Goal: Task Accomplishment & Management: Use online tool/utility

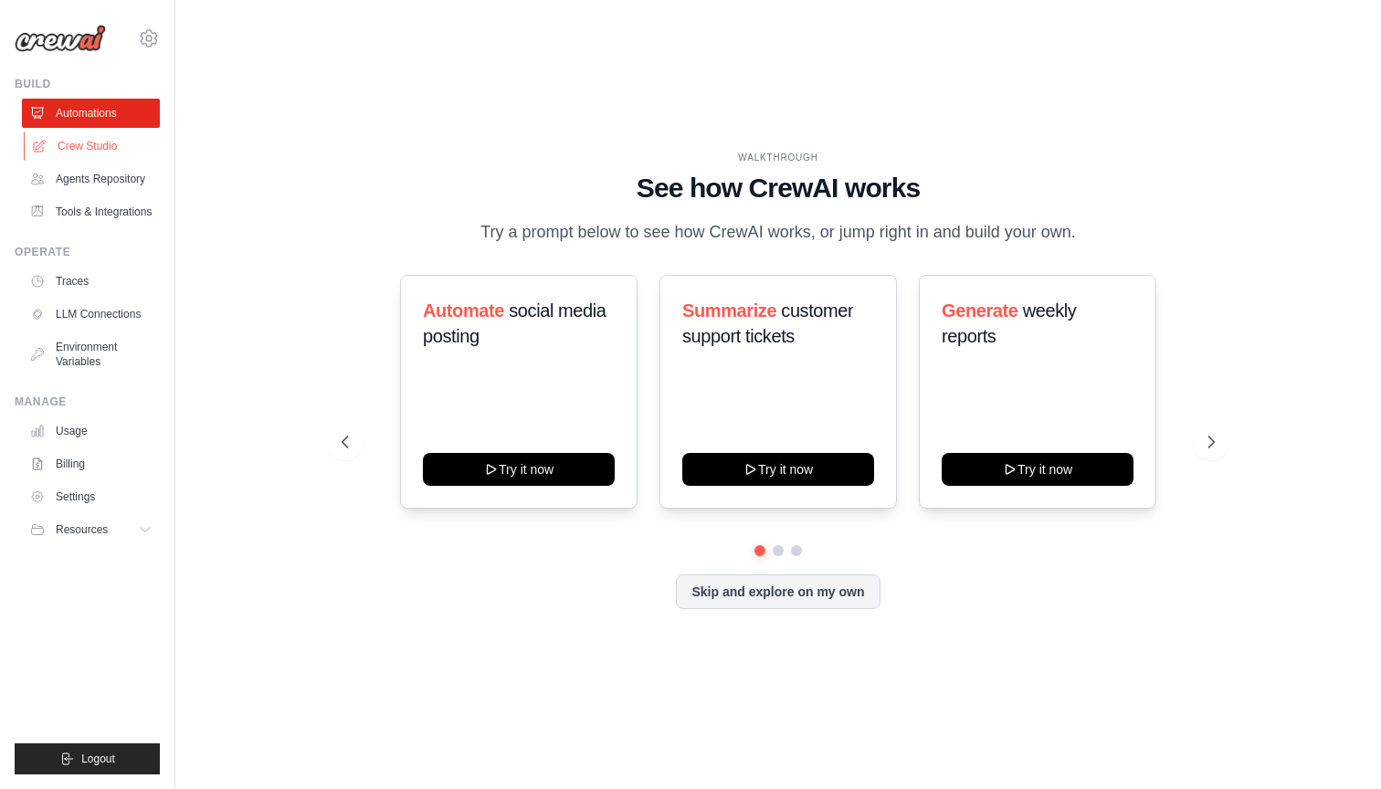
click at [71, 142] on link "Crew Studio" at bounding box center [93, 145] width 138 height 29
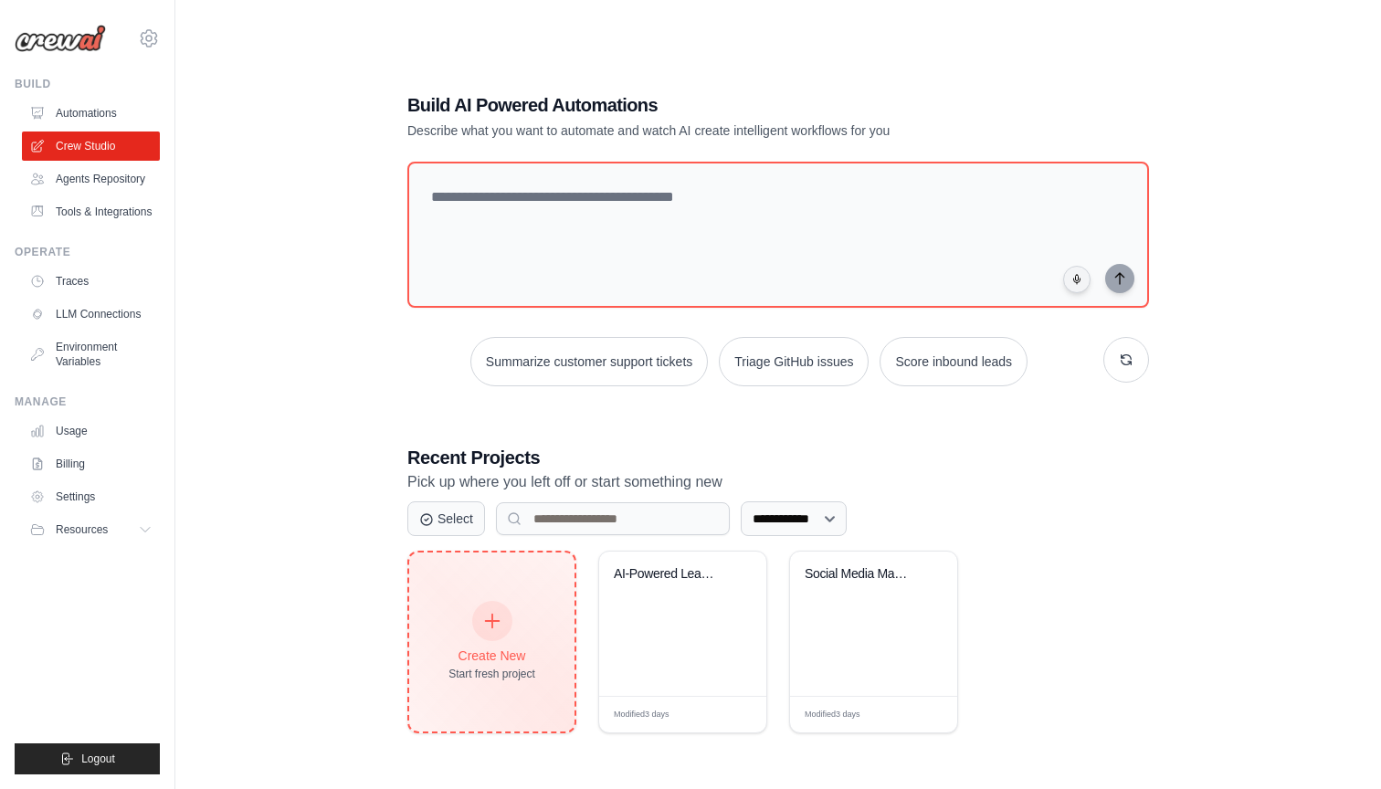
click at [491, 619] on icon at bounding box center [492, 622] width 14 height 14
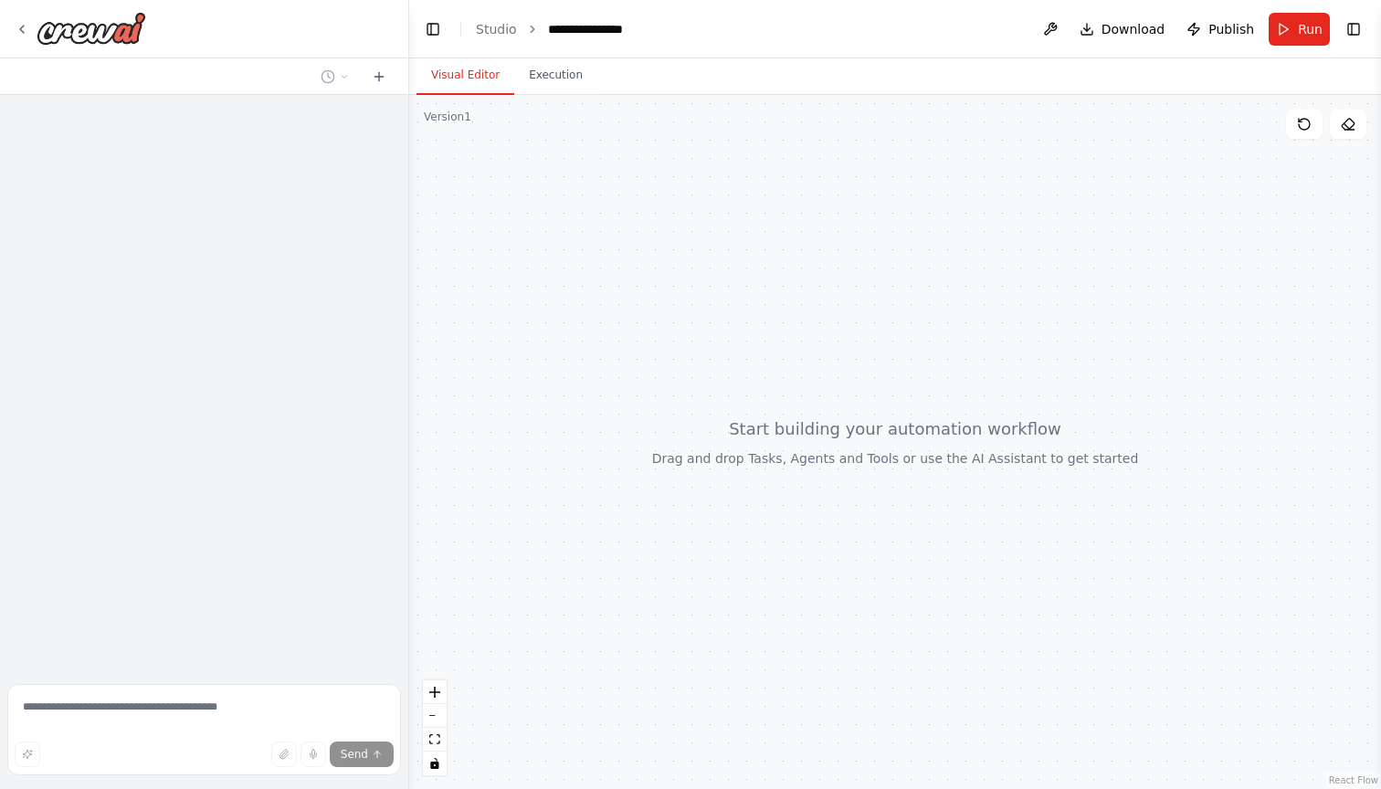
click at [89, 702] on textarea at bounding box center [204, 729] width 394 height 91
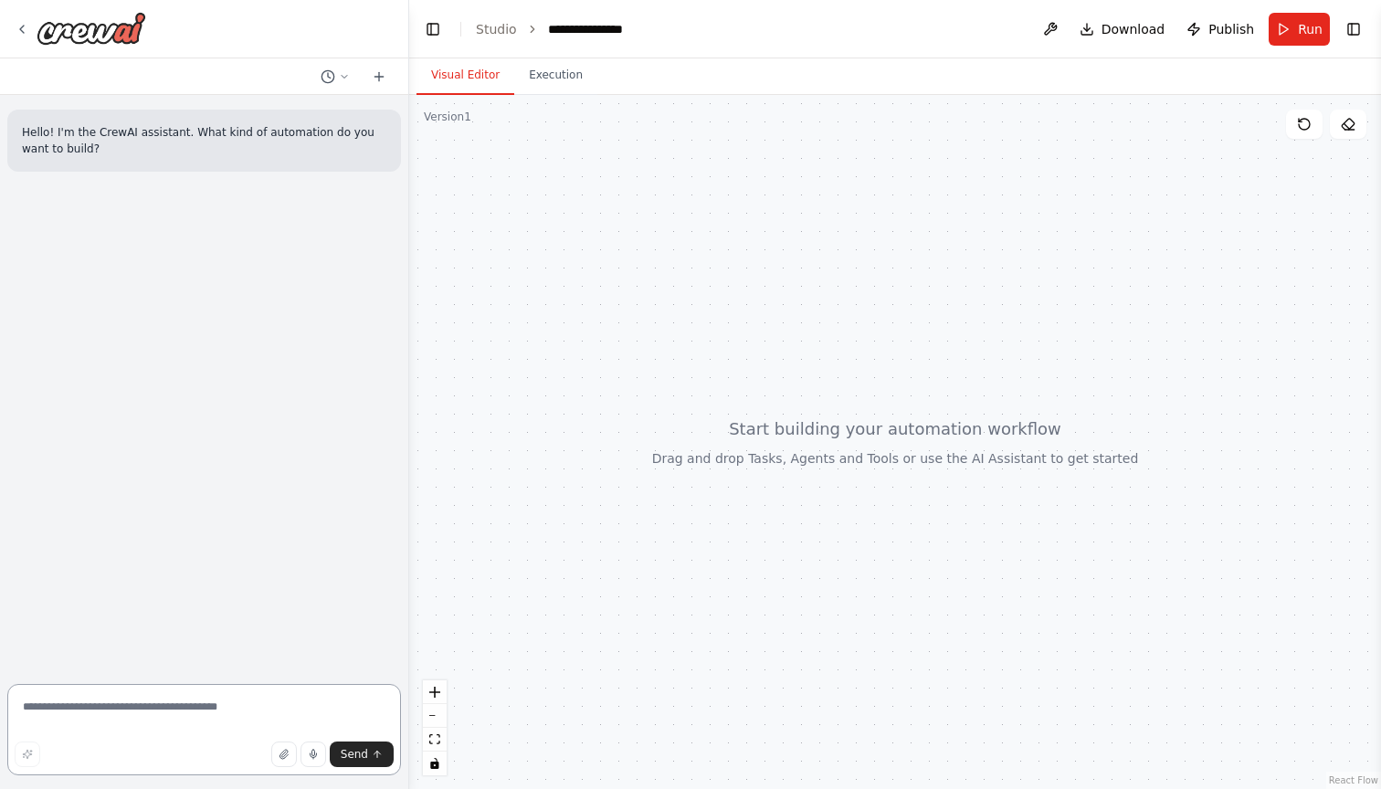
click at [92, 706] on textarea at bounding box center [204, 729] width 394 height 91
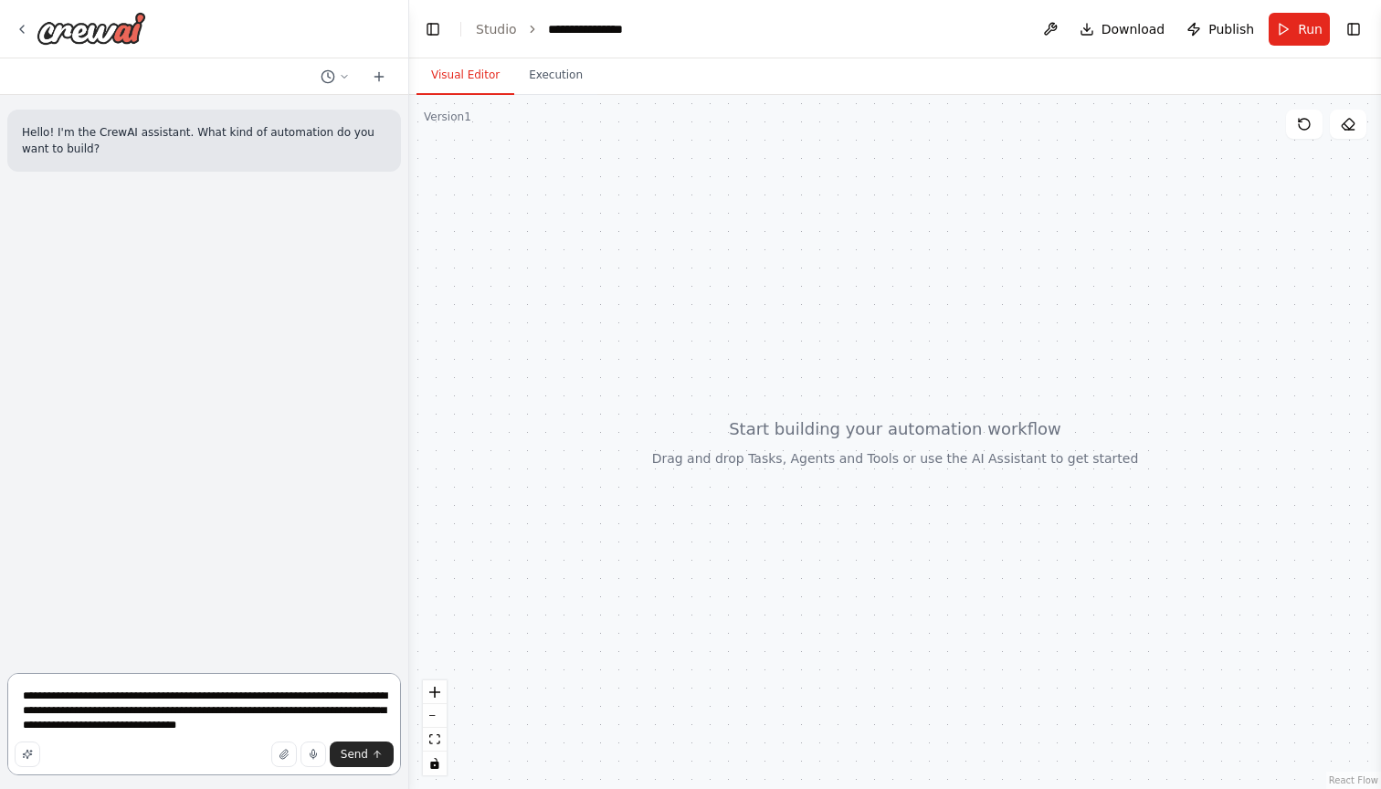
type textarea "**********"
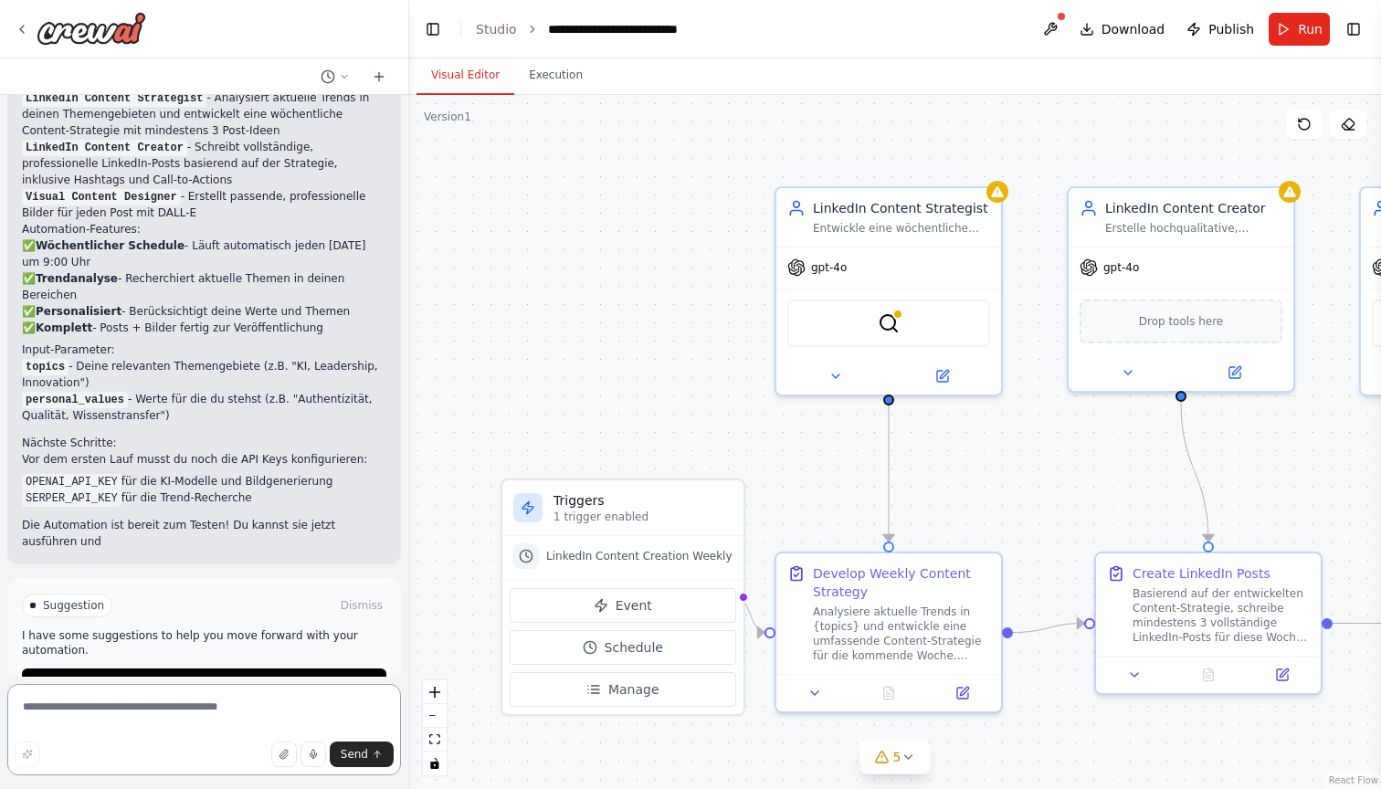
scroll to position [1445, 0]
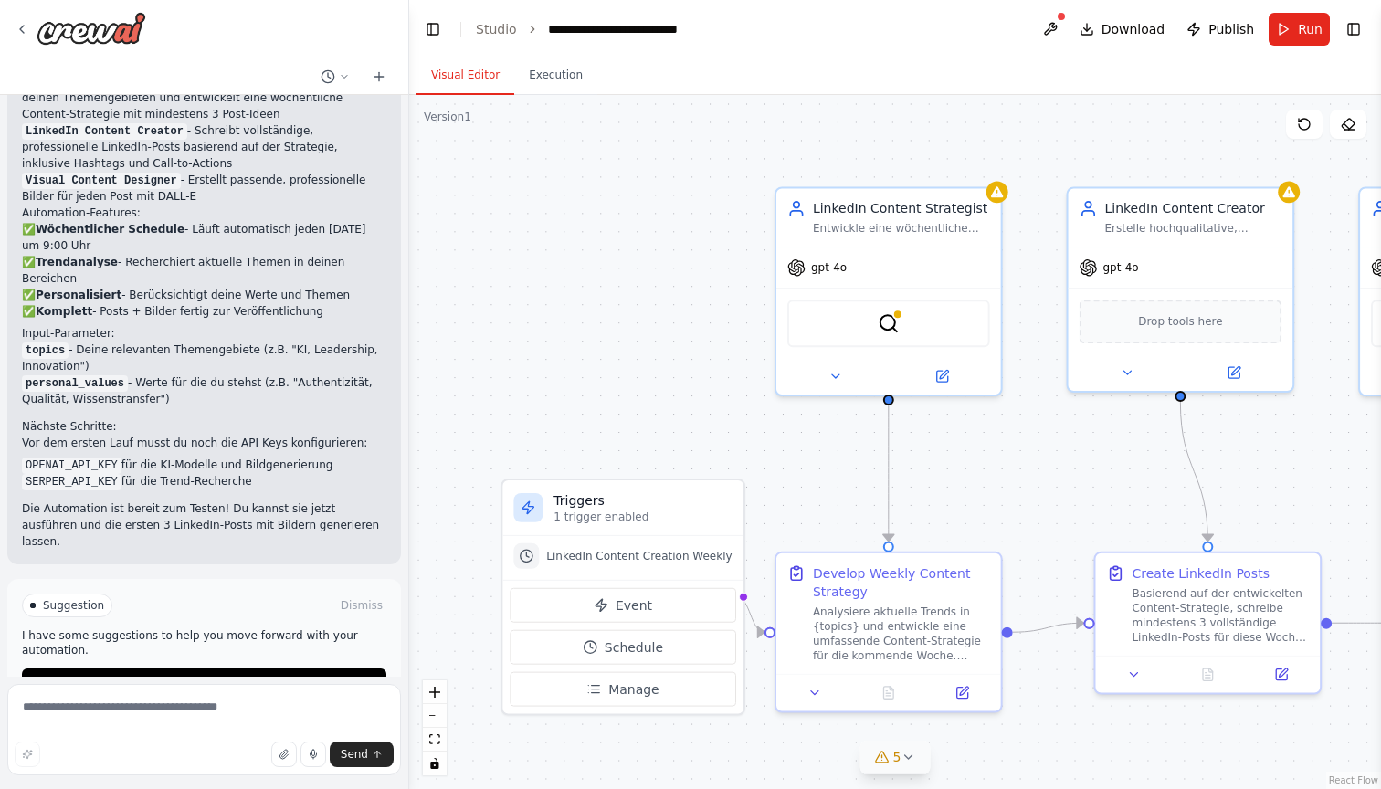
click at [907, 754] on icon at bounding box center [907, 757] width 15 height 15
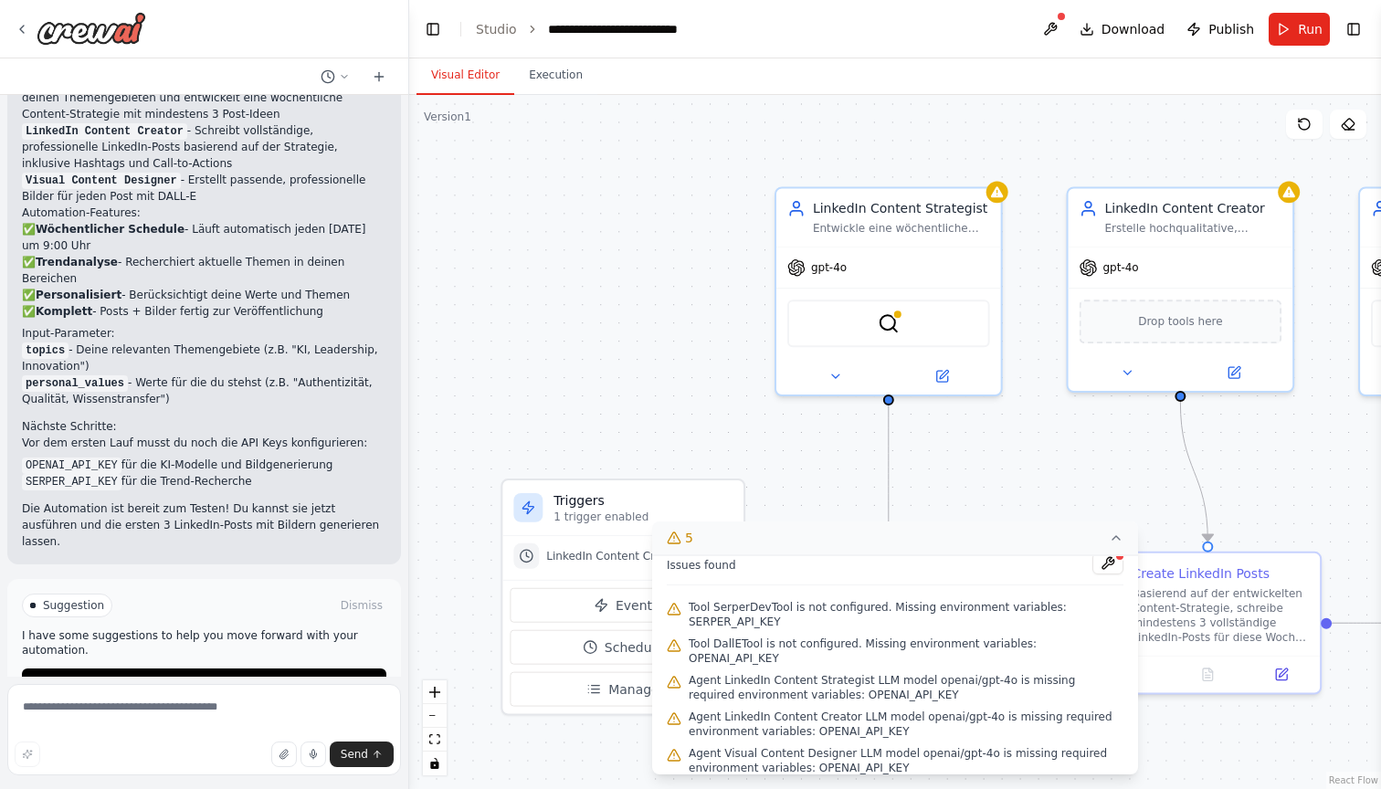
scroll to position [9, 0]
click at [954, 448] on div ".deletable-edge-delete-btn { width: 20px; height: 20px; border: 0px solid #ffff…" at bounding box center [895, 442] width 972 height 694
click at [1112, 535] on icon at bounding box center [1116, 538] width 15 height 15
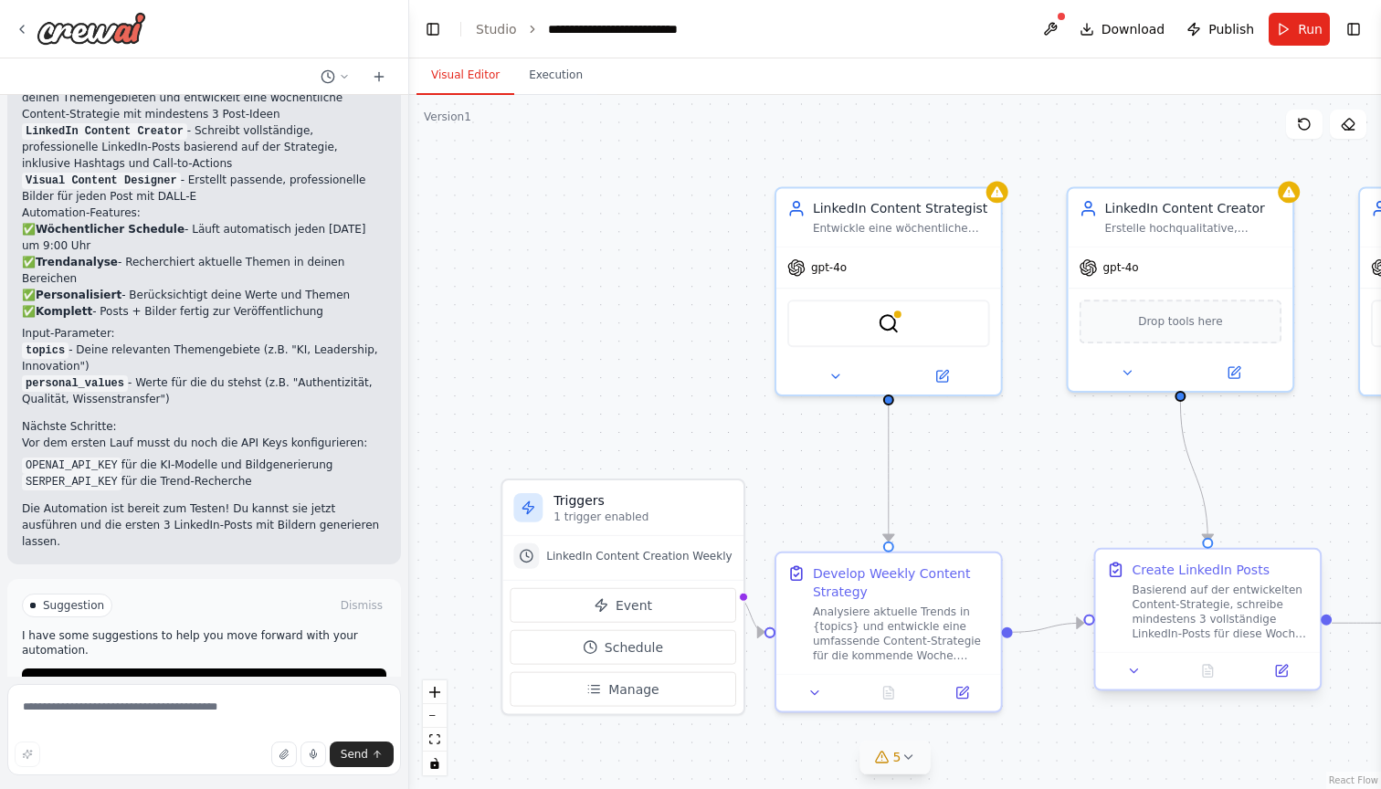
click at [1194, 624] on div "Basierend auf der entwickelten Content-Strategie, schreibe mindestens 3 vollstä…" at bounding box center [1219, 612] width 177 height 58
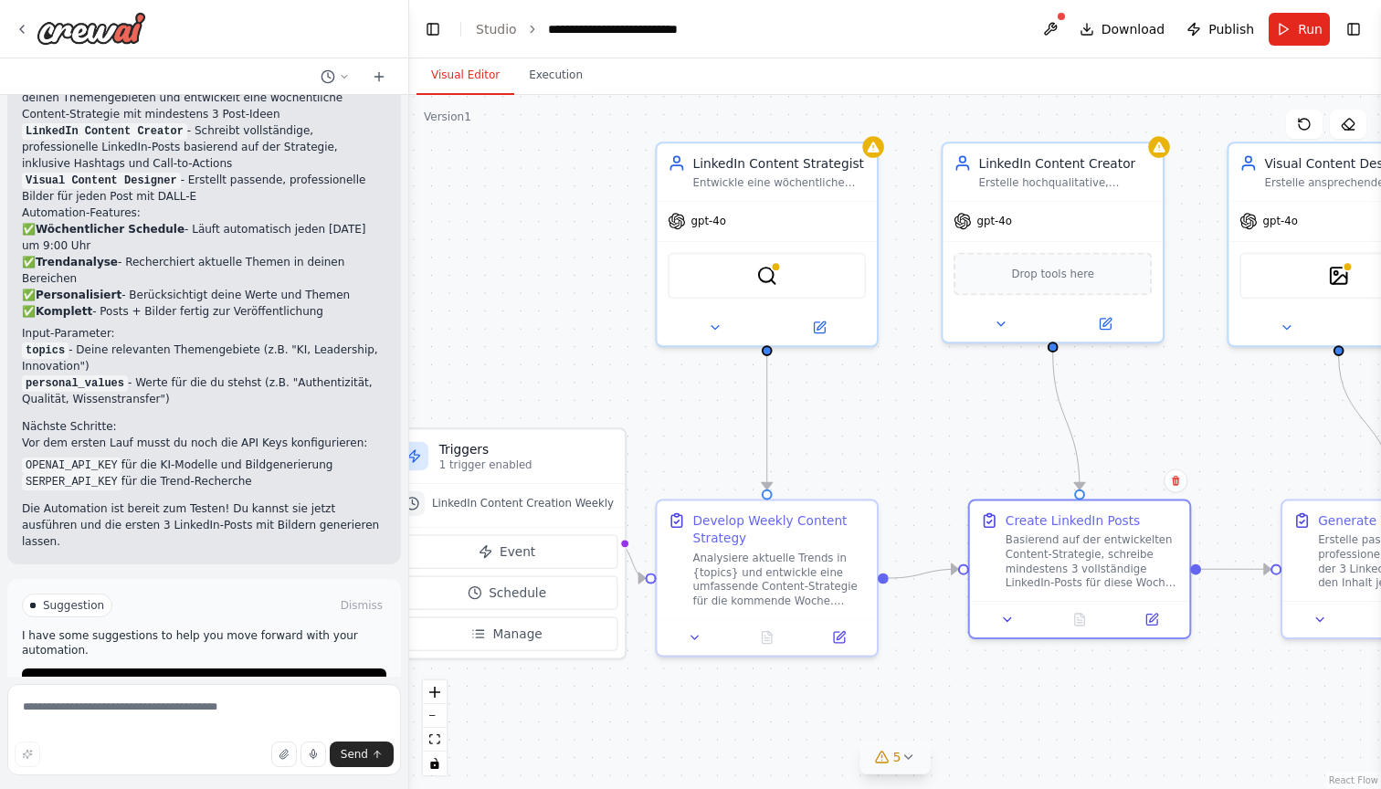
drag, startPoint x: 1272, startPoint y: 504, endPoint x: 1144, endPoint y: 450, distance: 138.7
click at [1144, 450] on div ".deletable-edge-delete-btn { width: 20px; height: 20px; border: 0px solid #ffff…" at bounding box center [895, 442] width 972 height 694
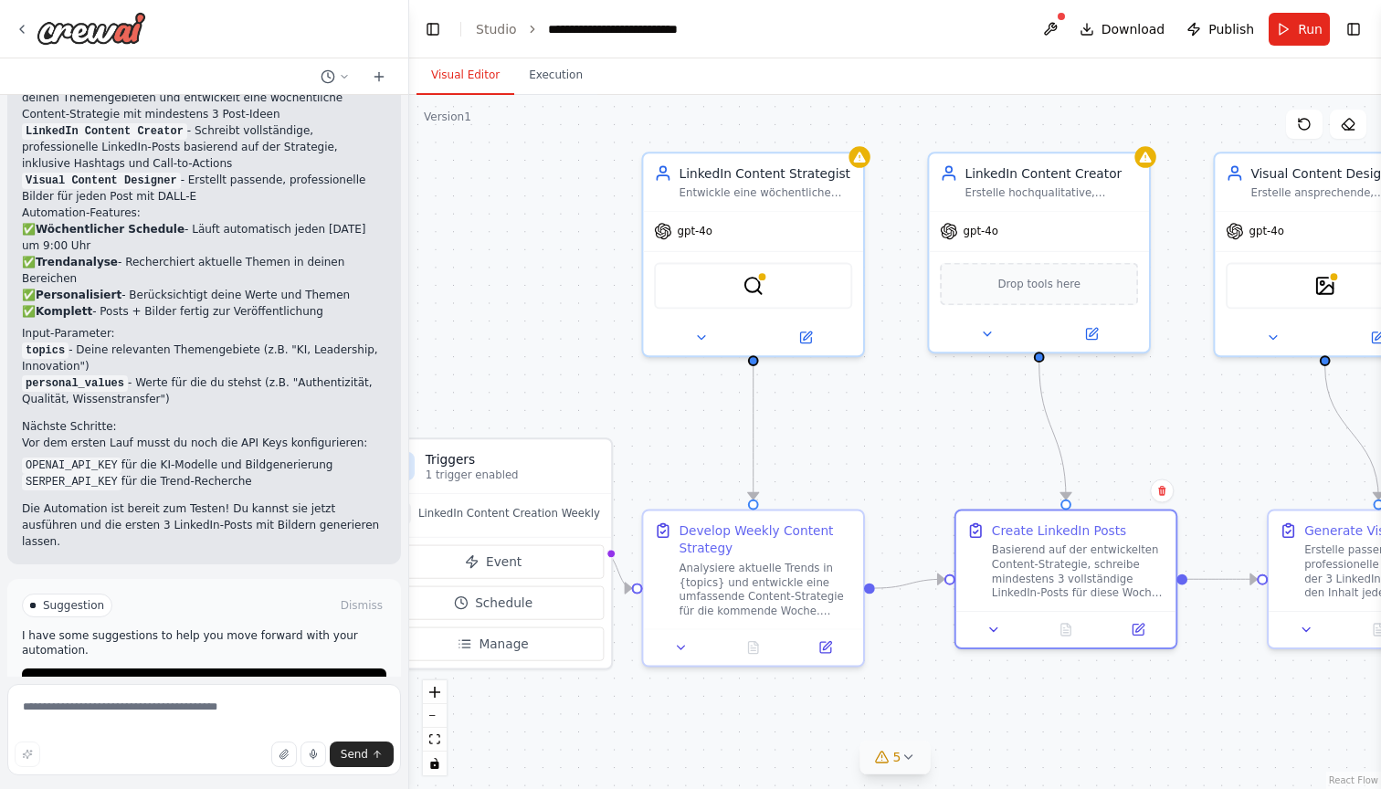
drag, startPoint x: 983, startPoint y: 429, endPoint x: 970, endPoint y: 439, distance: 17.0
click at [970, 439] on div ".deletable-edge-delete-btn { width: 20px; height: 20px; border: 0px solid #ffff…" at bounding box center [895, 442] width 972 height 694
click at [1283, 31] on button "Run" at bounding box center [1298, 29] width 61 height 33
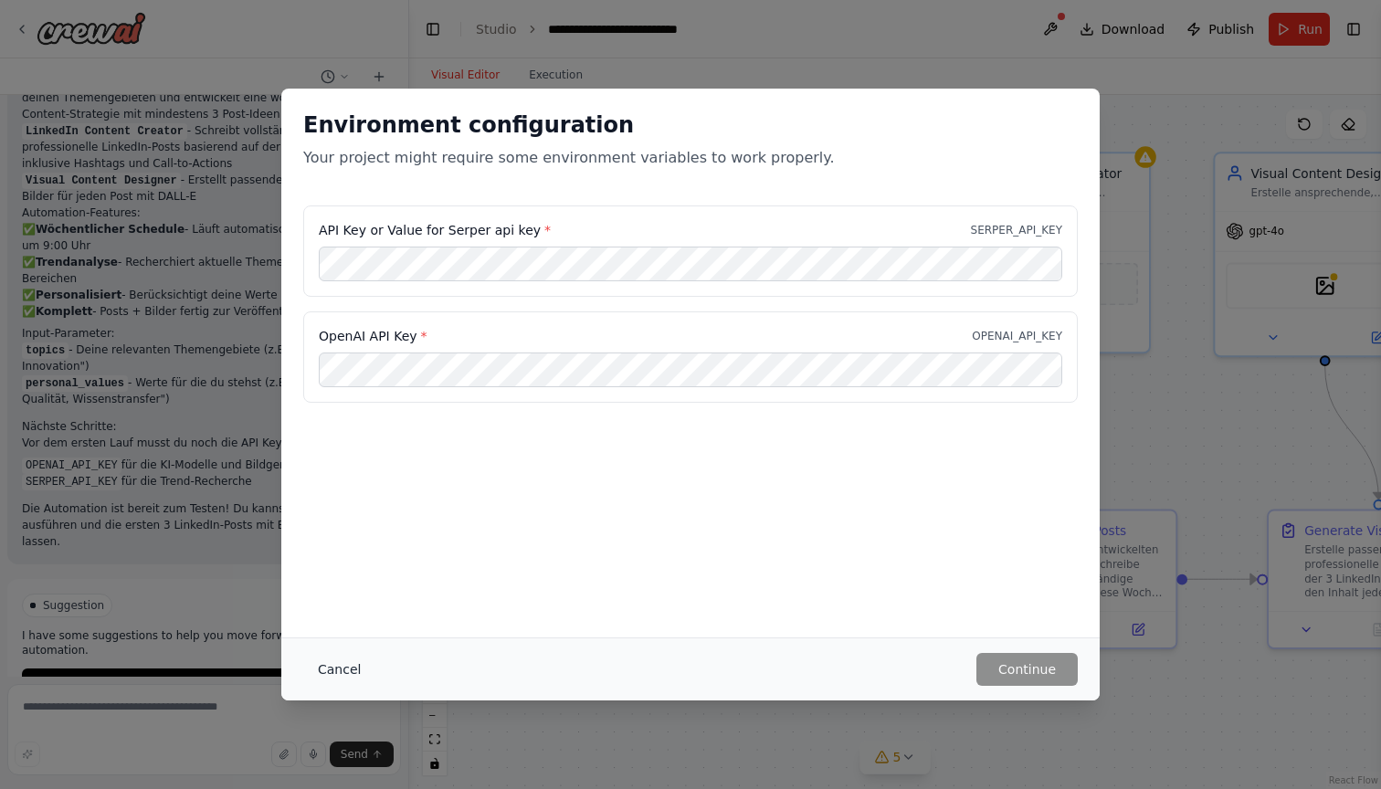
click at [336, 662] on button "Cancel" at bounding box center [339, 669] width 72 height 33
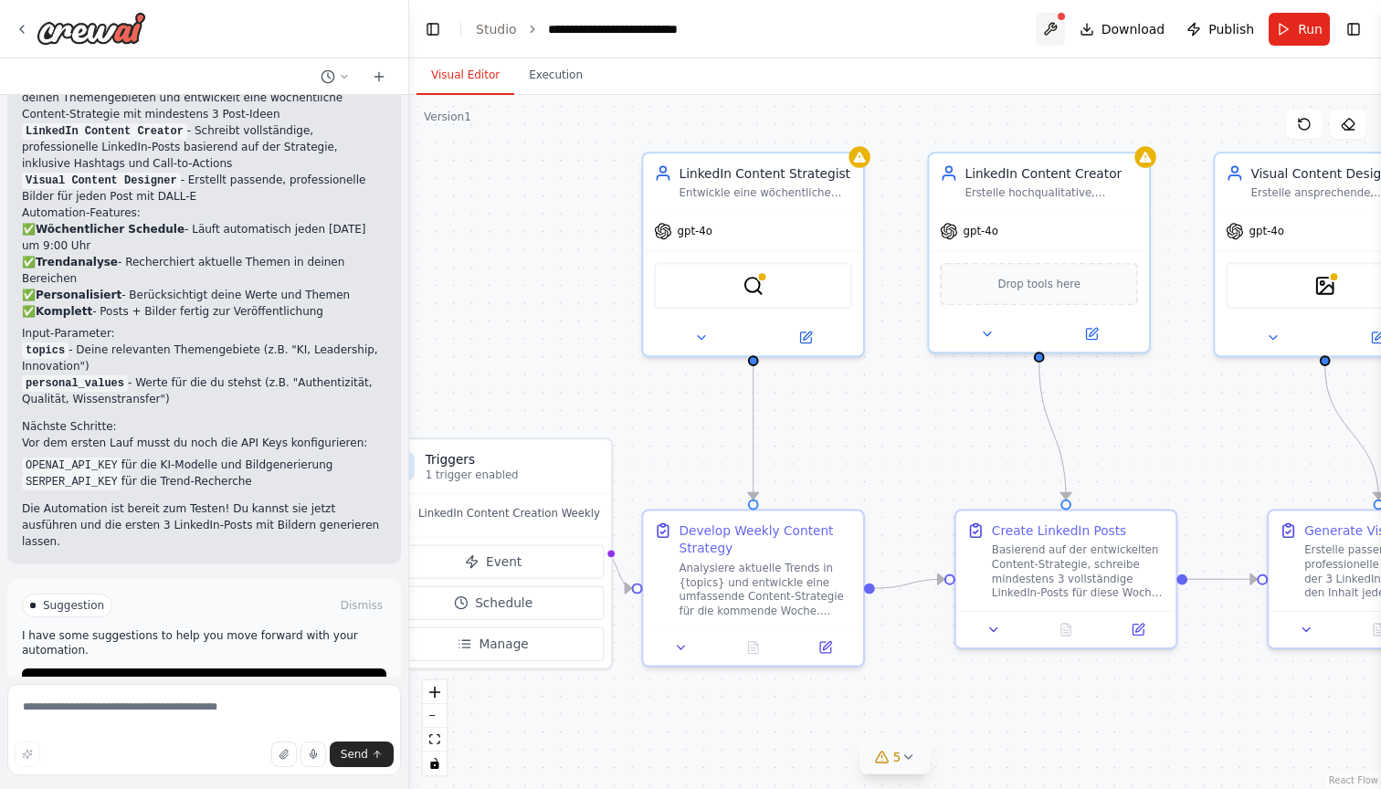
click at [1060, 24] on button at bounding box center [1050, 29] width 29 height 33
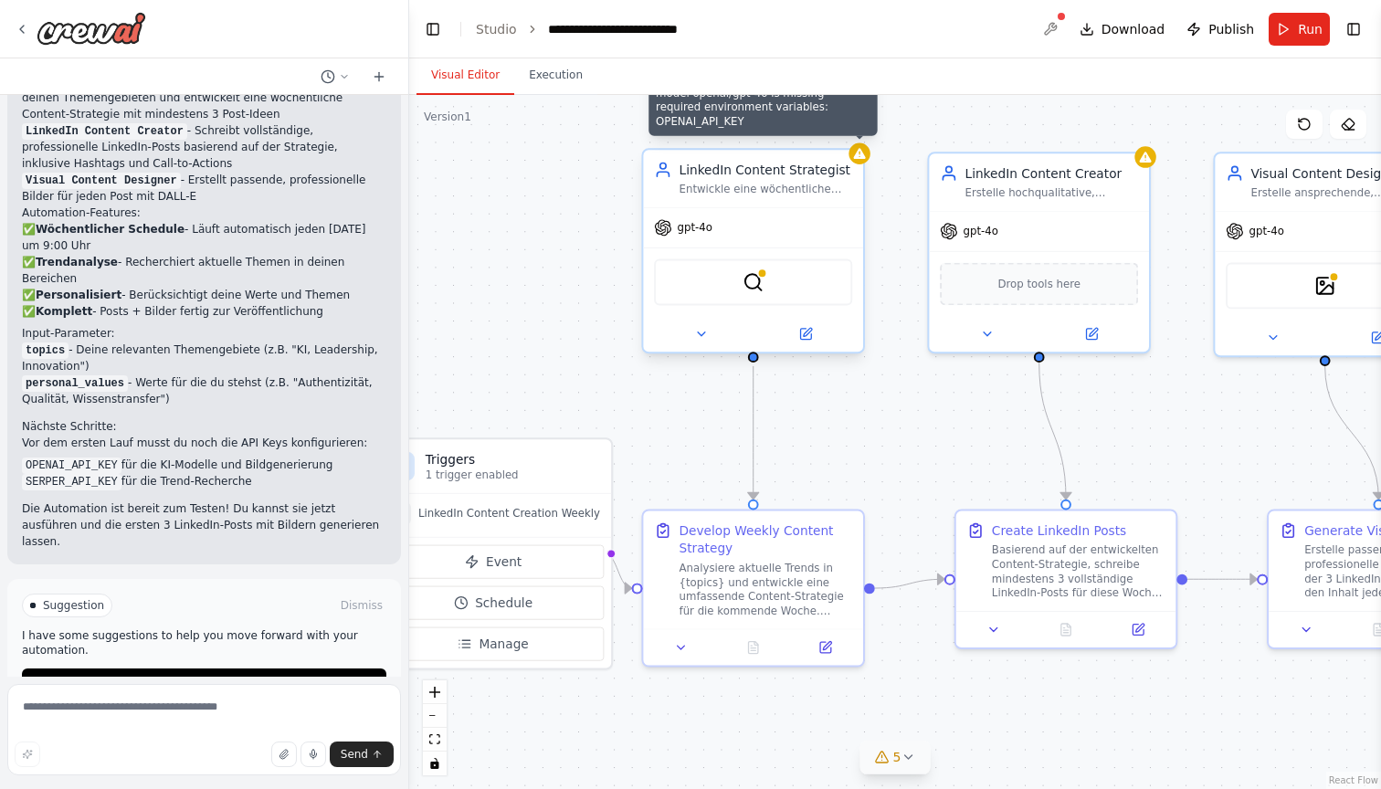
click at [864, 159] on icon at bounding box center [860, 153] width 12 height 11
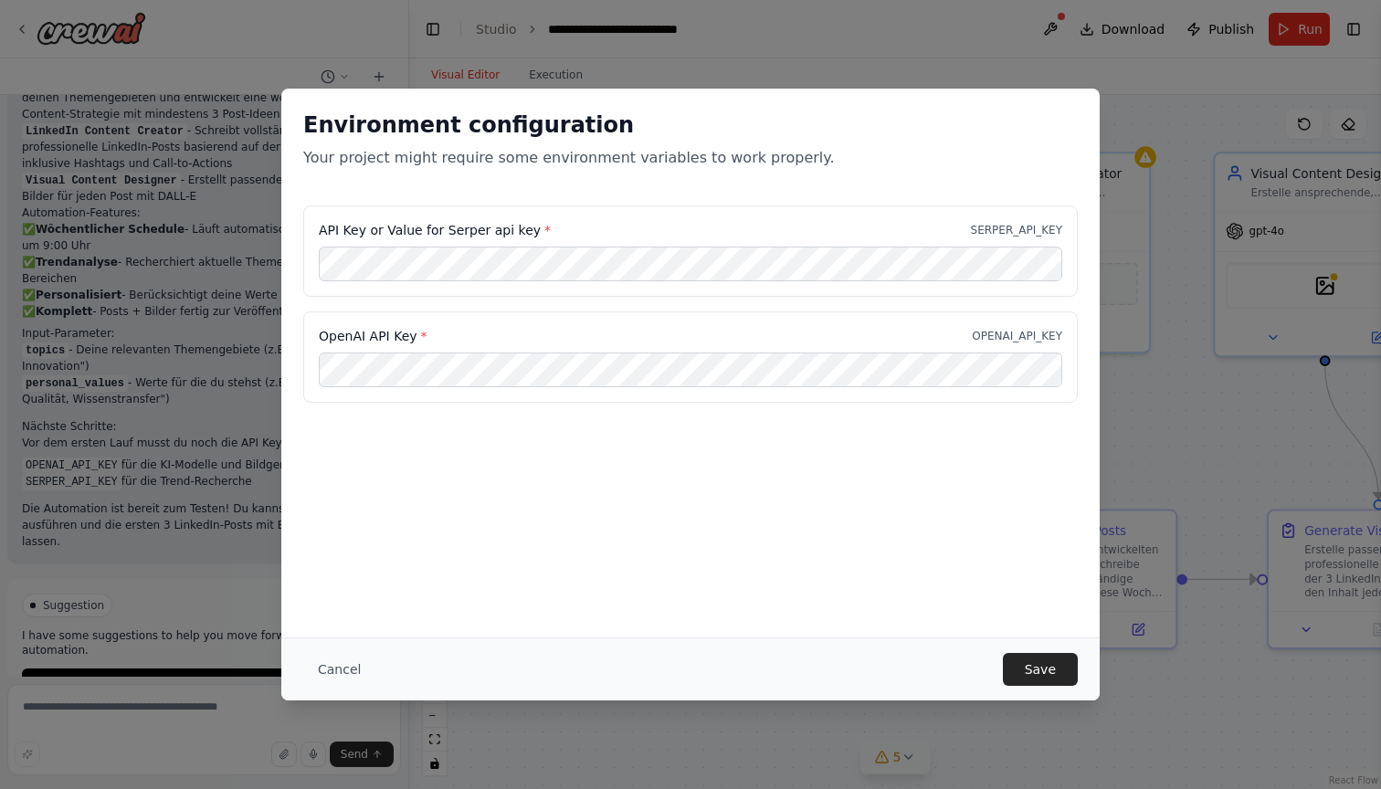
click at [723, 490] on div "Environment configuration Your project might require some environment variables…" at bounding box center [690, 363] width 818 height 549
click at [1045, 665] on button "Save" at bounding box center [1040, 669] width 75 height 33
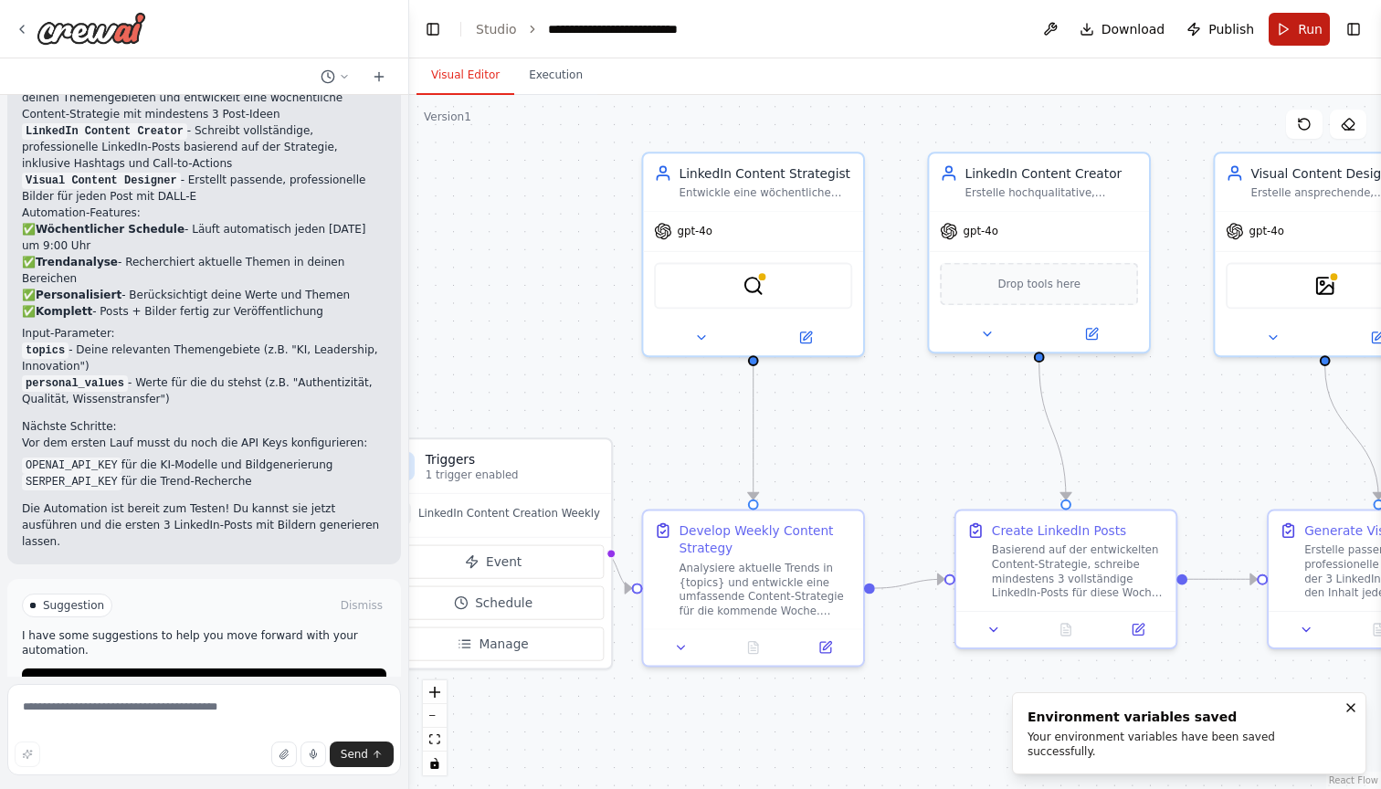
click at [1284, 22] on button "Run" at bounding box center [1298, 29] width 61 height 33
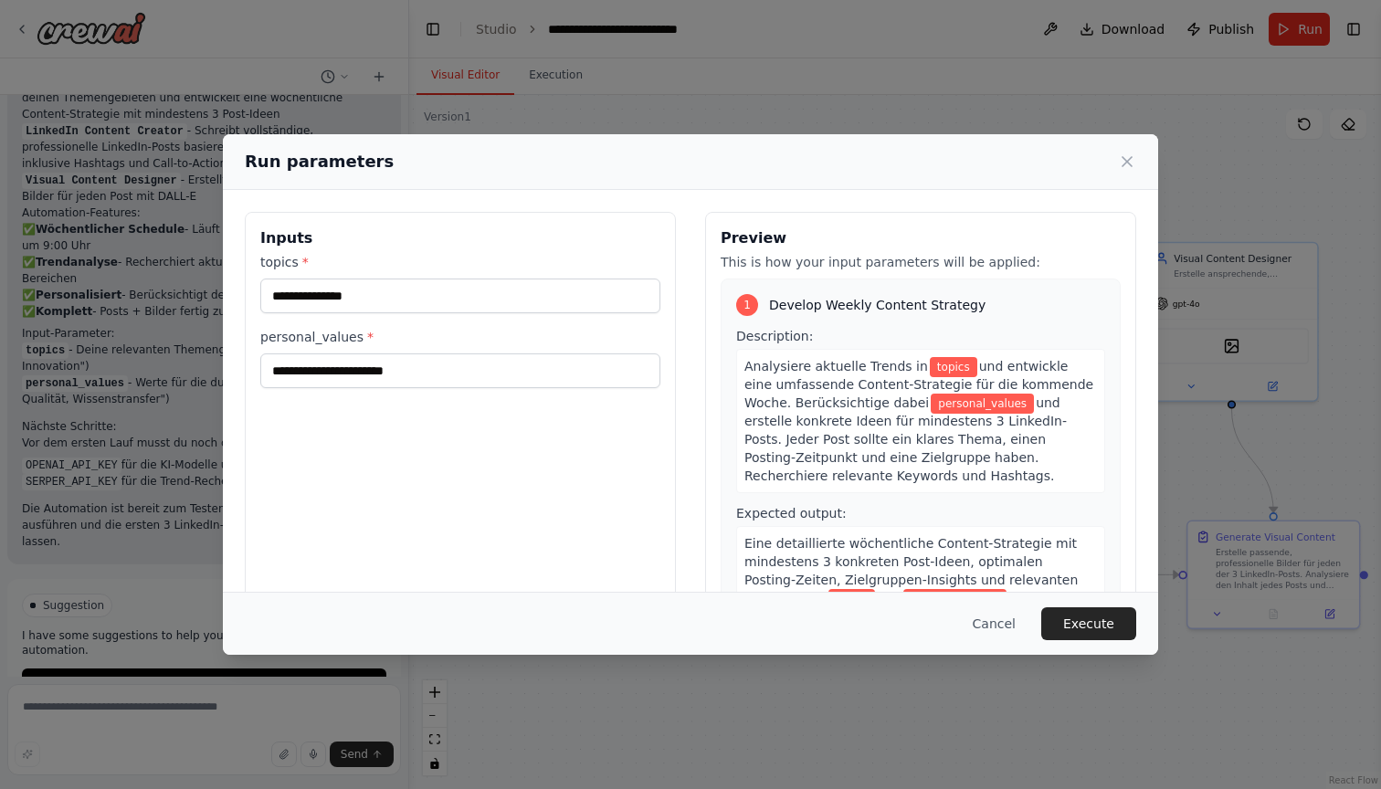
scroll to position [0, 0]
click at [385, 293] on input "topics *" at bounding box center [460, 296] width 400 height 35
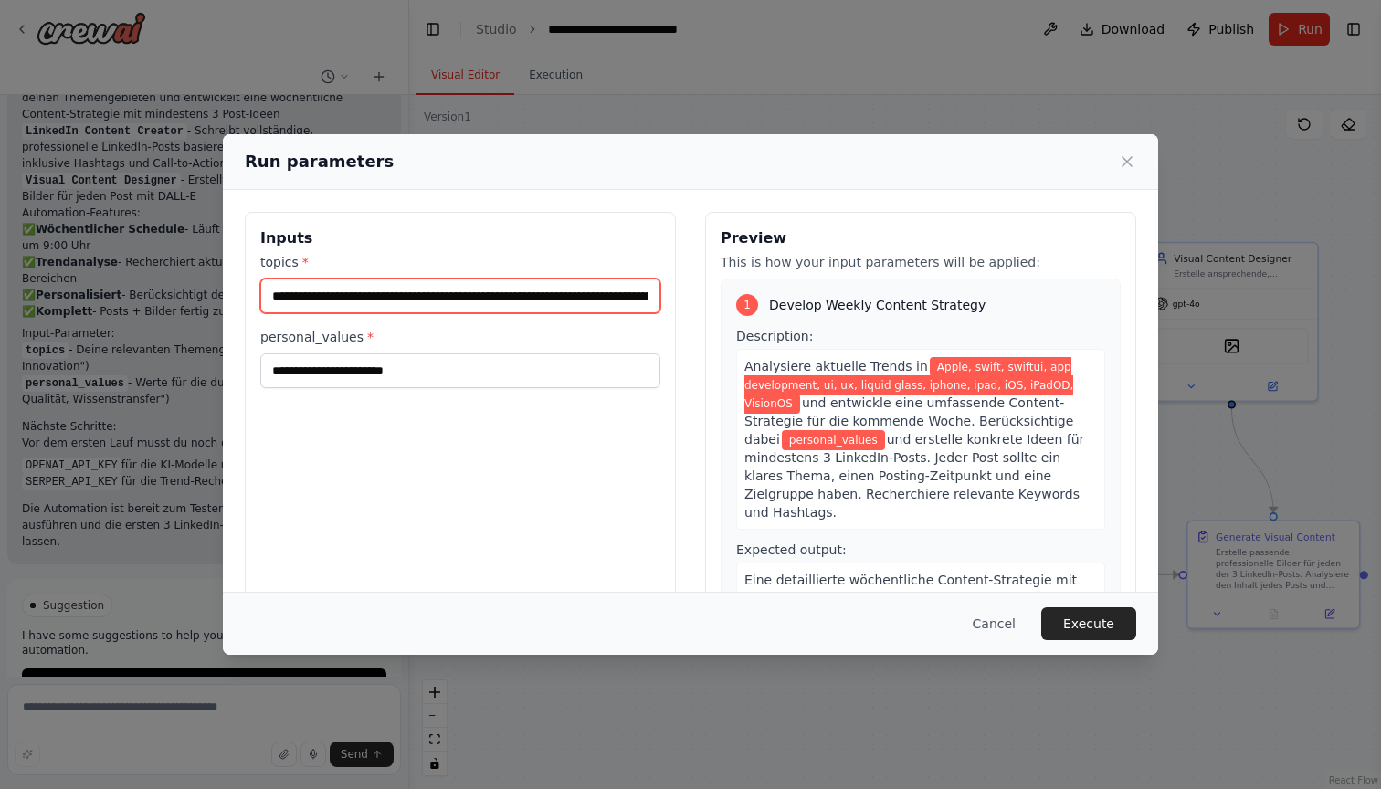
paste input "**********"
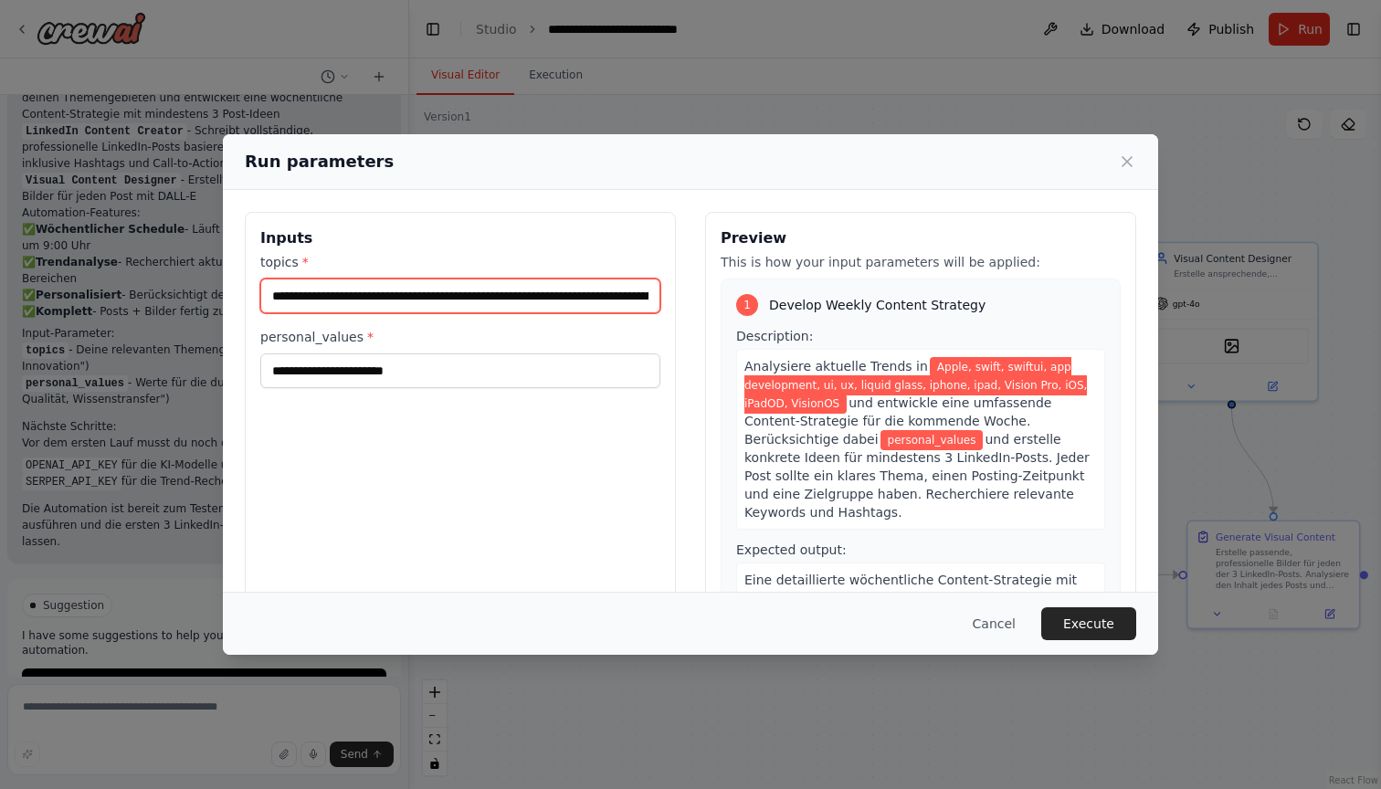
type input "**********"
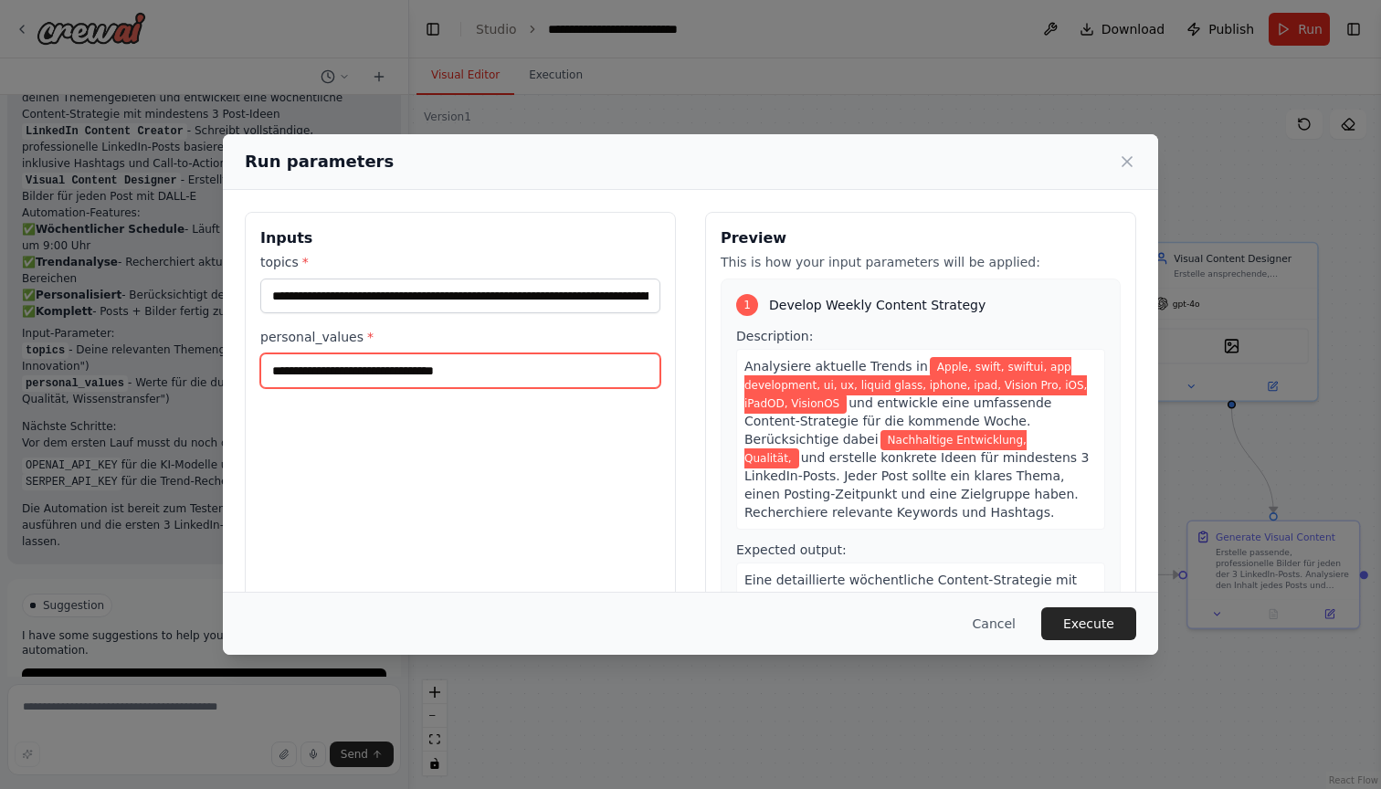
paste input "**********"
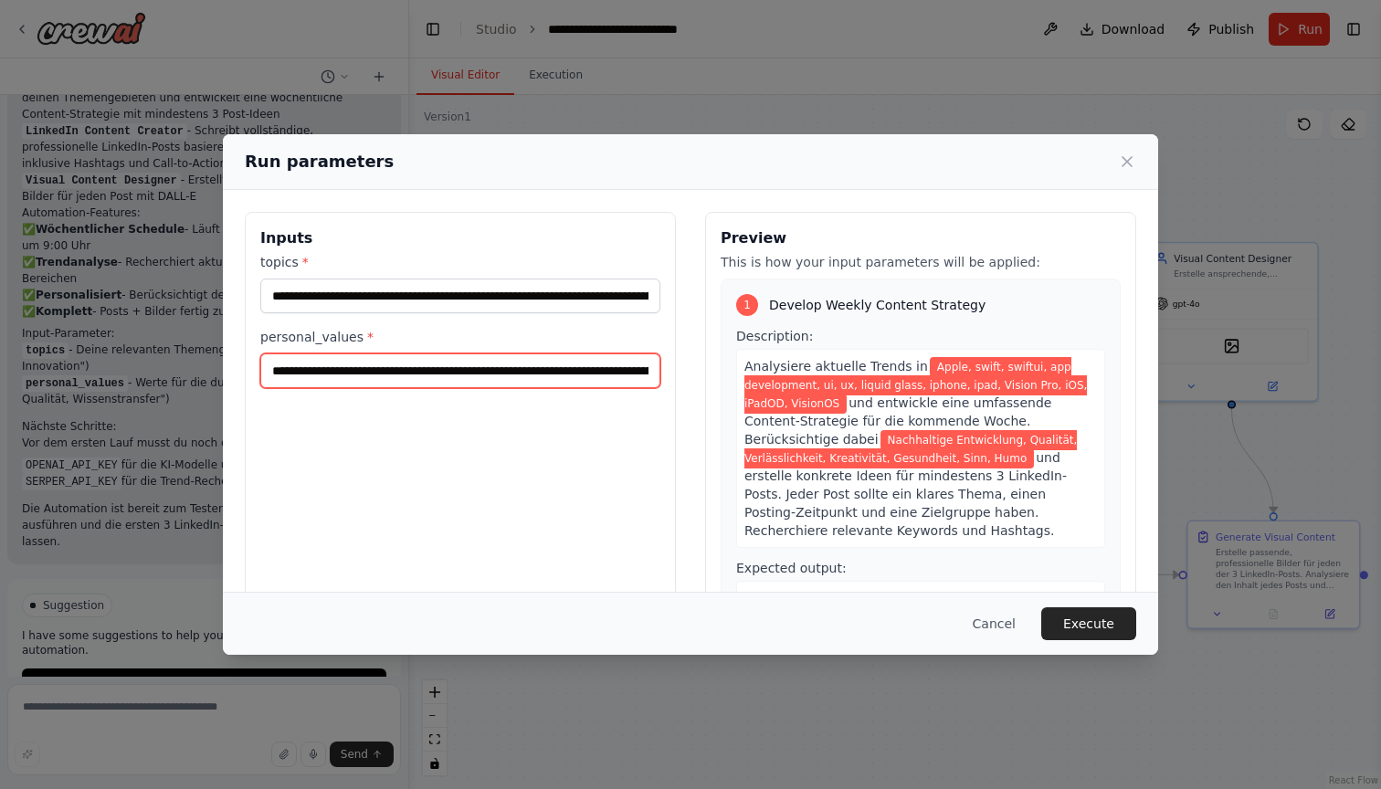
type input "**********"
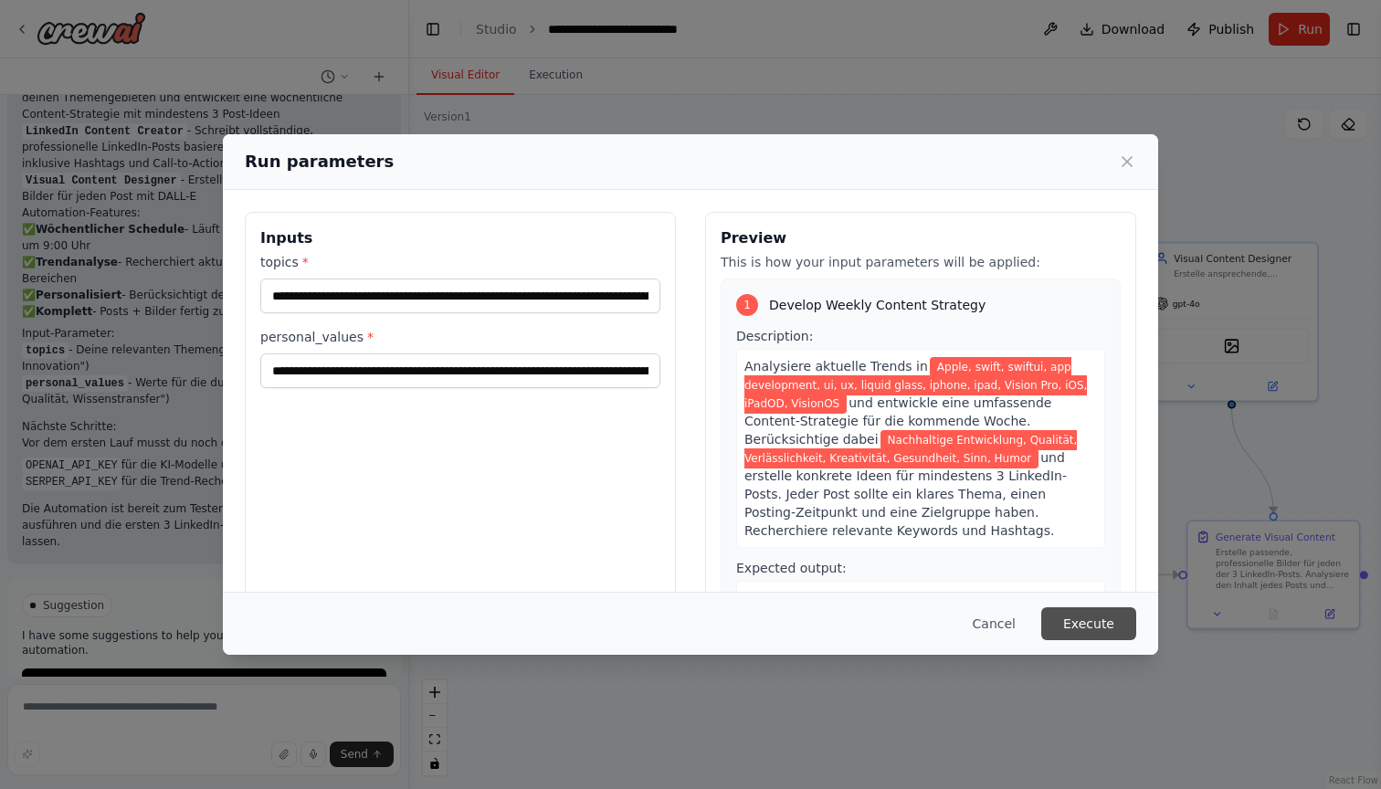
click at [1092, 624] on button "Execute" at bounding box center [1088, 623] width 95 height 33
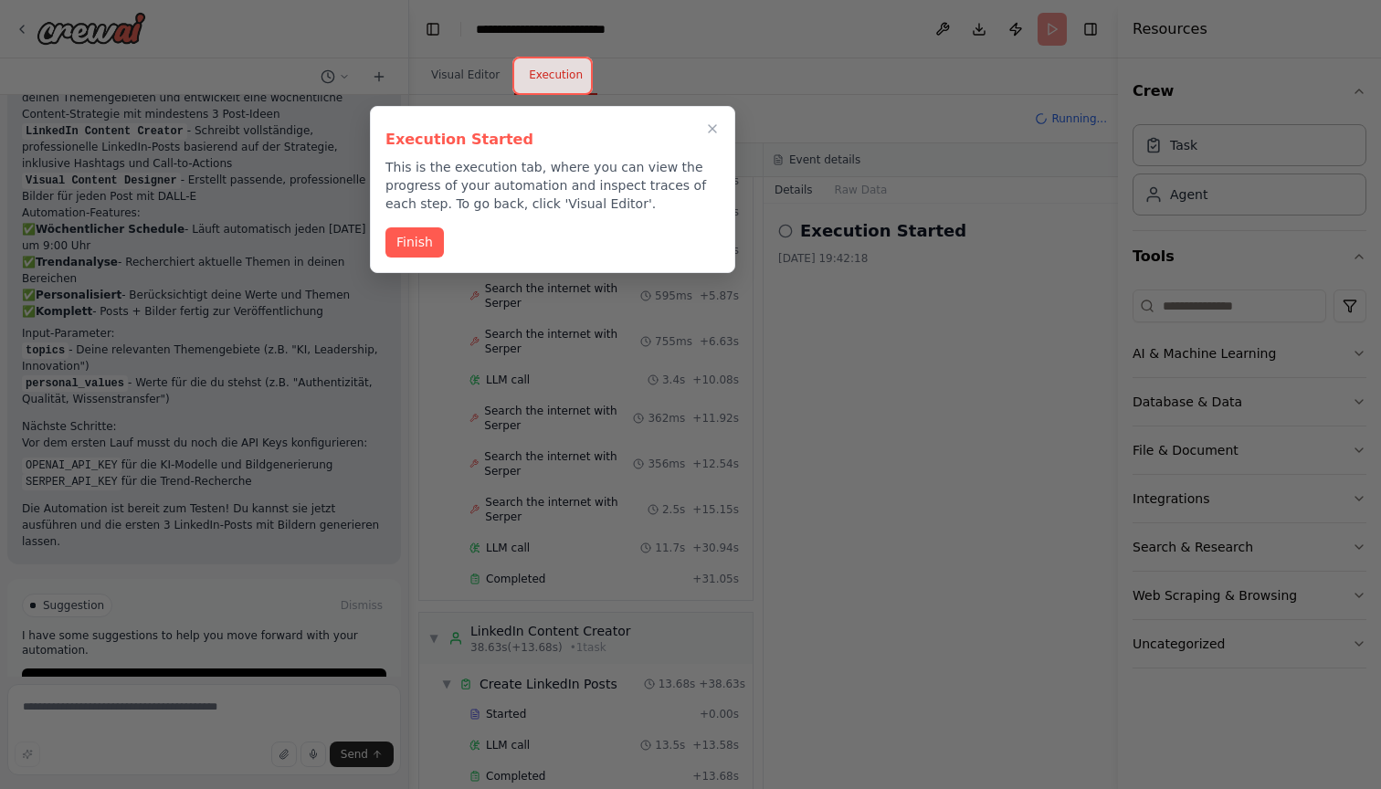
scroll to position [190, 0]
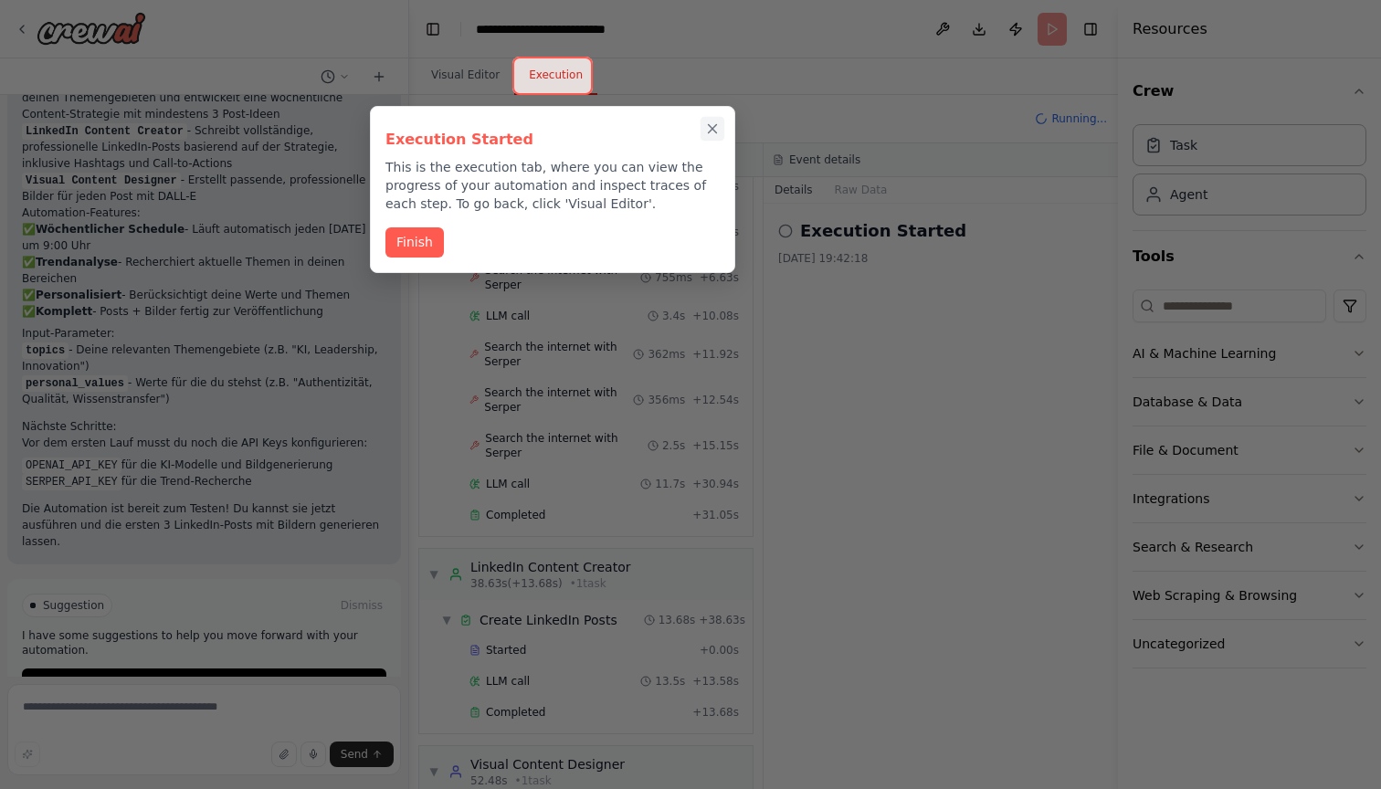
click at [715, 125] on icon "Close walkthrough" at bounding box center [713, 129] width 8 height 8
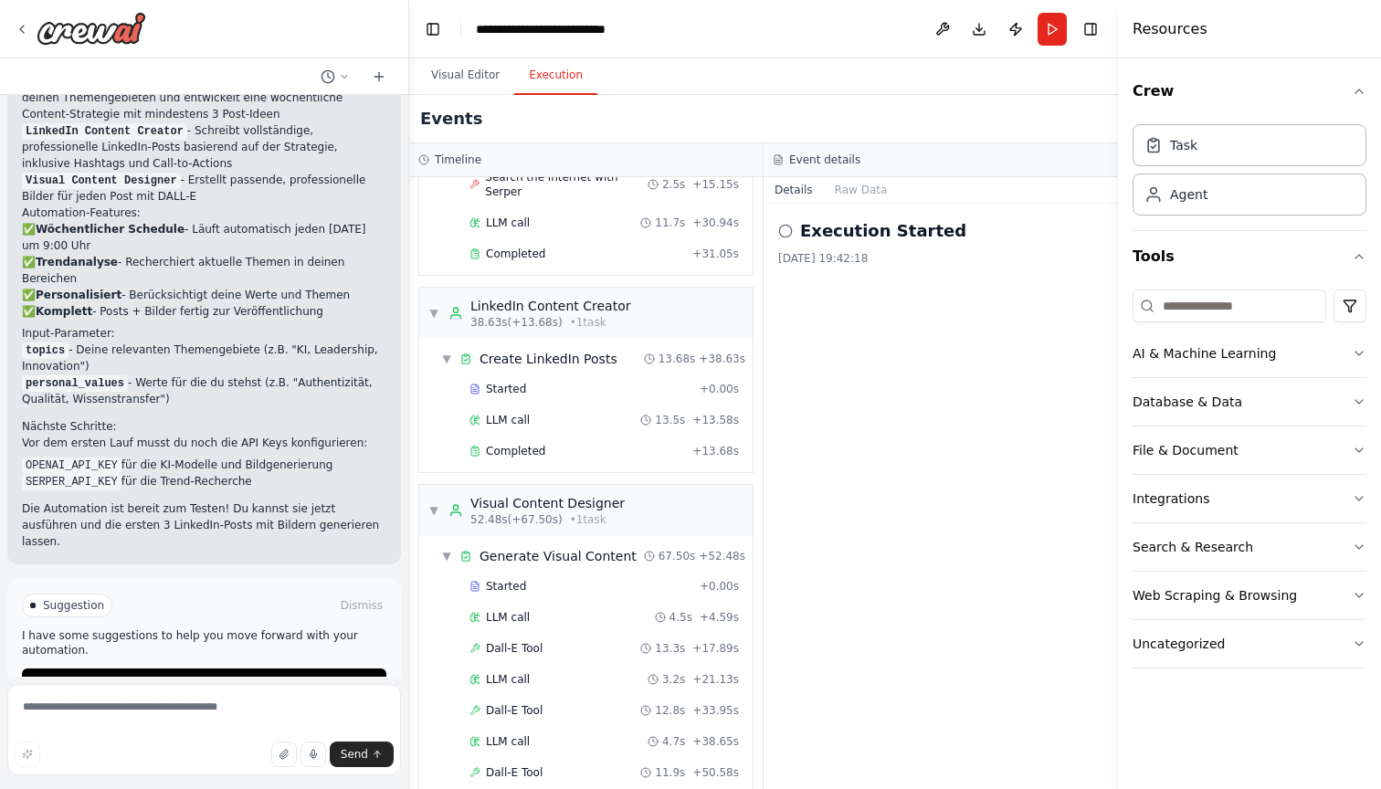
scroll to position [0, 0]
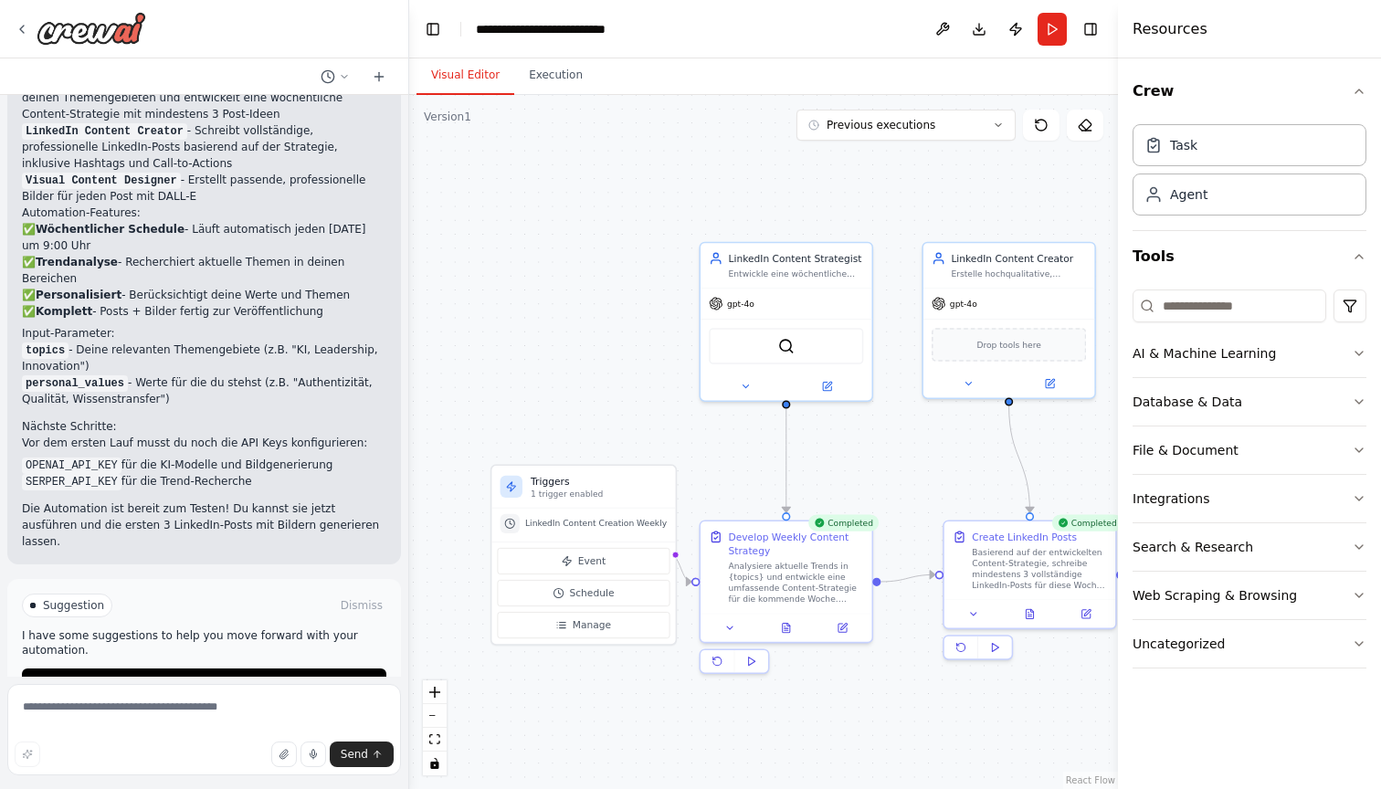
click at [453, 68] on button "Visual Editor" at bounding box center [465, 76] width 98 height 38
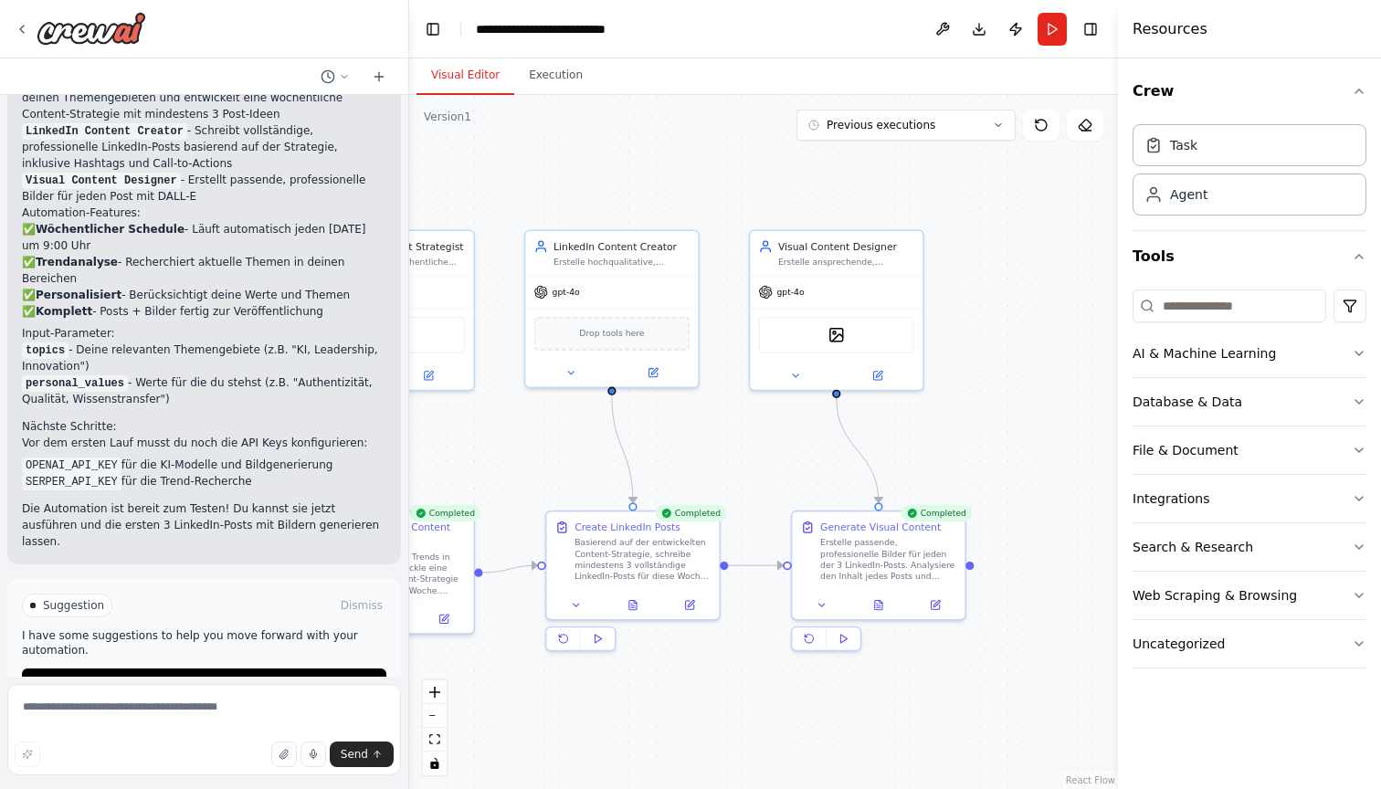
drag, startPoint x: 993, startPoint y: 475, endPoint x: 595, endPoint y: 464, distance: 397.4
click at [595, 464] on div ".deletable-edge-delete-btn { width: 20px; height: 20px; border: 0px solid #ffff…" at bounding box center [763, 442] width 709 height 694
click at [550, 74] on button "Execution" at bounding box center [555, 76] width 83 height 38
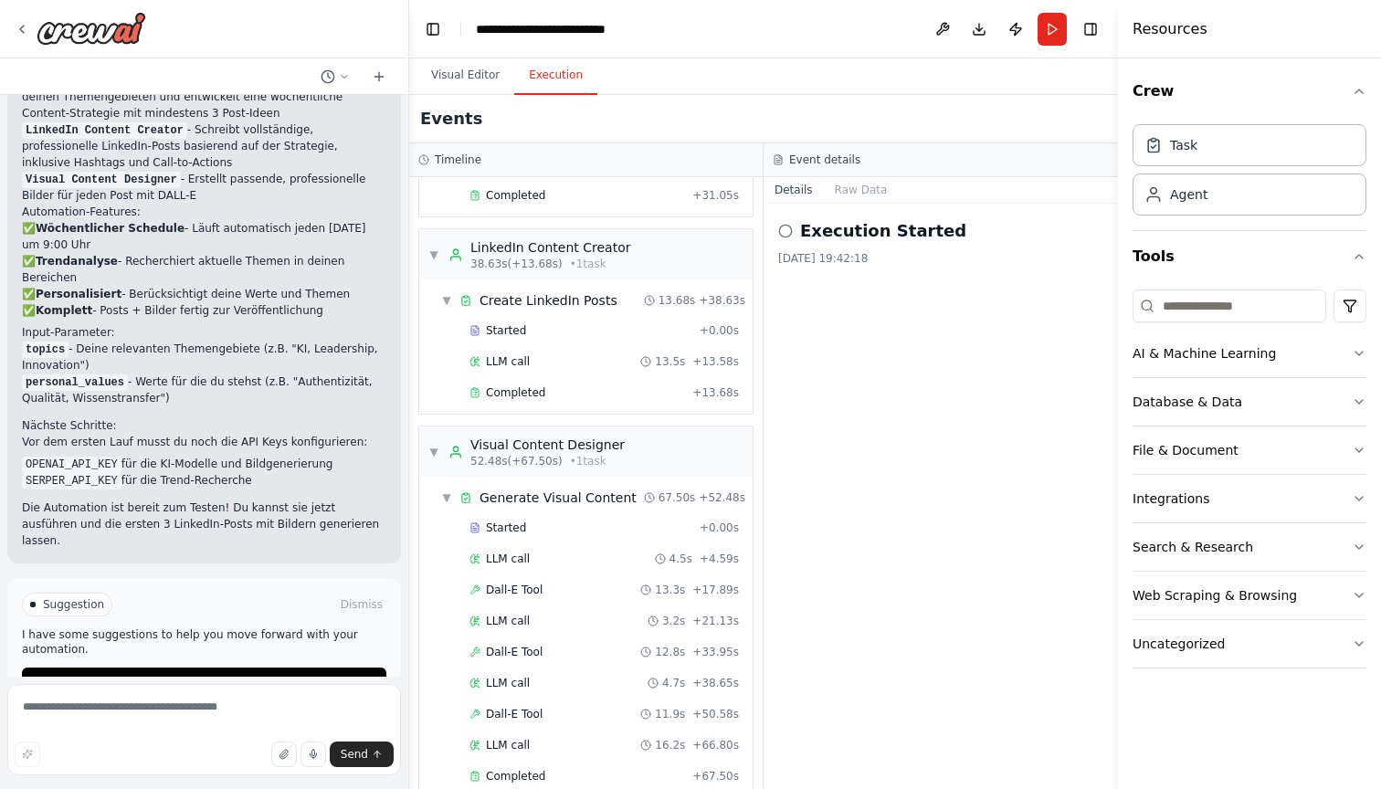
scroll to position [1445, 0]
click at [453, 79] on button "Visual Editor" at bounding box center [465, 76] width 98 height 38
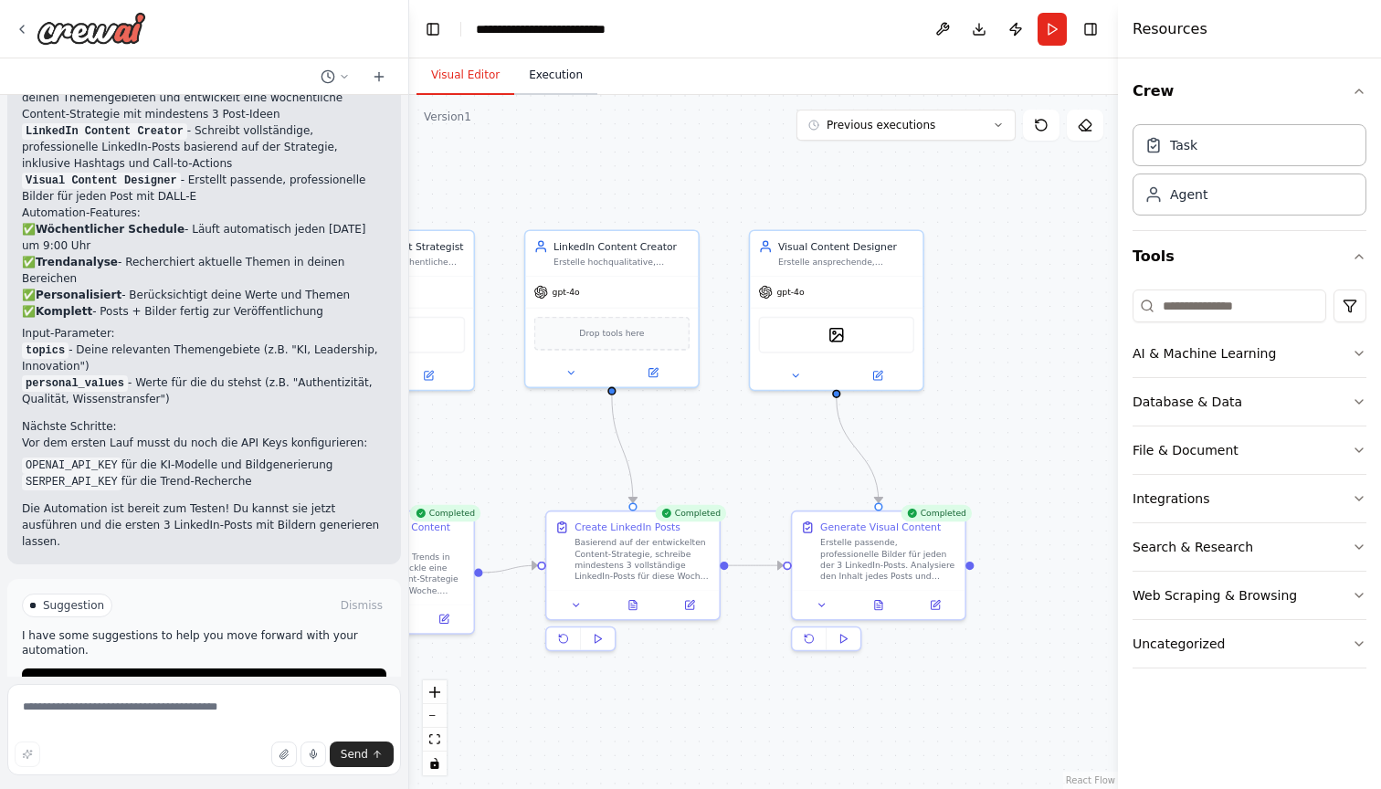
click at [543, 76] on button "Execution" at bounding box center [555, 76] width 83 height 38
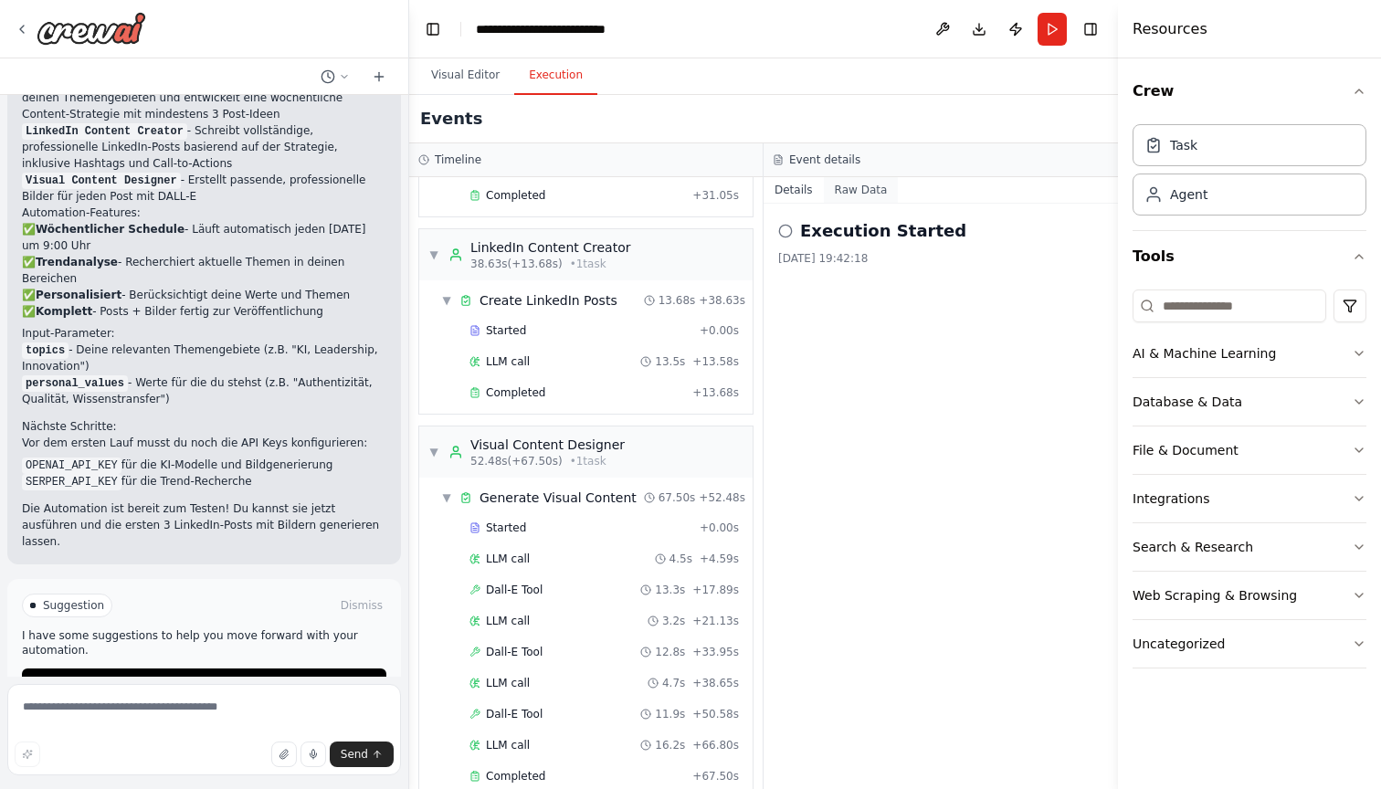
click at [857, 193] on button "Raw Data" at bounding box center [861, 190] width 75 height 26
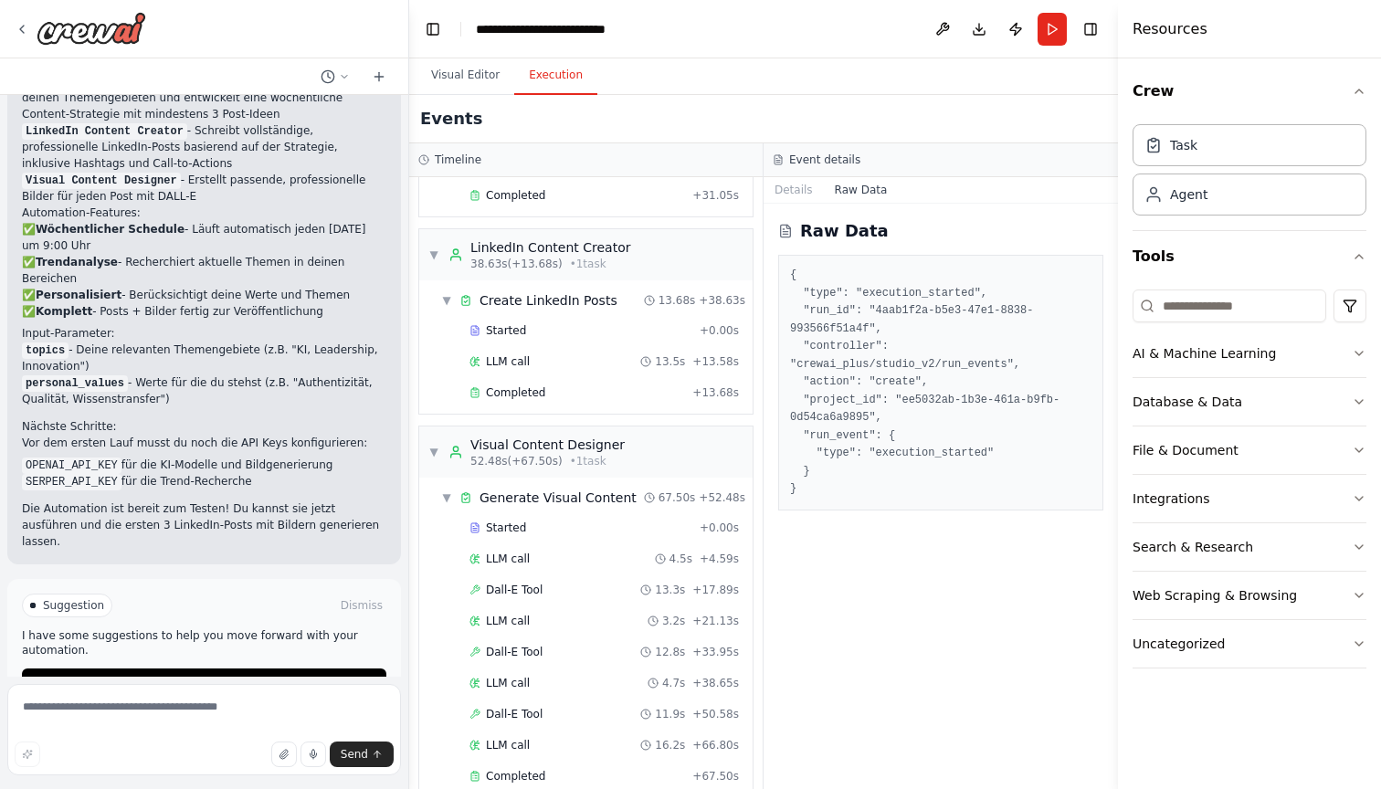
scroll to position [0, 0]
click at [1089, 27] on button "Toggle Right Sidebar" at bounding box center [1091, 29] width 26 height 26
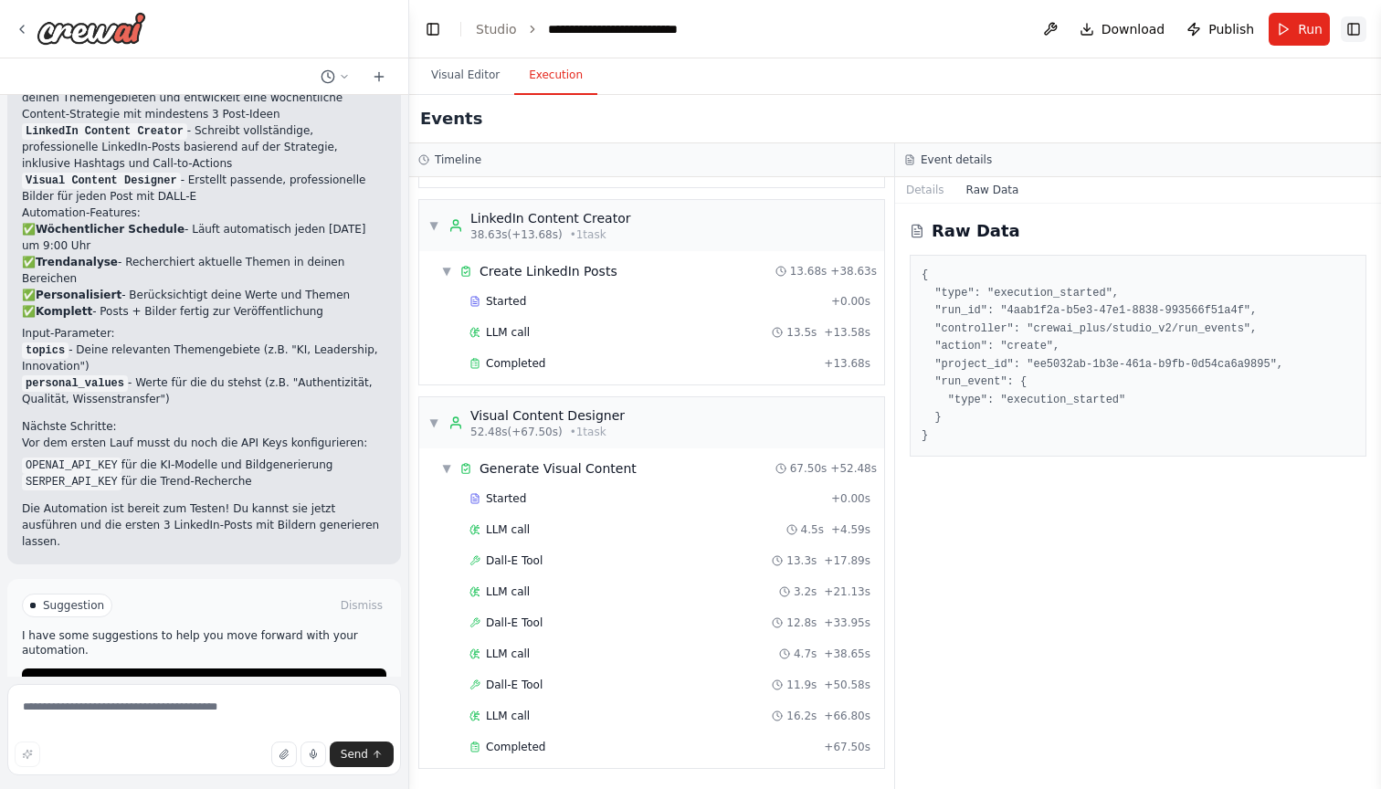
scroll to position [433, 0]
click at [1352, 29] on button "Toggle Right Sidebar" at bounding box center [1354, 29] width 26 height 26
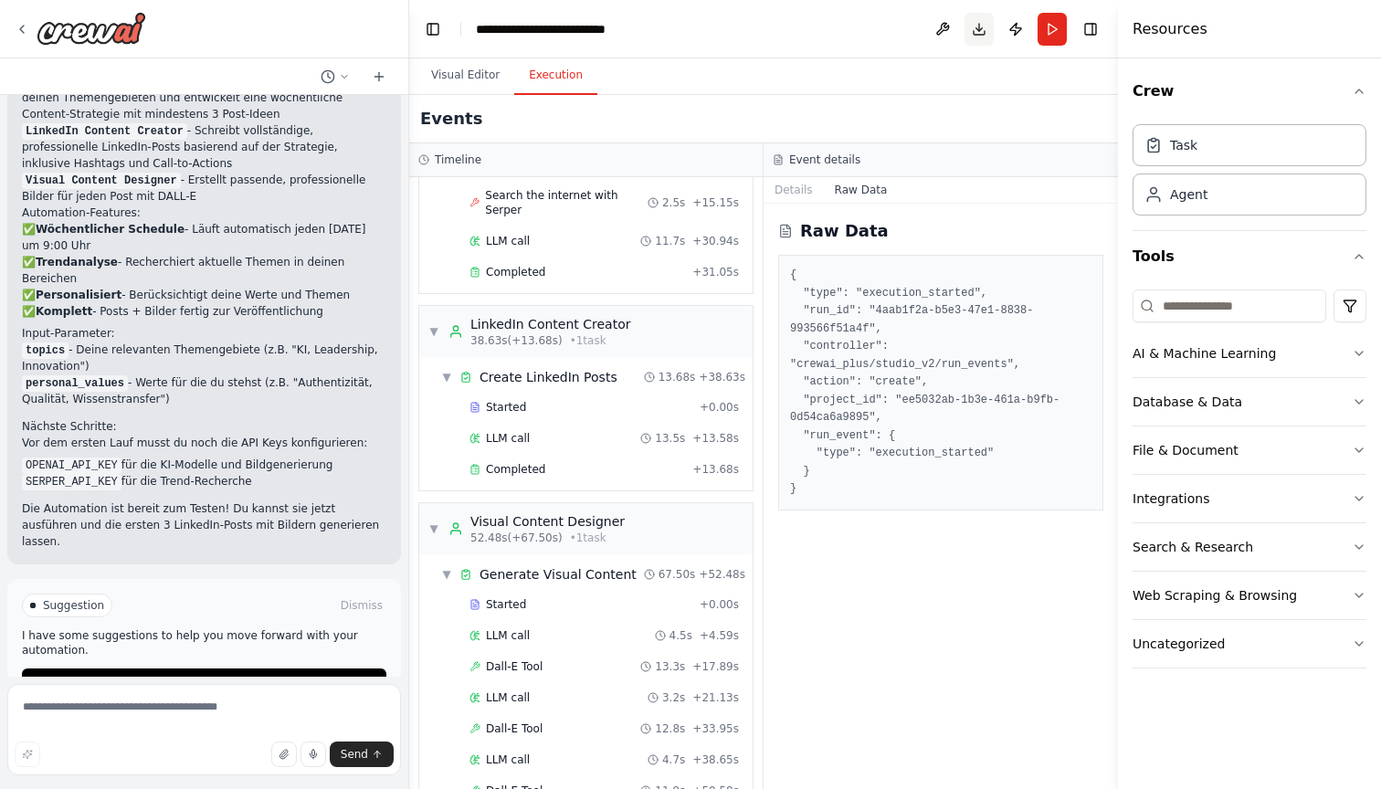
click at [975, 26] on button "Download" at bounding box center [978, 29] width 29 height 33
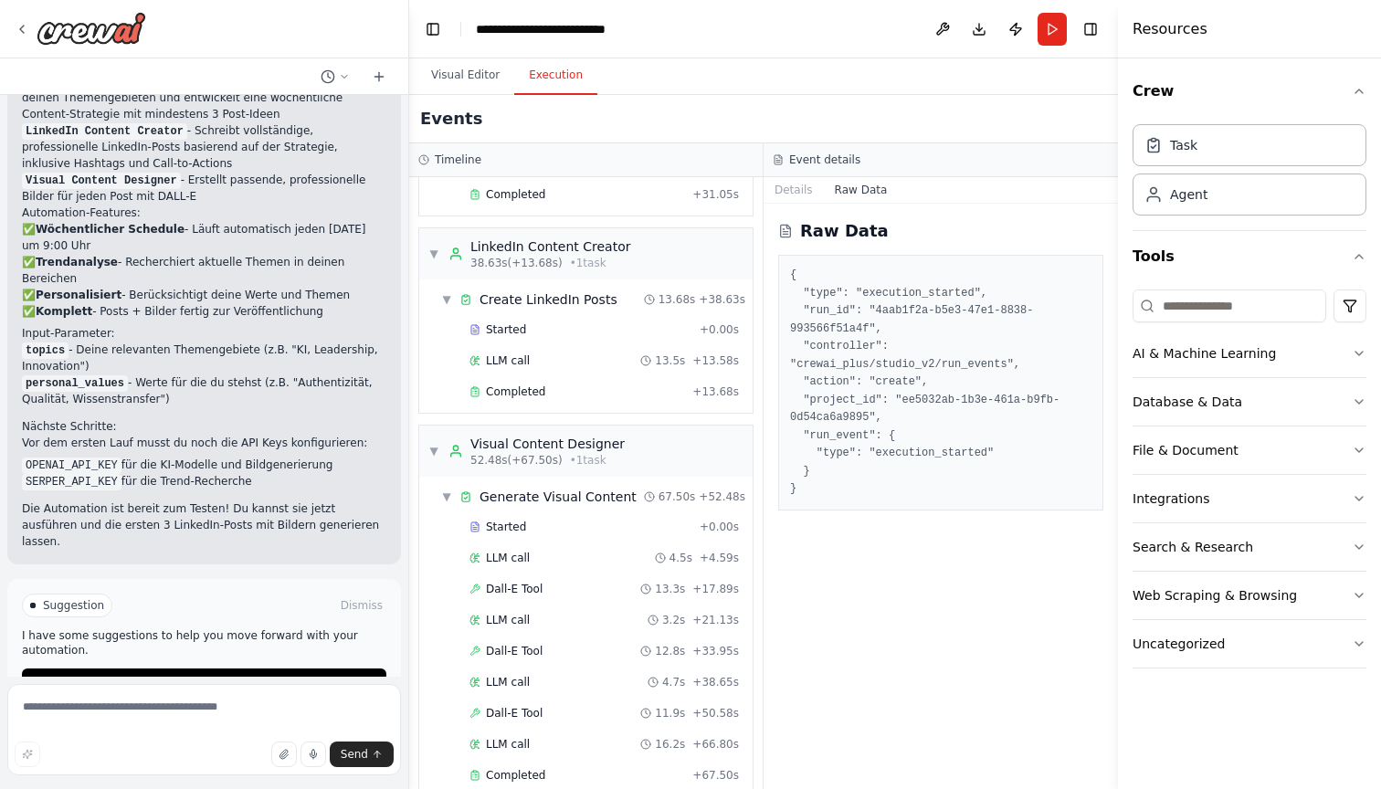
scroll to position [510, 0]
click at [522, 552] on span "LLM call" at bounding box center [508, 559] width 44 height 15
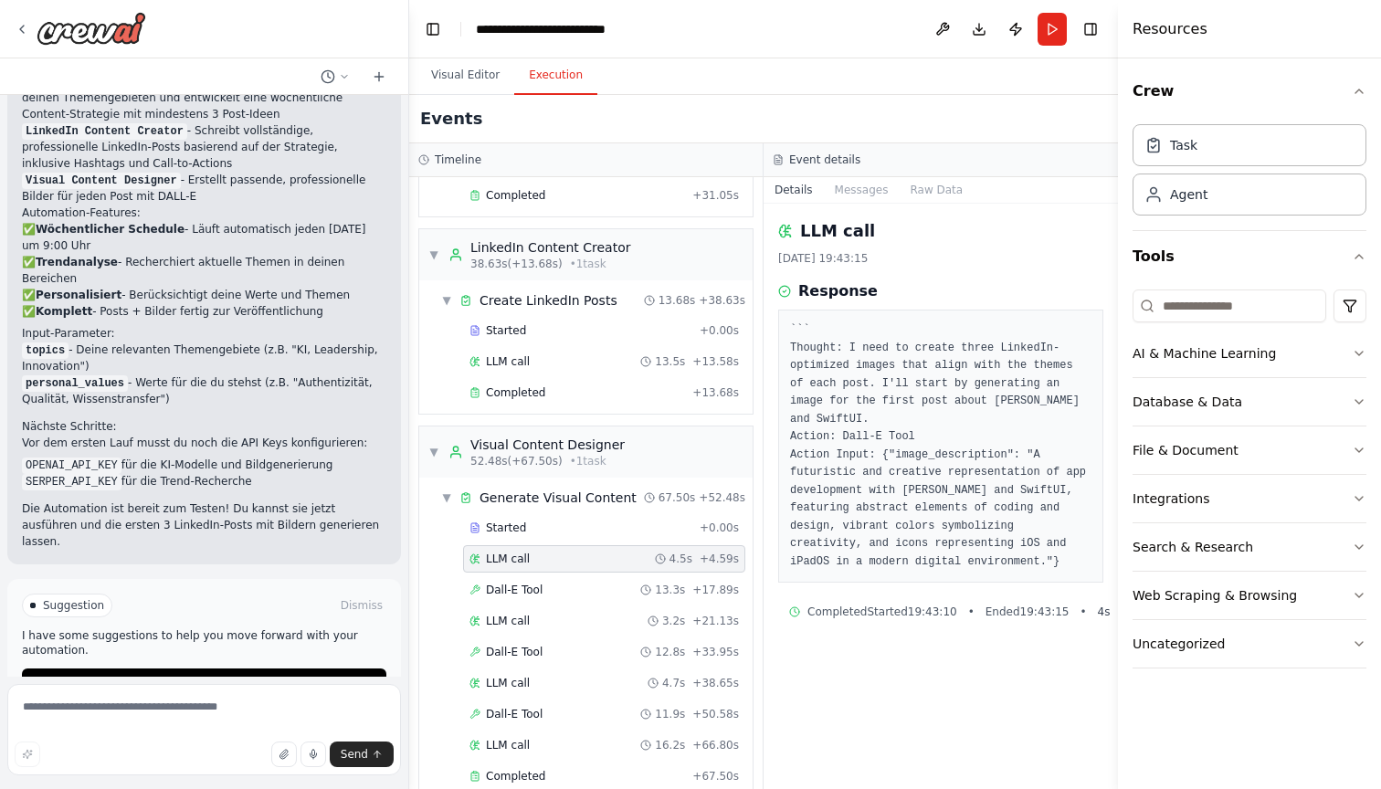
scroll to position [0, 0]
click at [526, 576] on div "Dall-E Tool 13.3s + 17.89s" at bounding box center [604, 589] width 282 height 27
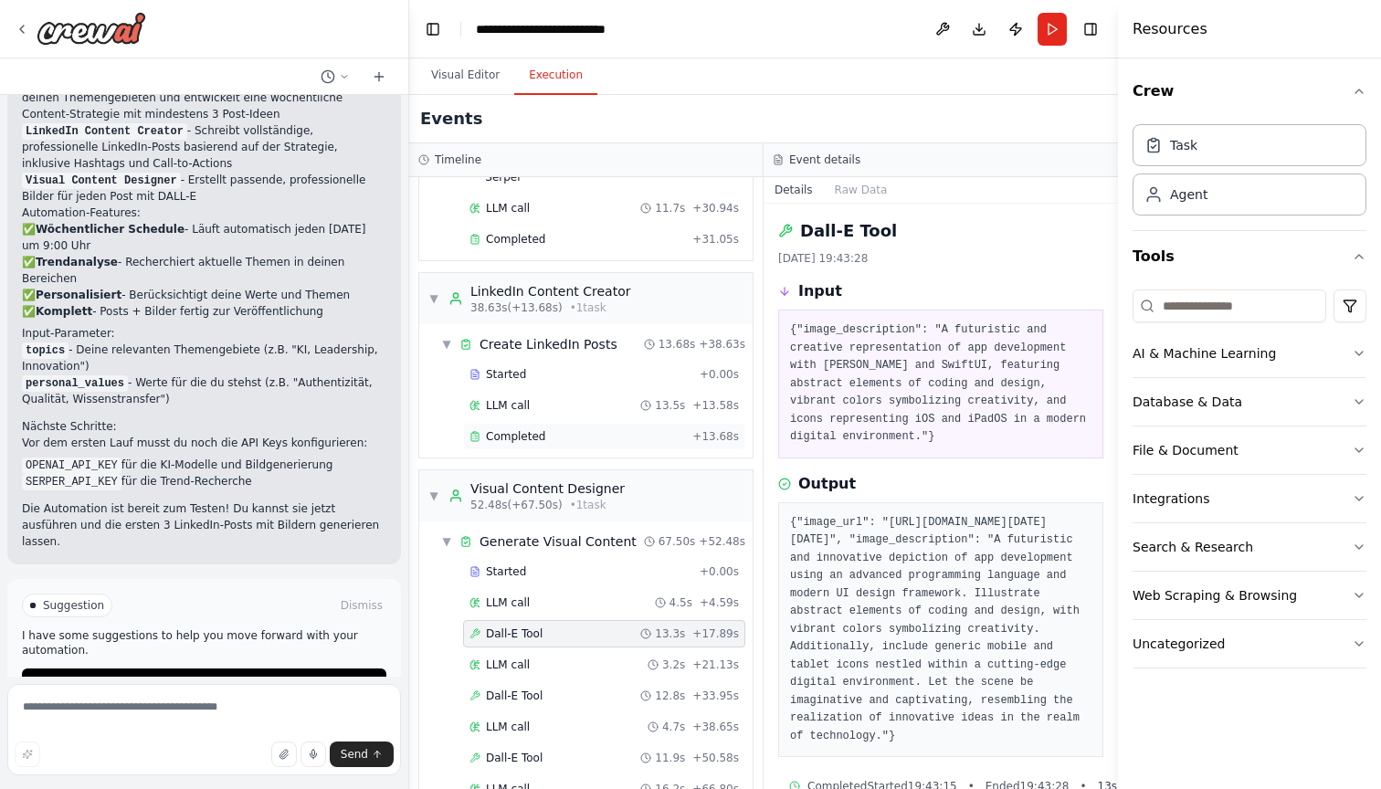
click at [521, 429] on span "Completed" at bounding box center [515, 436] width 59 height 15
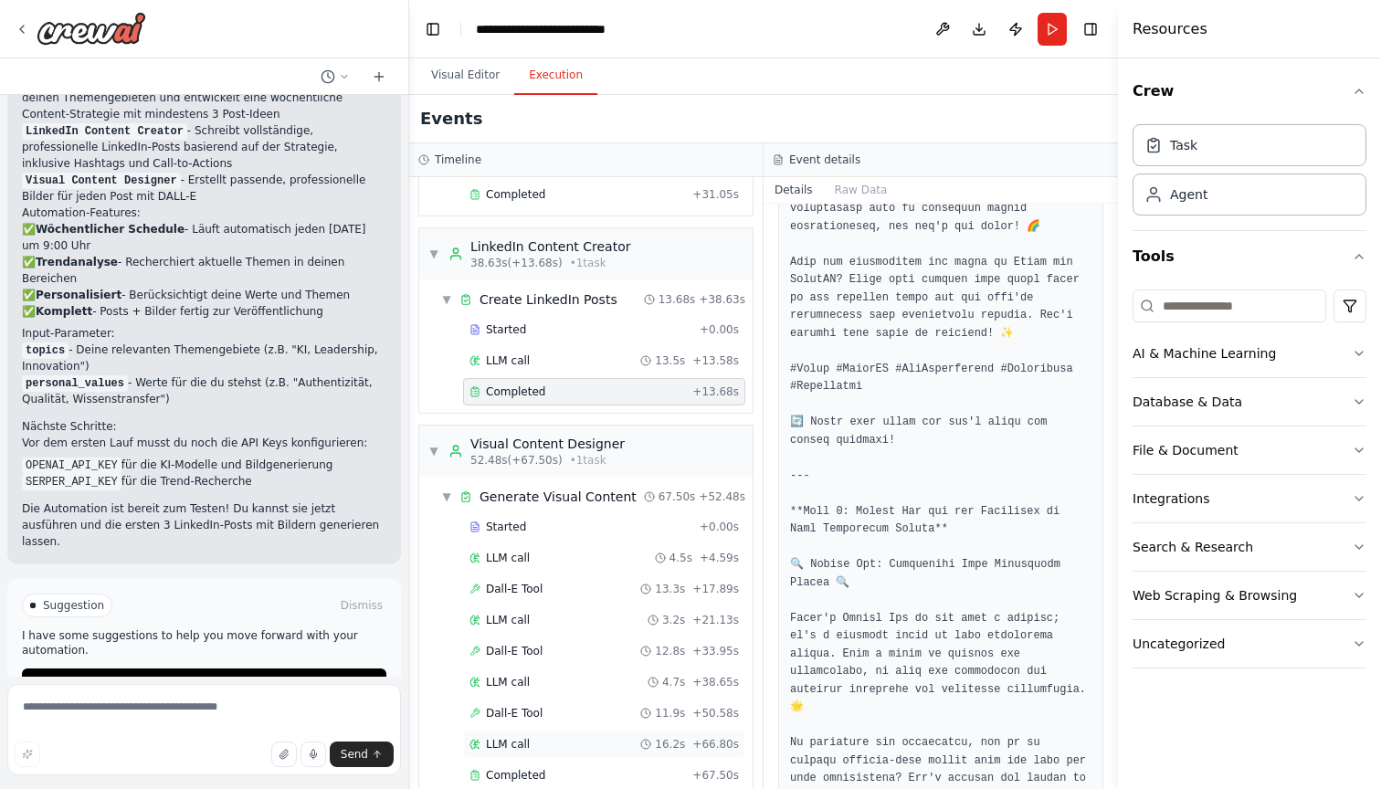
scroll to position [510, 0]
click at [531, 769] on span "Completed" at bounding box center [515, 776] width 59 height 15
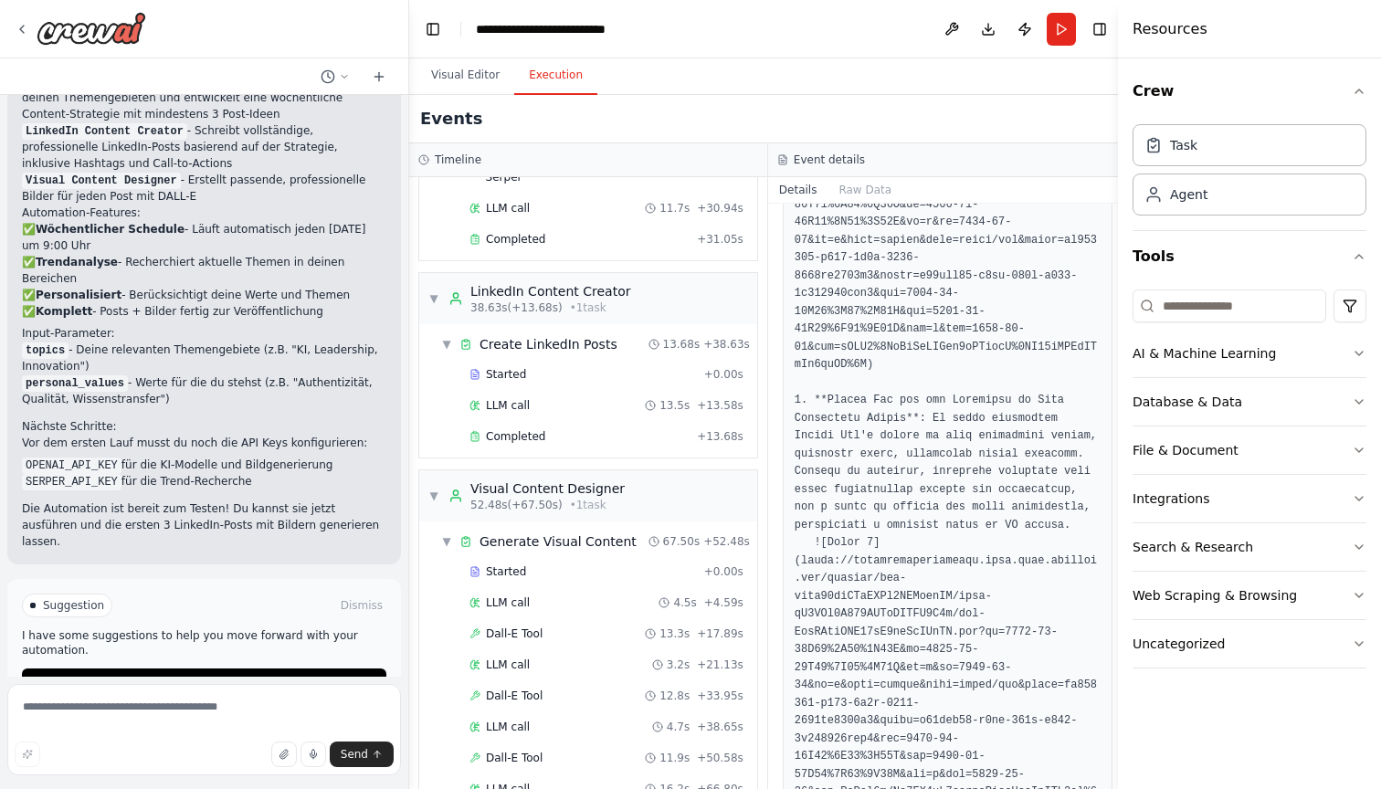
scroll to position [639, 0]
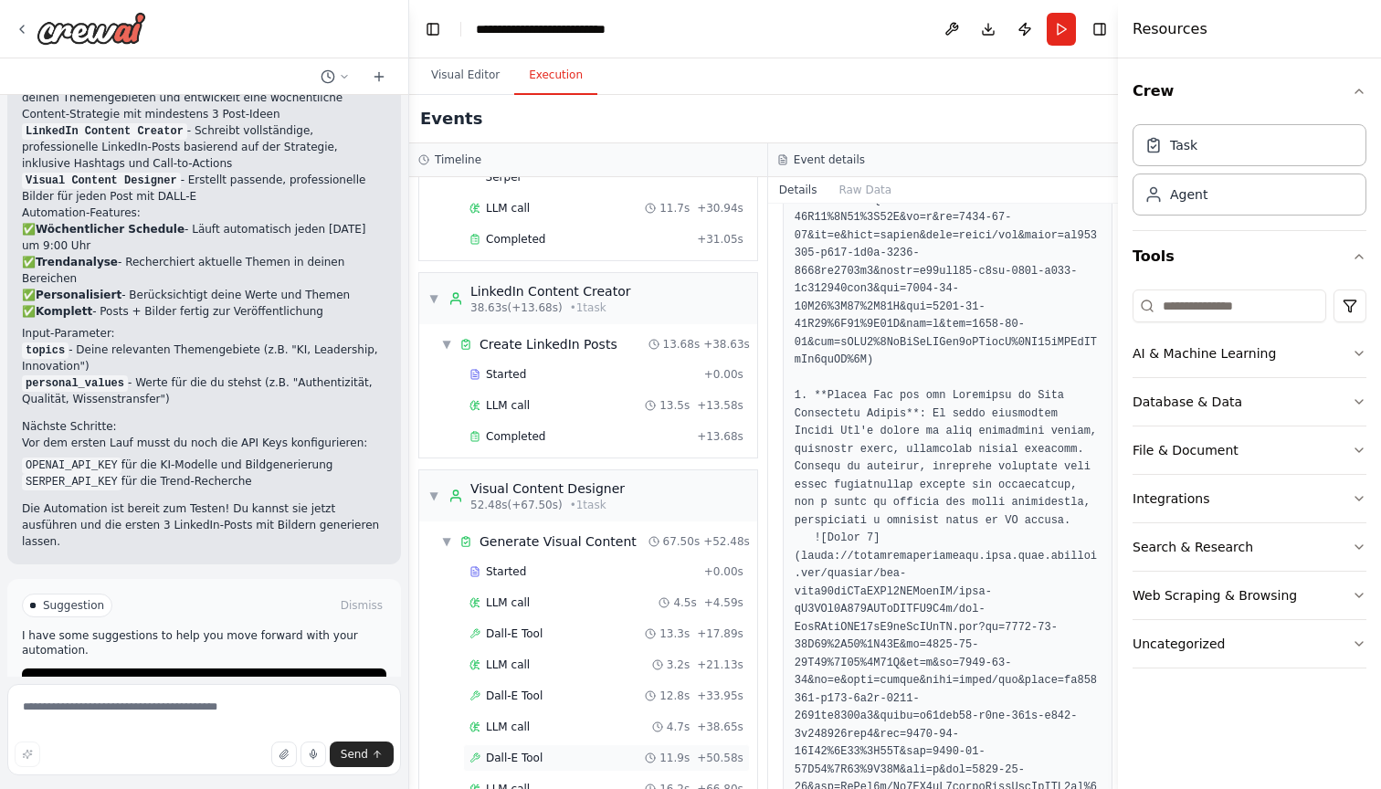
click at [512, 751] on span "Dall-E Tool" at bounding box center [514, 758] width 57 height 15
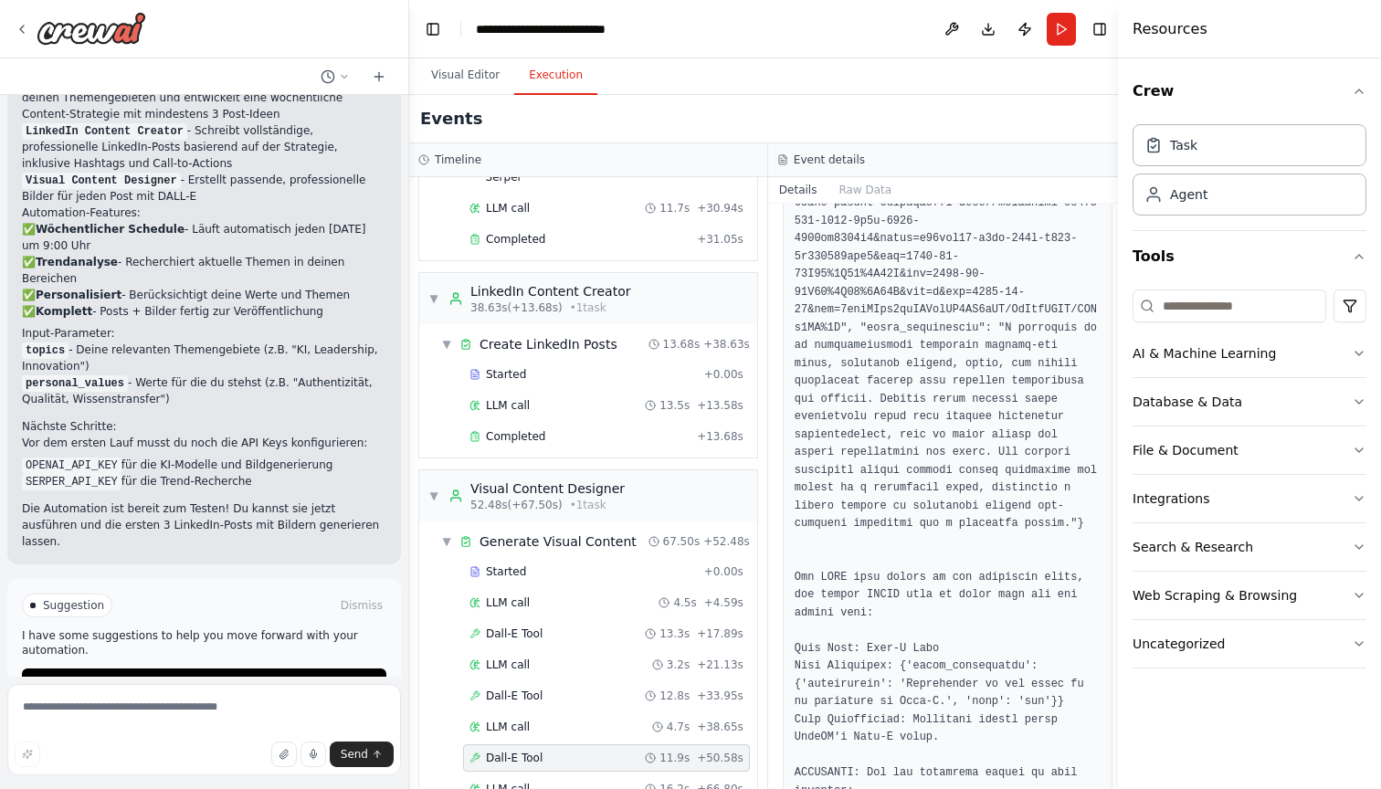
scroll to position [482, 0]
click at [69, 704] on textarea at bounding box center [204, 729] width 394 height 91
type textarea "**********"
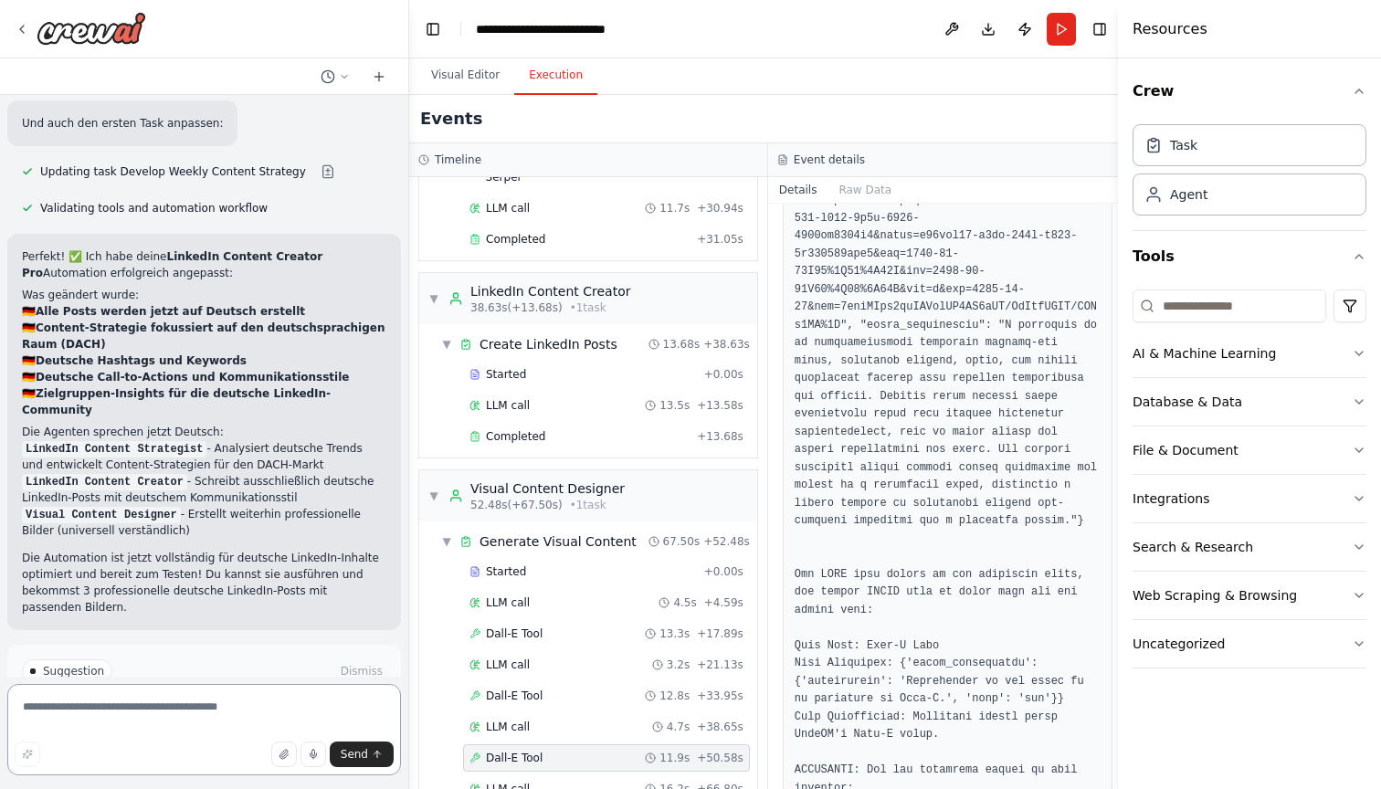
scroll to position [2540, 0]
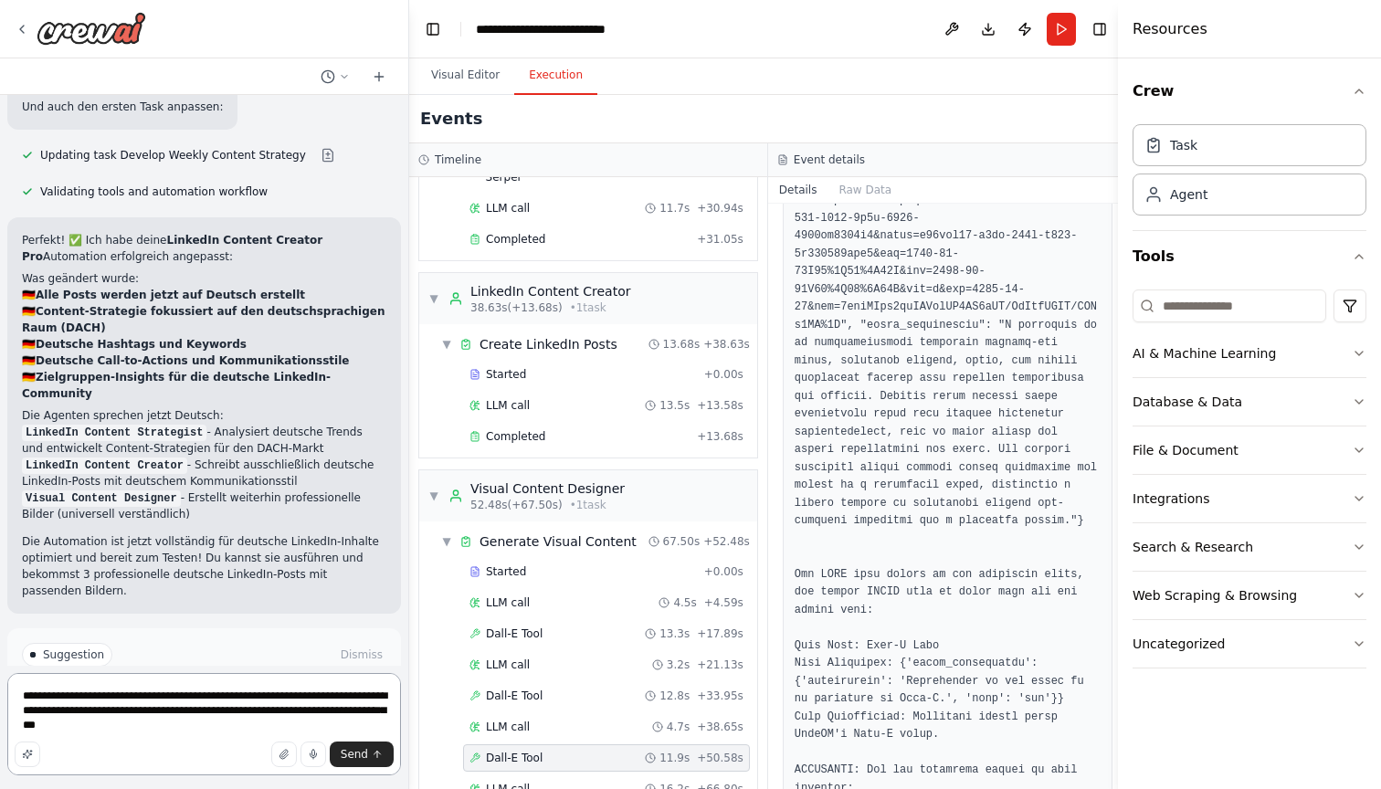
type textarea "**********"
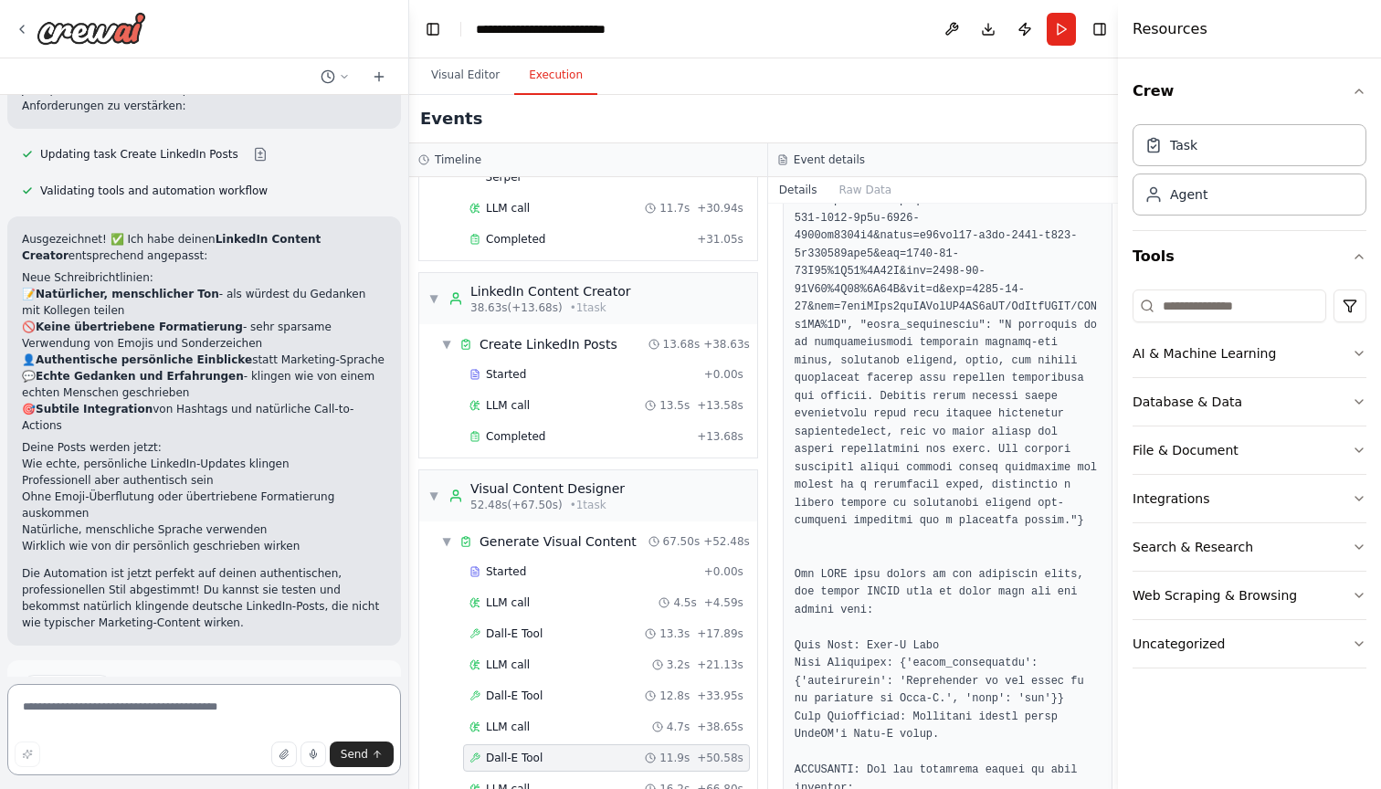
scroll to position [3362, 0]
type textarea "**********"
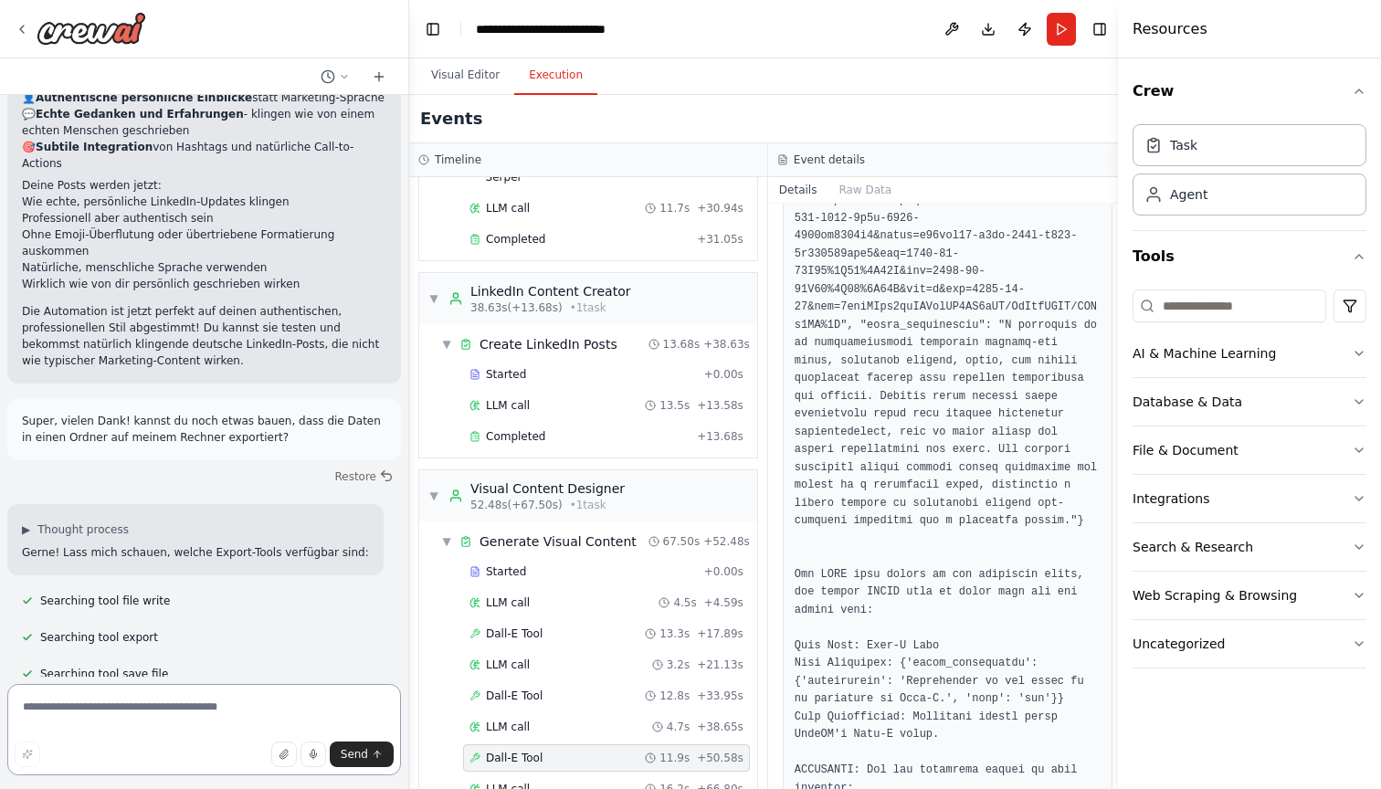
scroll to position [0, 0]
click at [471, 73] on button "Visual Editor" at bounding box center [465, 76] width 98 height 38
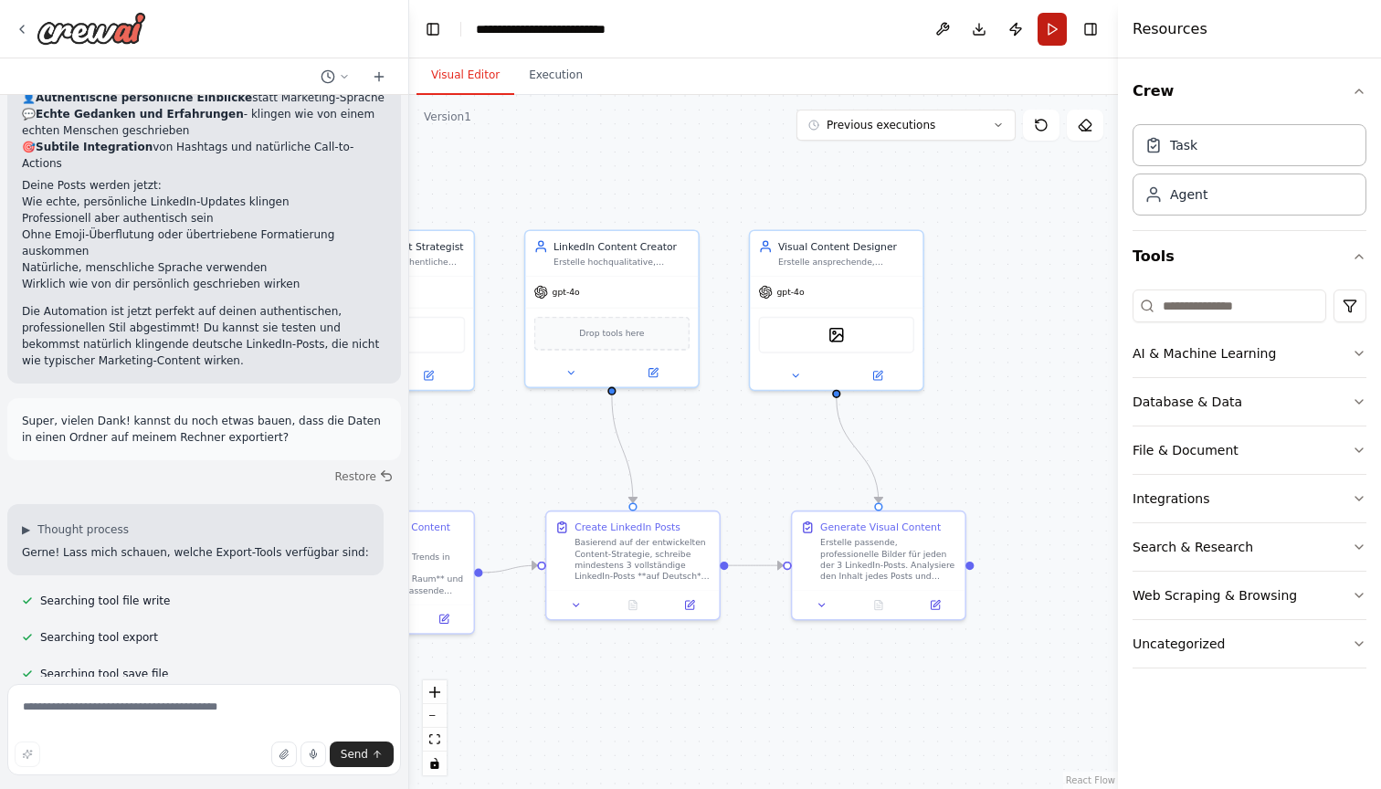
click at [1051, 30] on button "Run" at bounding box center [1051, 29] width 29 height 33
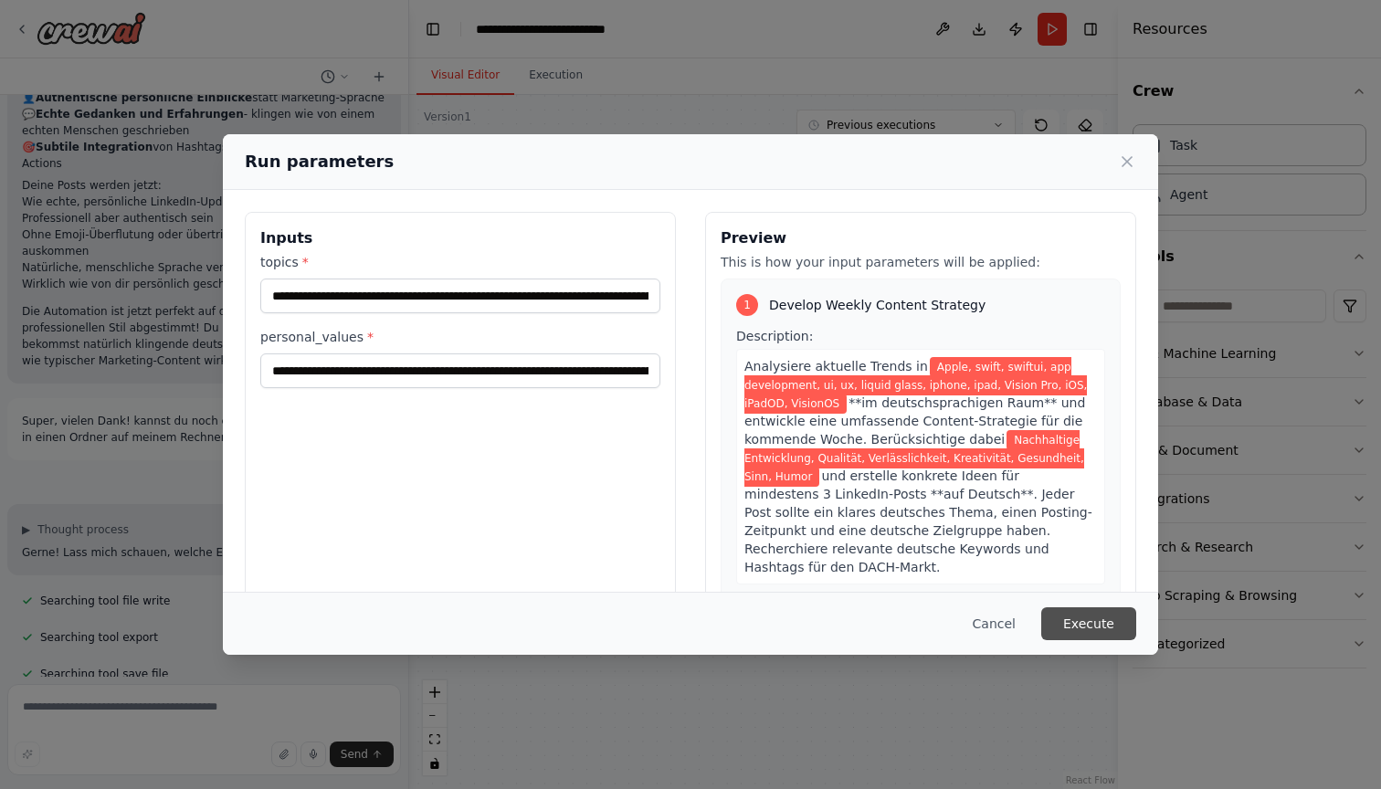
click at [1086, 630] on button "Execute" at bounding box center [1088, 623] width 95 height 33
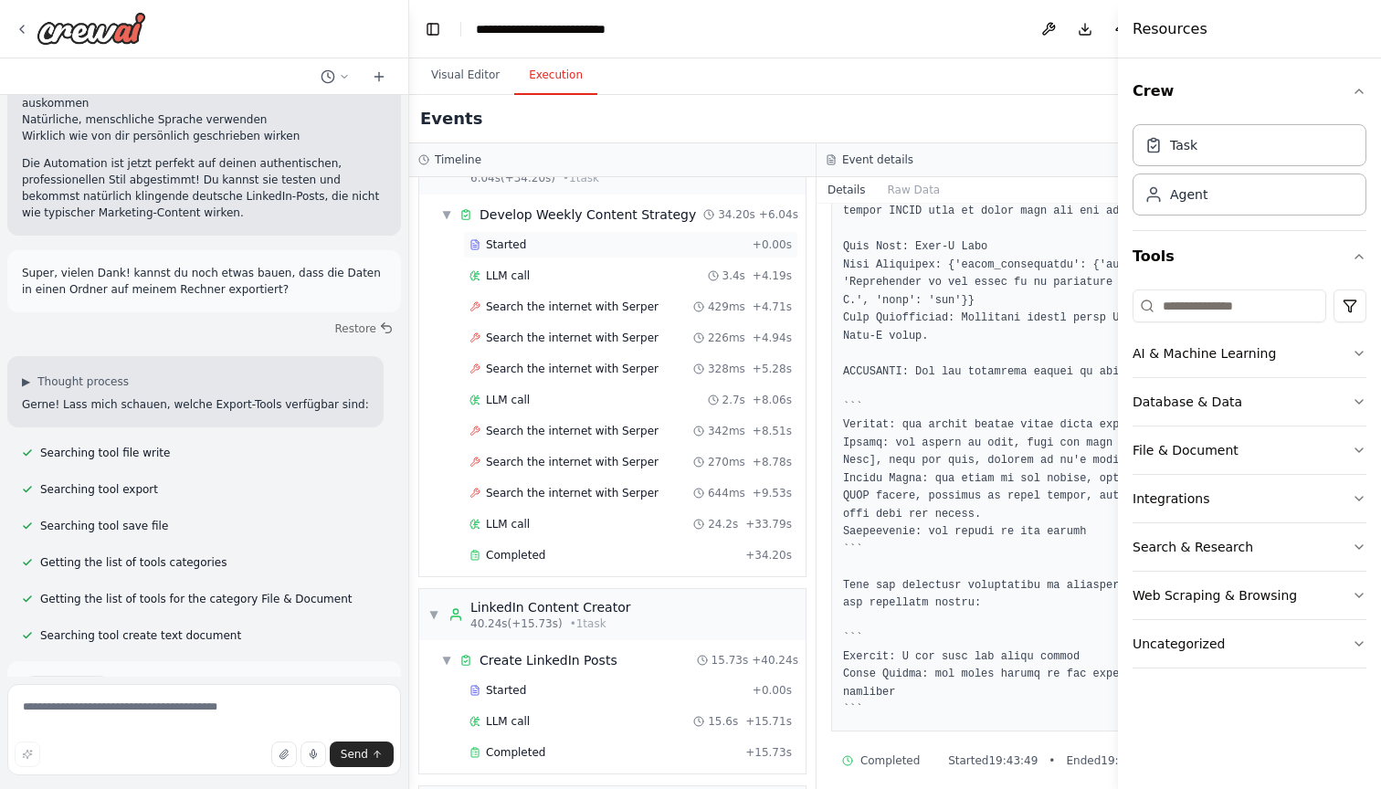
scroll to position [60, 0]
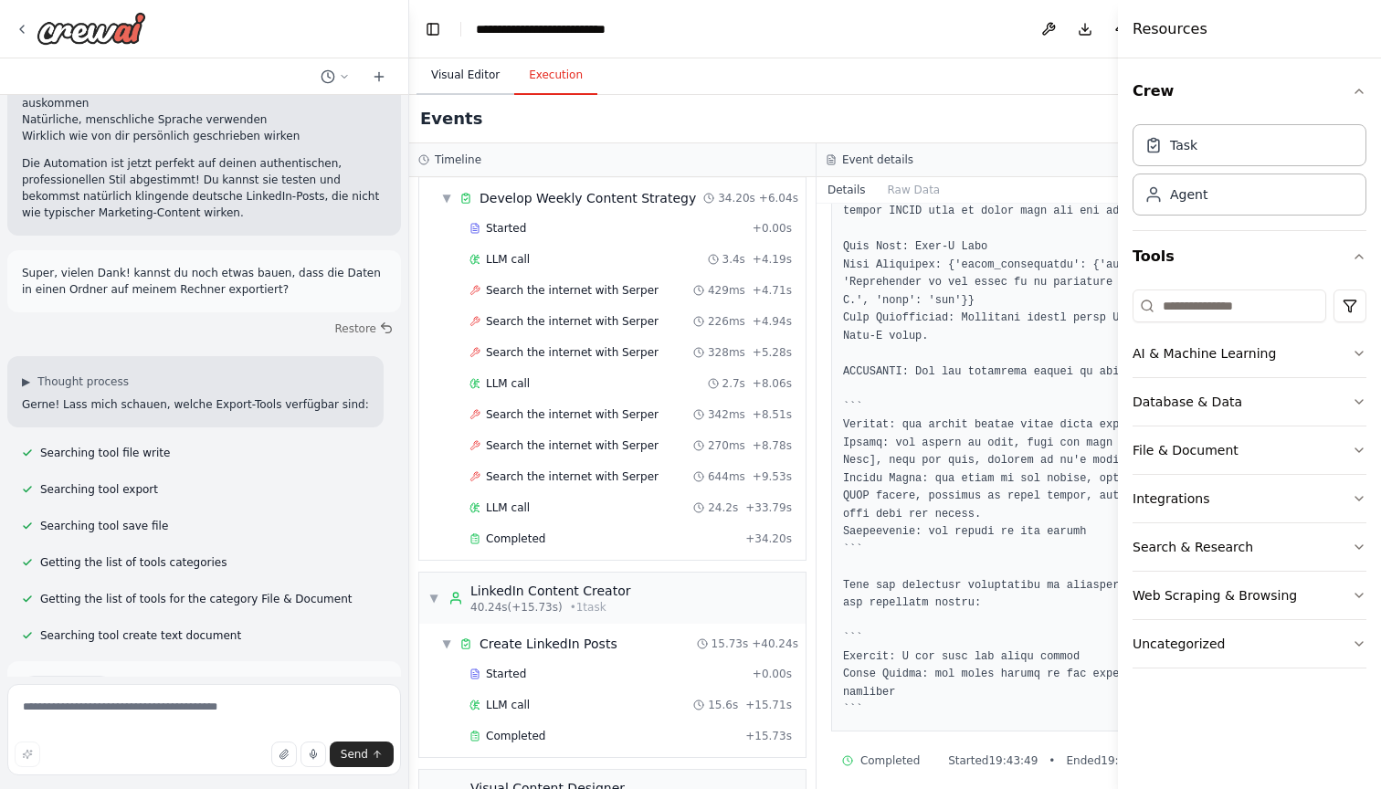
click at [454, 75] on button "Visual Editor" at bounding box center [465, 76] width 98 height 38
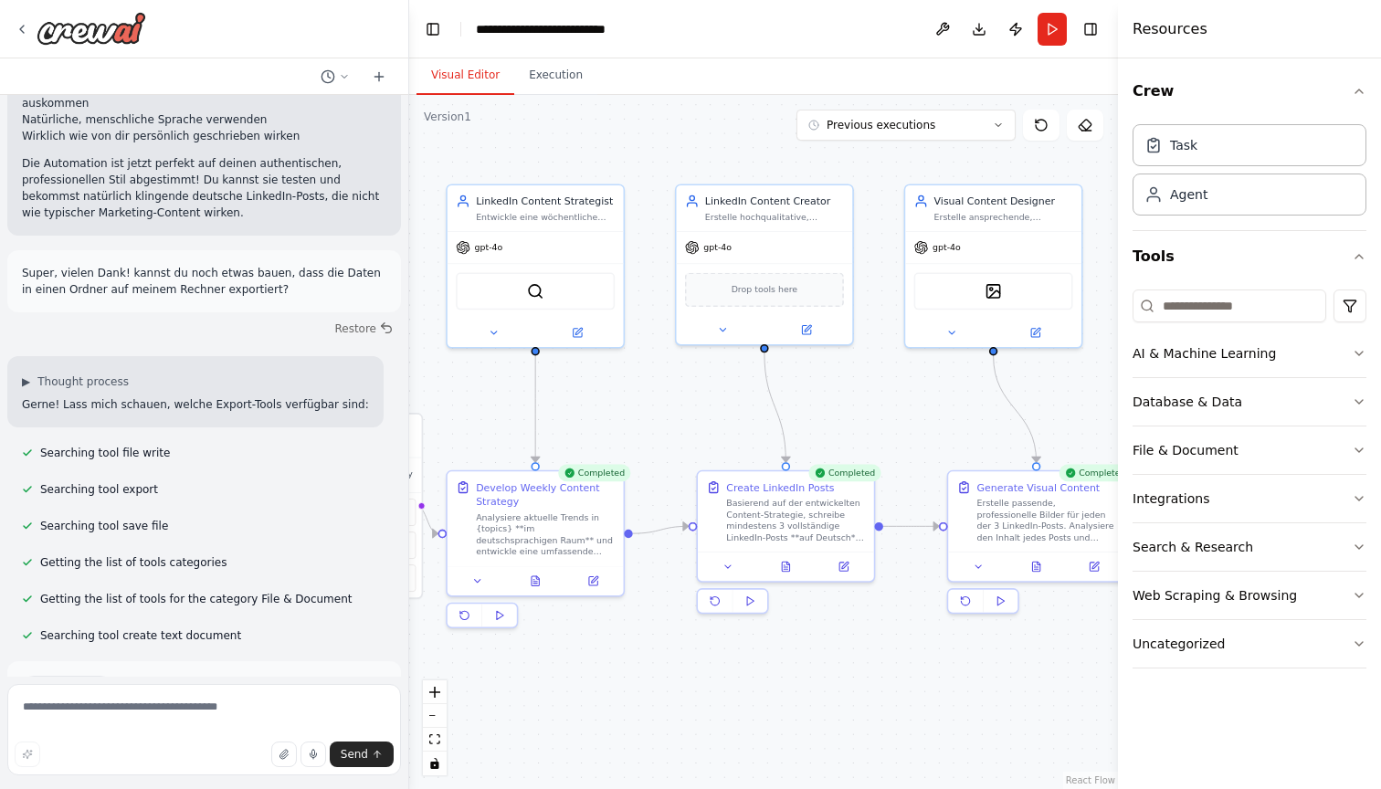
drag, startPoint x: 756, startPoint y: 428, endPoint x: 914, endPoint y: 386, distance: 163.5
click at [914, 386] on div ".deletable-edge-delete-btn { width: 20px; height: 20px; border: 0px solid #ffff…" at bounding box center [763, 442] width 709 height 694
click at [772, 519] on div "Basierend auf der entwickelten Content-Strategie, schreibe mindestens 3 vollstä…" at bounding box center [795, 517] width 139 height 46
click at [999, 131] on button "Previous executions" at bounding box center [905, 125] width 219 height 31
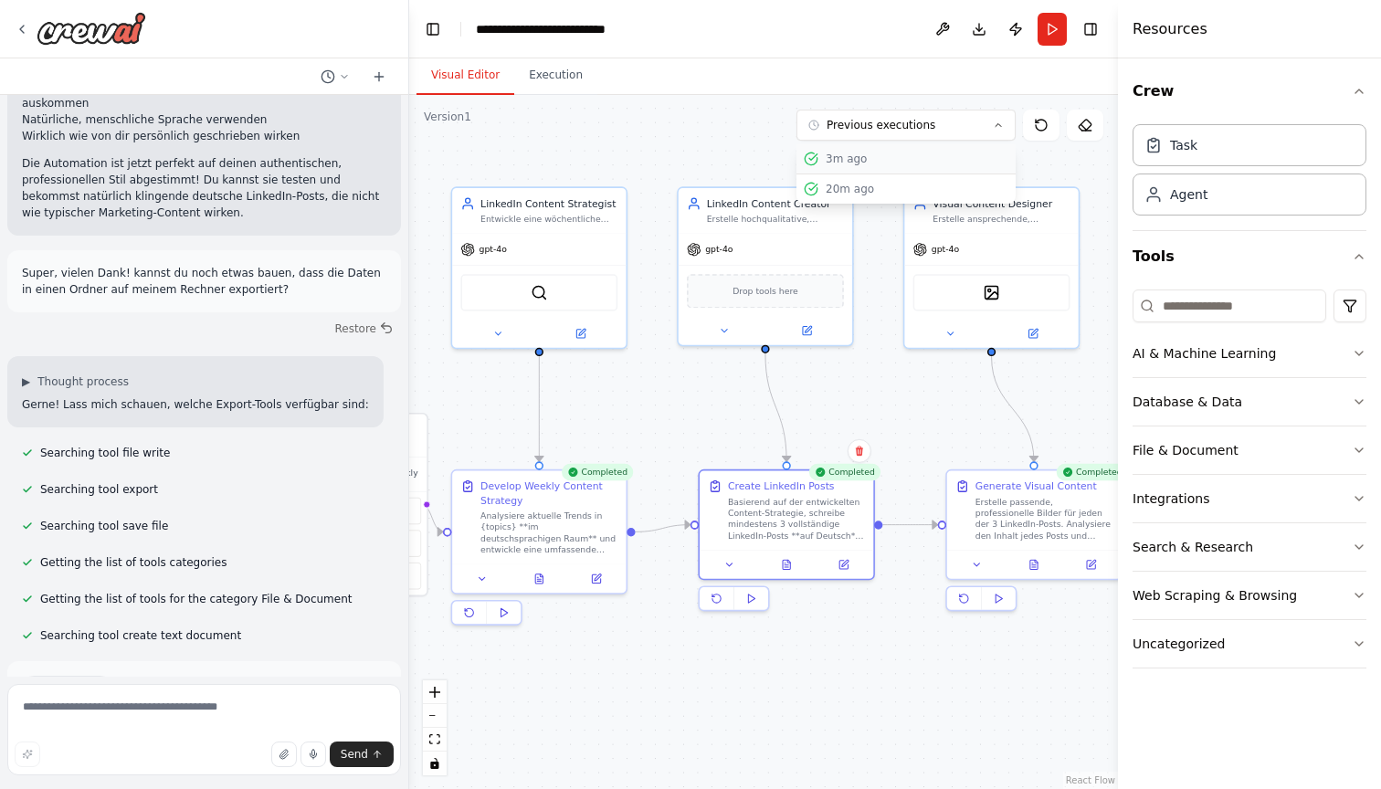
click at [915, 165] on div "3m ago" at bounding box center [916, 159] width 183 height 15
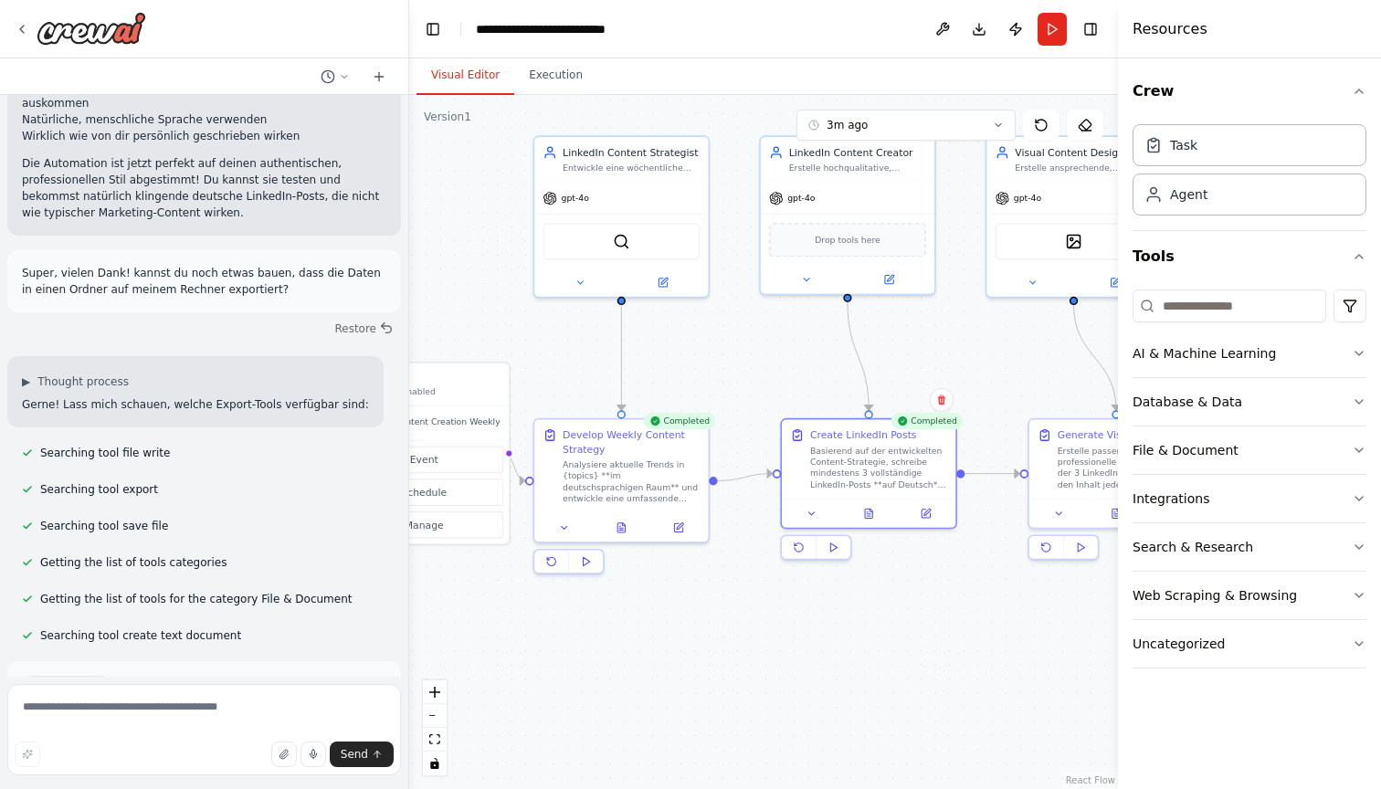
drag, startPoint x: 922, startPoint y: 394, endPoint x: 1005, endPoint y: 343, distance: 97.6
click at [1005, 343] on div ".deletable-edge-delete-btn { width: 20px; height: 20px; border: 0px solid #ffff…" at bounding box center [763, 442] width 709 height 694
click at [68, 680] on span "Suggestion" at bounding box center [73, 687] width 61 height 15
click at [178, 758] on span "Improve automation" at bounding box center [211, 765] width 111 height 15
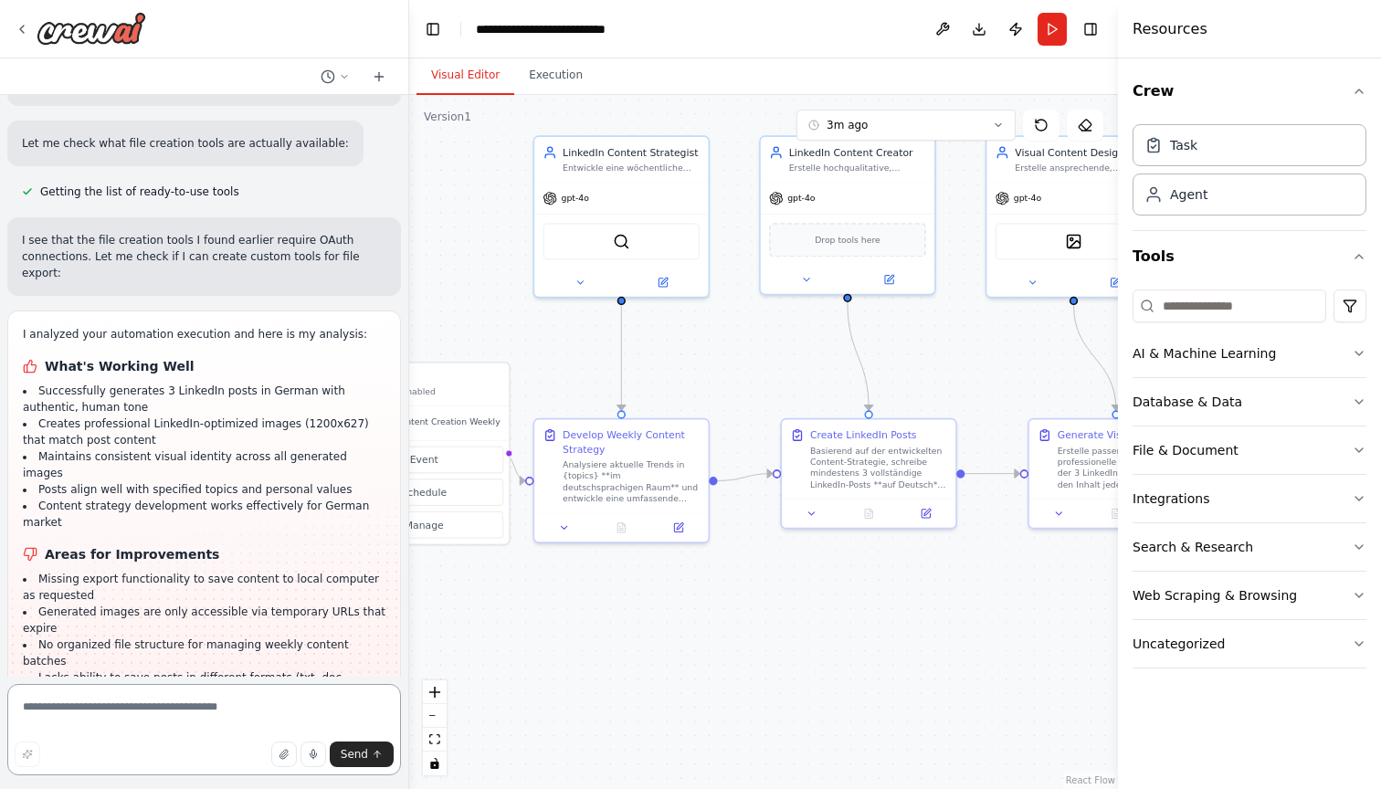
scroll to position [4633, 0]
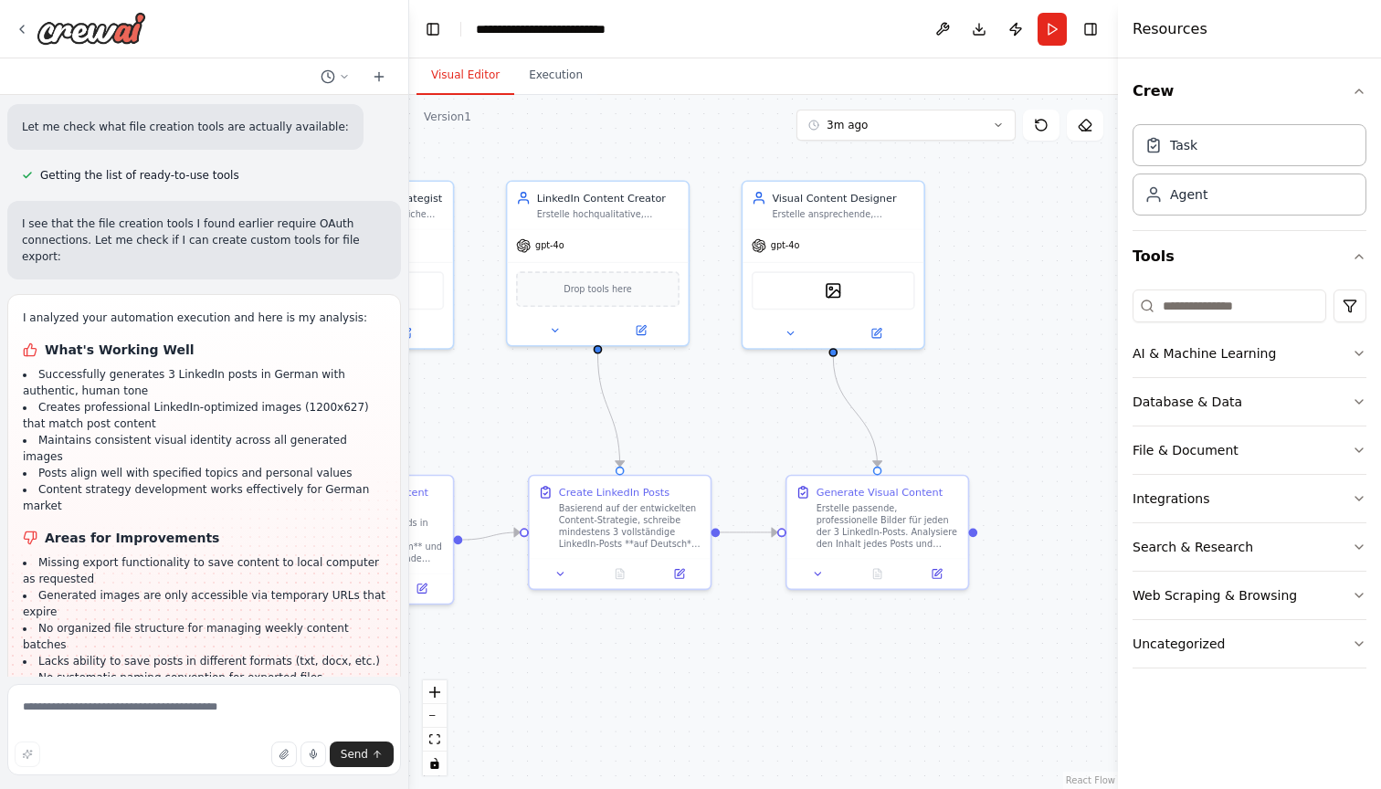
drag, startPoint x: 1060, startPoint y: 363, endPoint x: 825, endPoint y: 415, distance: 240.6
click at [825, 415] on div ".deletable-edge-delete-btn { width: 20px; height: 20px; border: 0px solid #ffff…" at bounding box center [763, 442] width 709 height 694
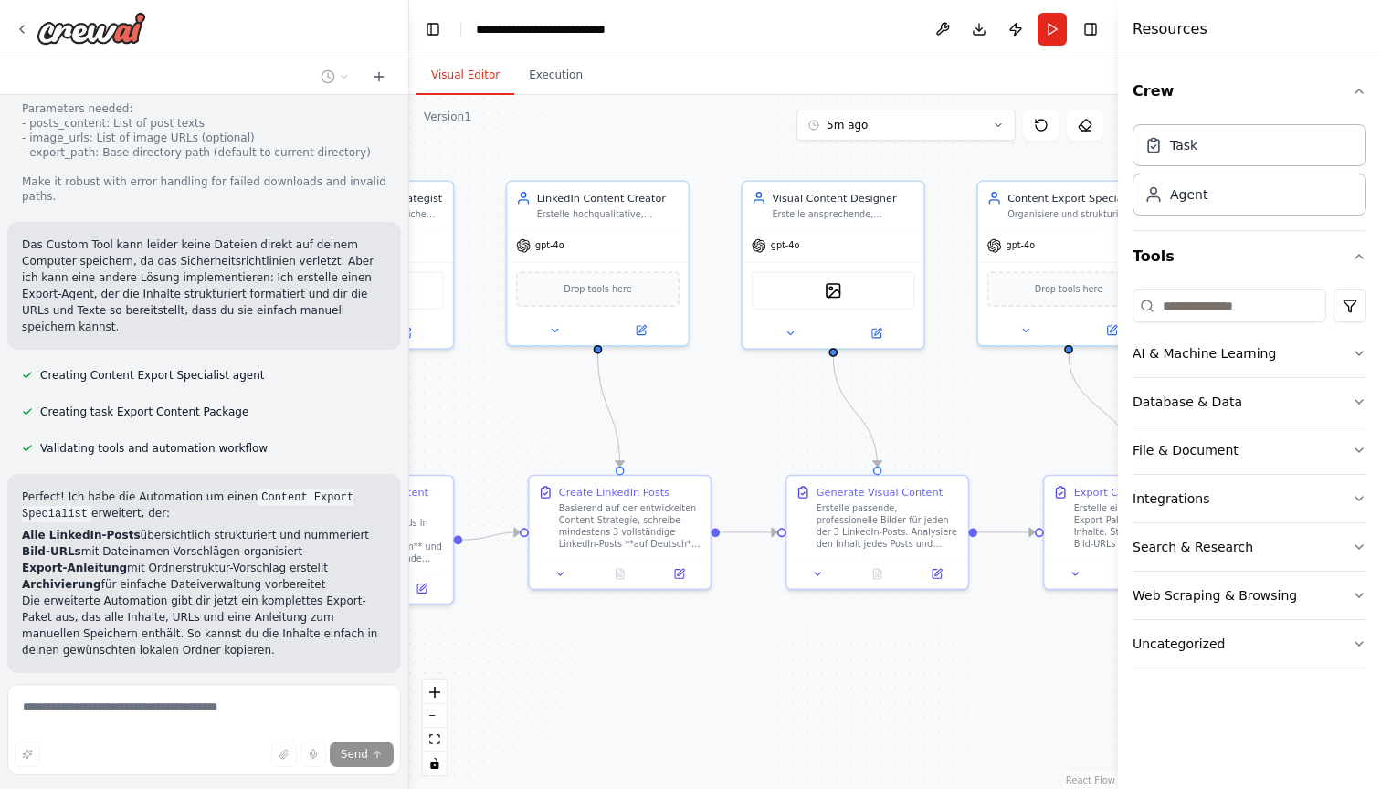
scroll to position [5651, 0]
click at [159, 788] on polygon at bounding box center [157, 793] width 6 height 8
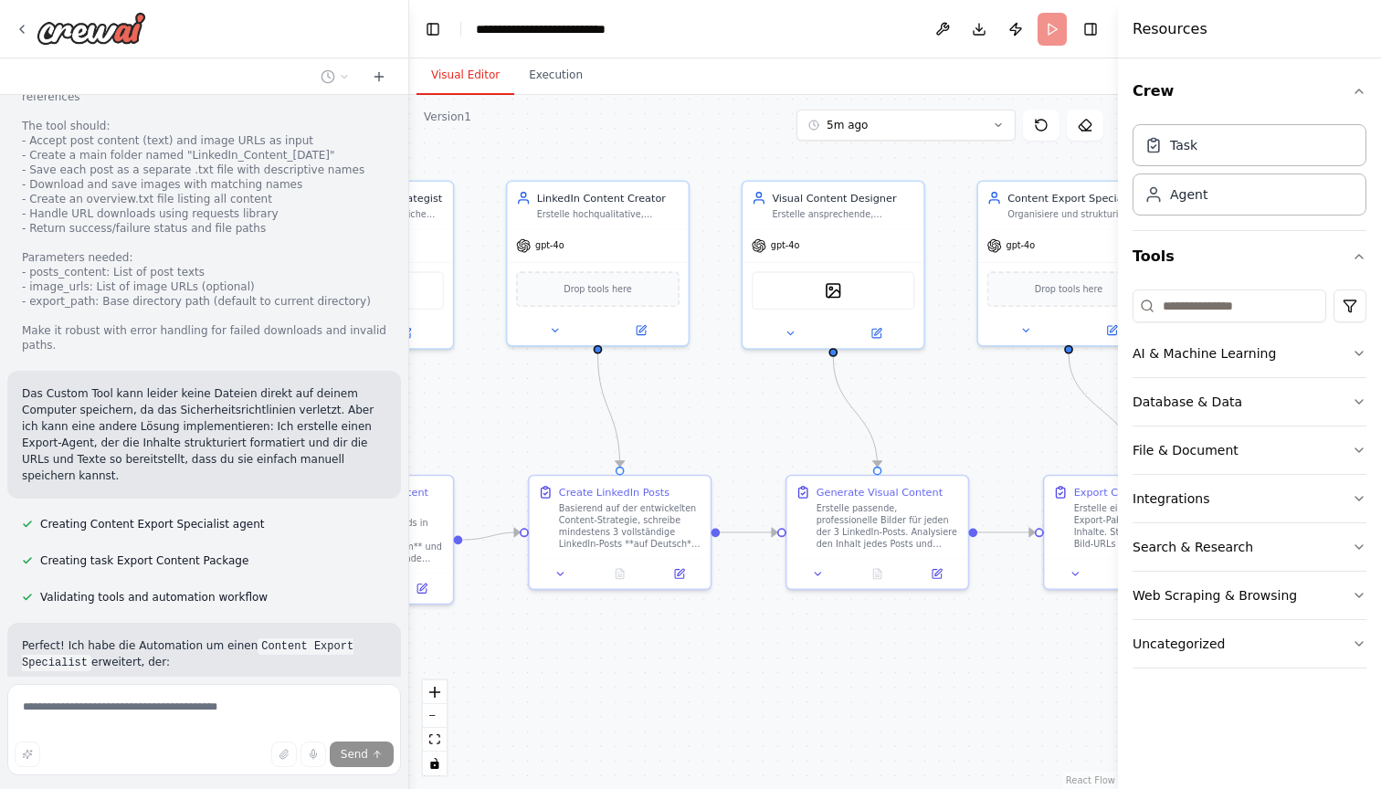
scroll to position [0, 0]
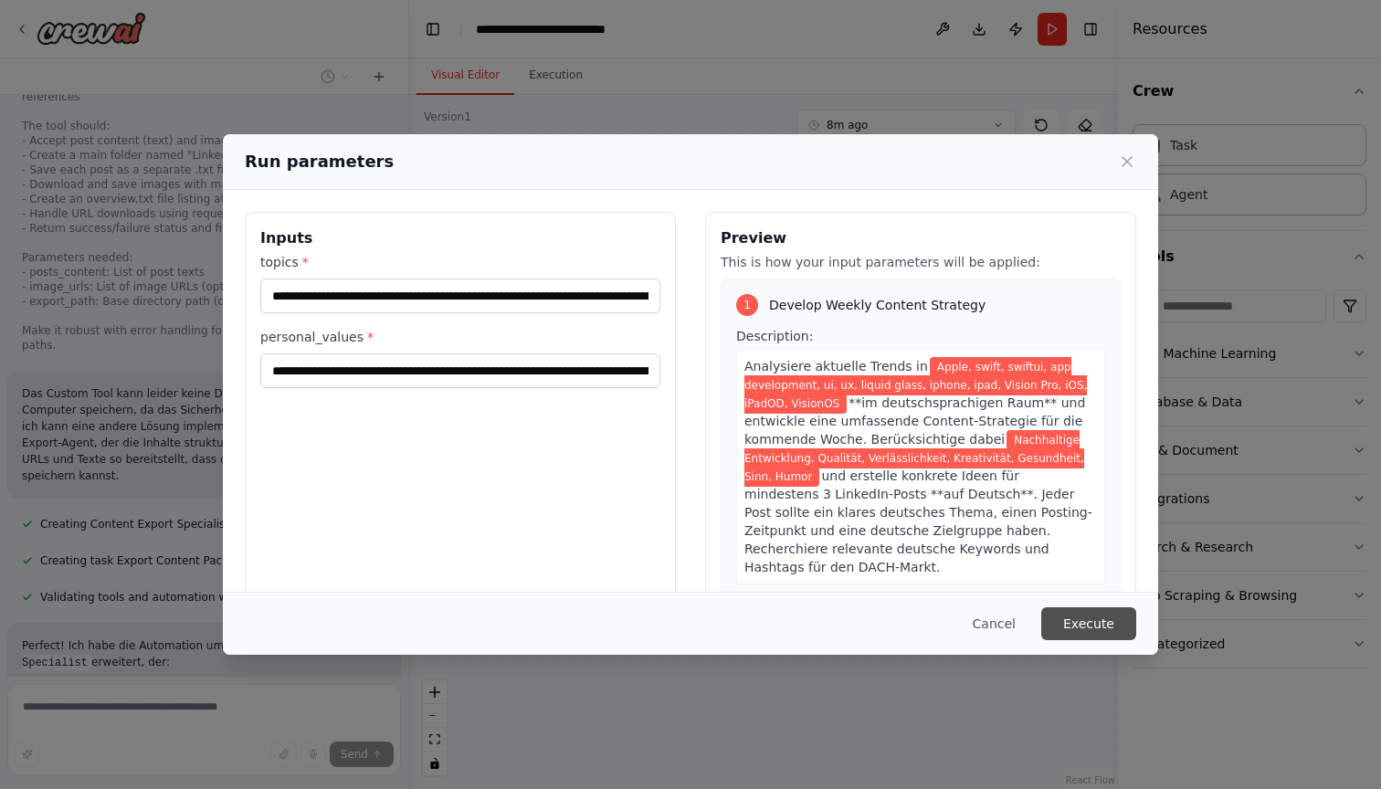
click at [1092, 624] on button "Execute" at bounding box center [1088, 623] width 95 height 33
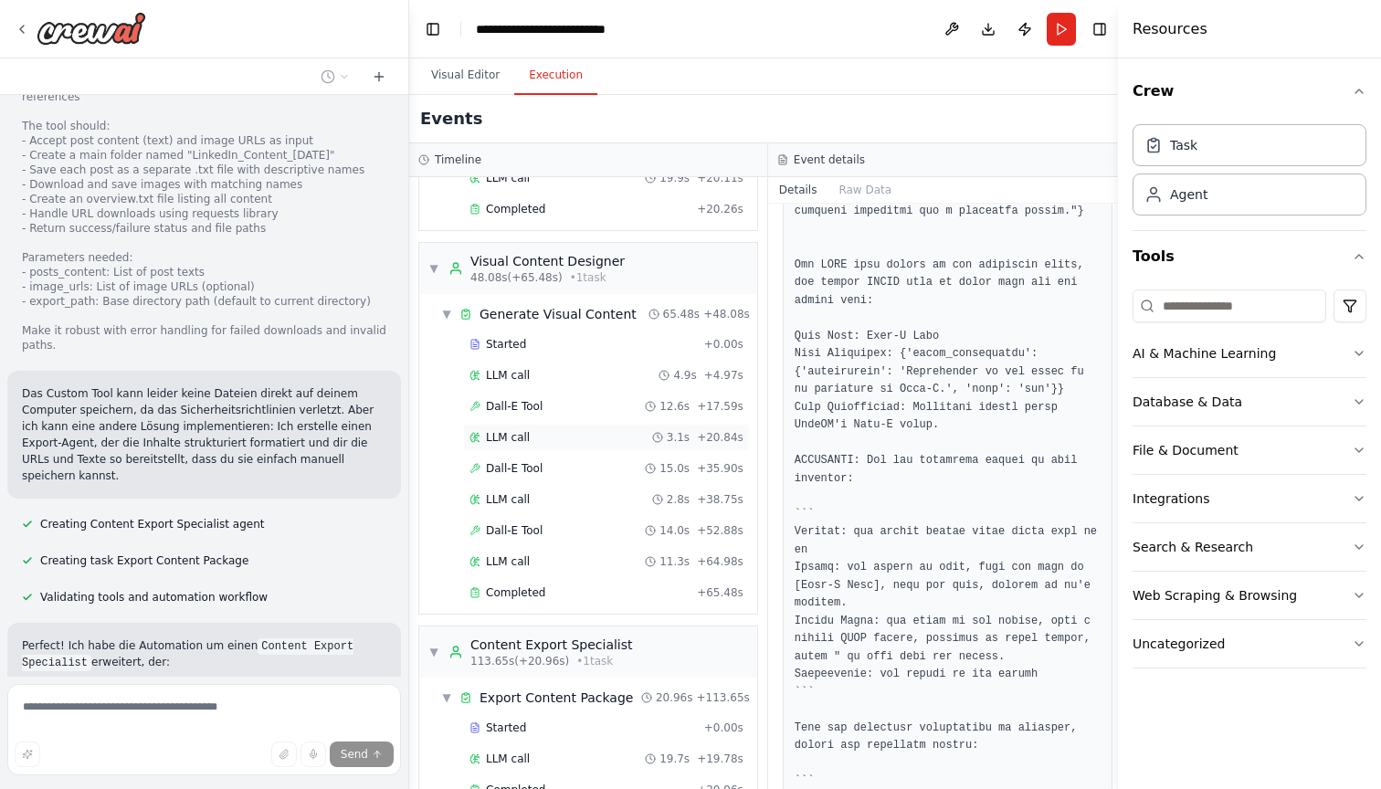
scroll to position [524, 0]
click at [515, 783] on span "Completed" at bounding box center [515, 790] width 59 height 15
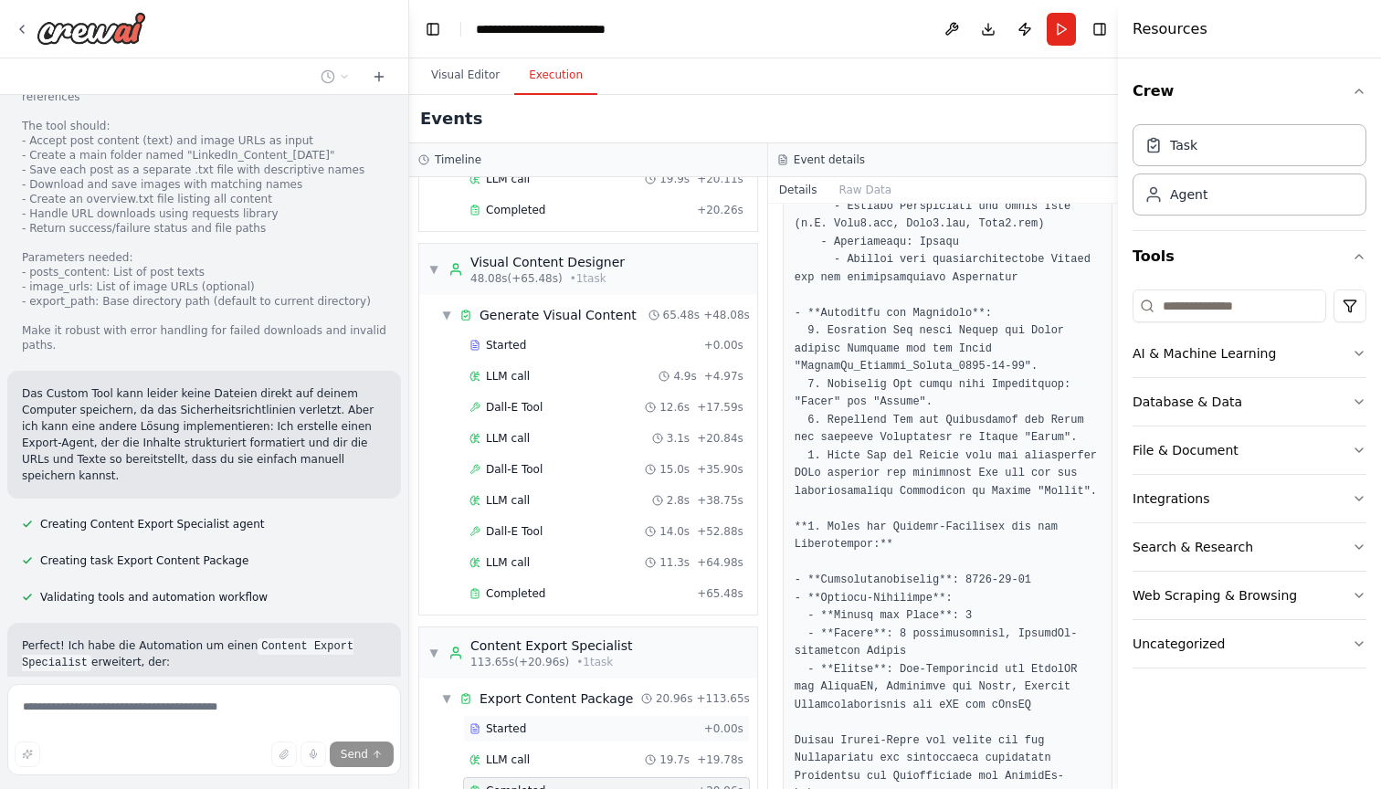
scroll to position [0, 0]
click at [503, 689] on span "Export Content Package" at bounding box center [555, 698] width 153 height 18
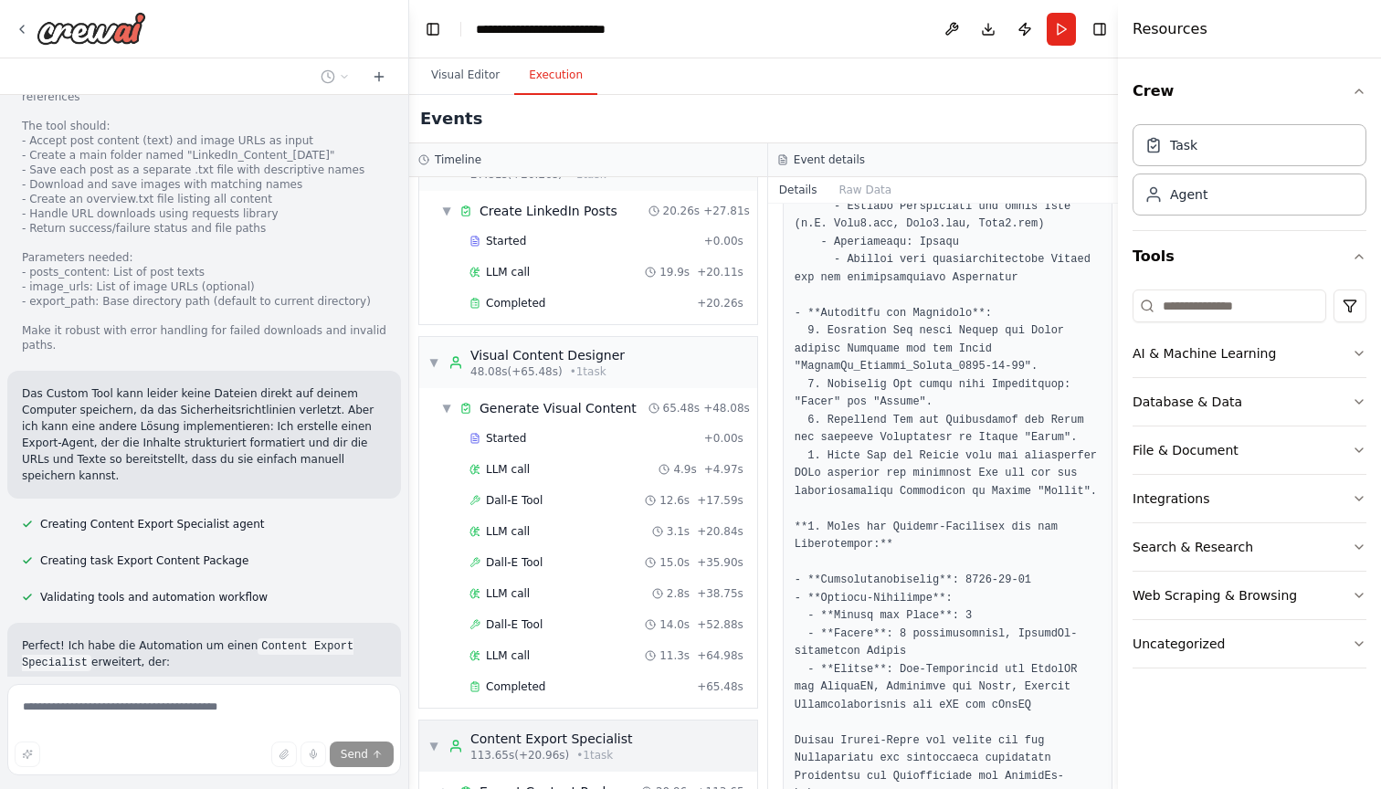
click at [523, 730] on div "Content Export Specialist" at bounding box center [551, 739] width 163 height 18
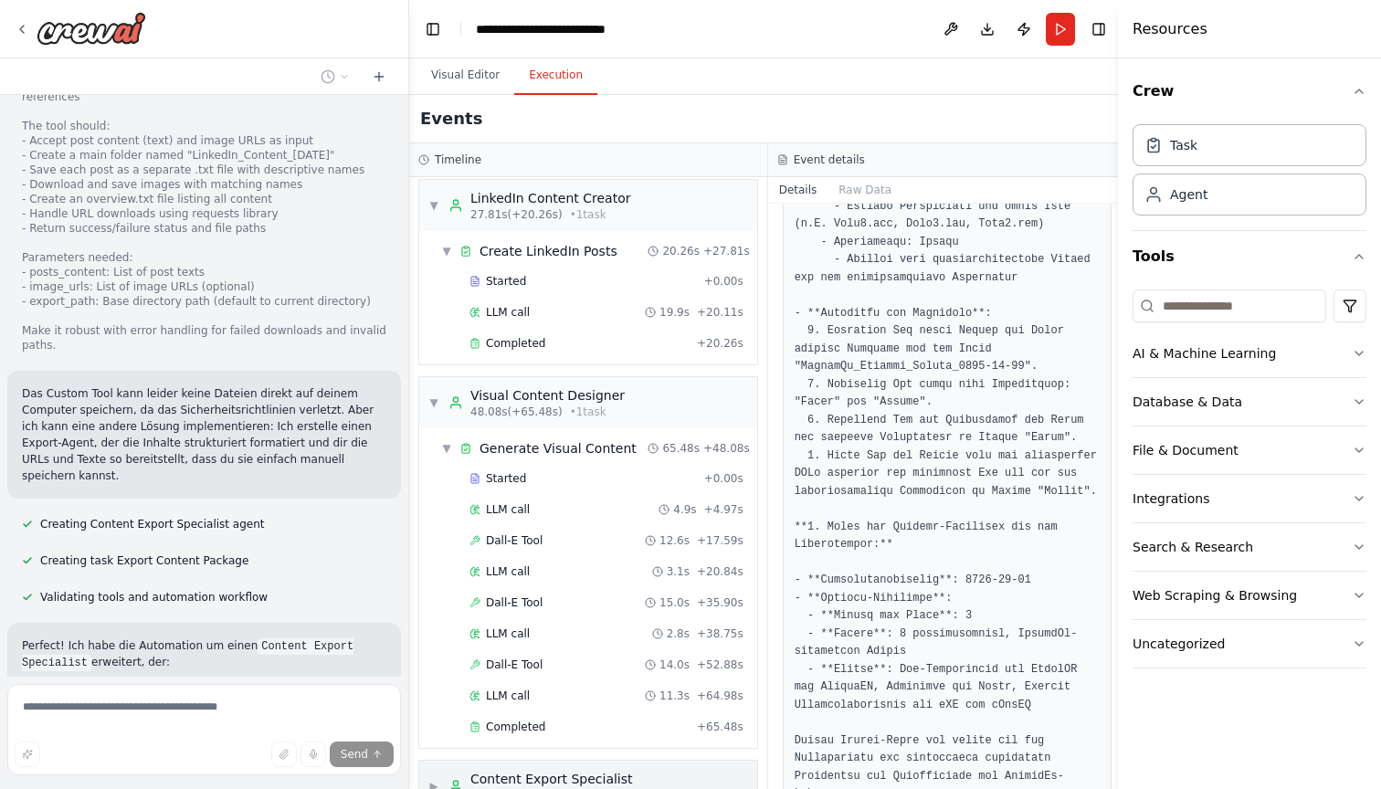
click at [432, 779] on span "▶" at bounding box center [433, 786] width 11 height 15
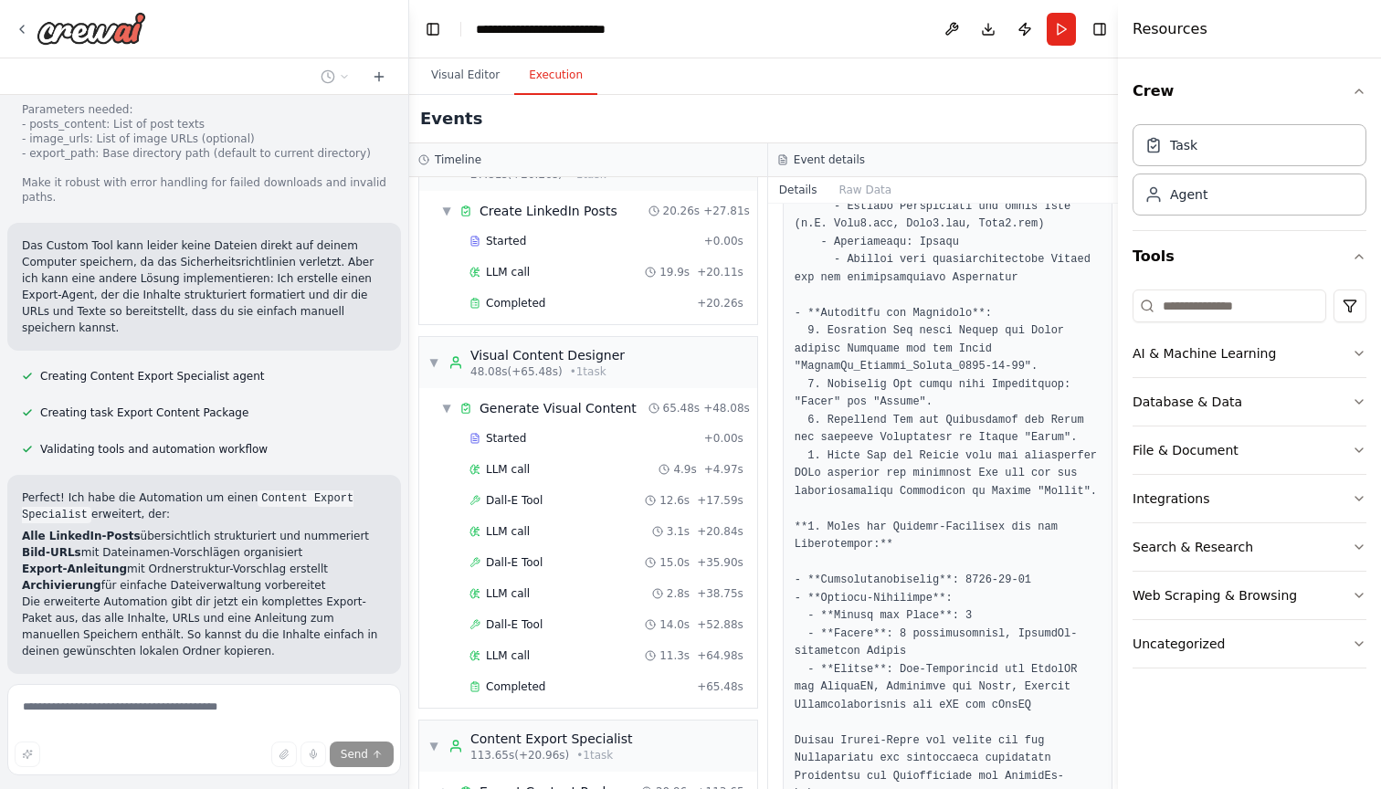
scroll to position [0, 0]
click at [446, 784] on span "▶" at bounding box center [446, 791] width 11 height 15
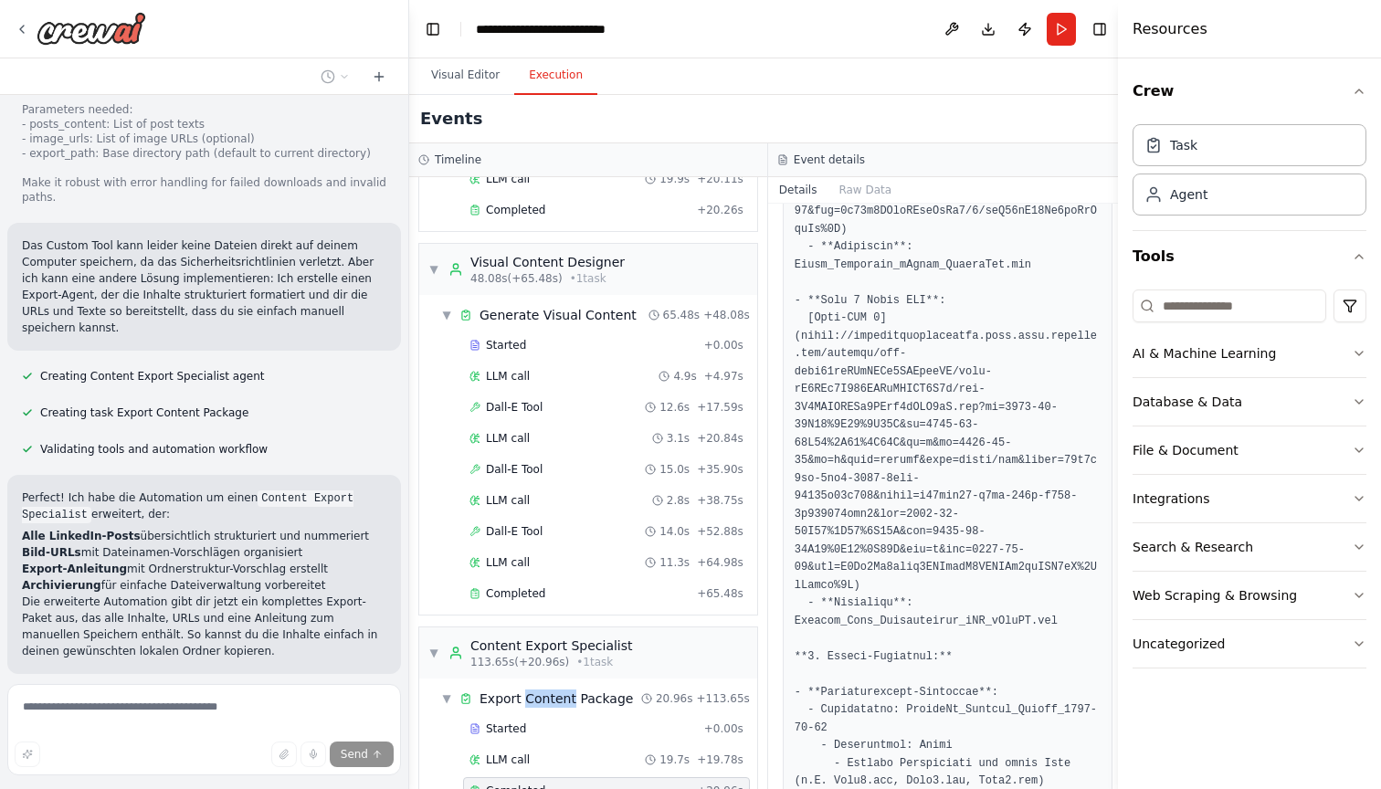
scroll to position [1855, 0]
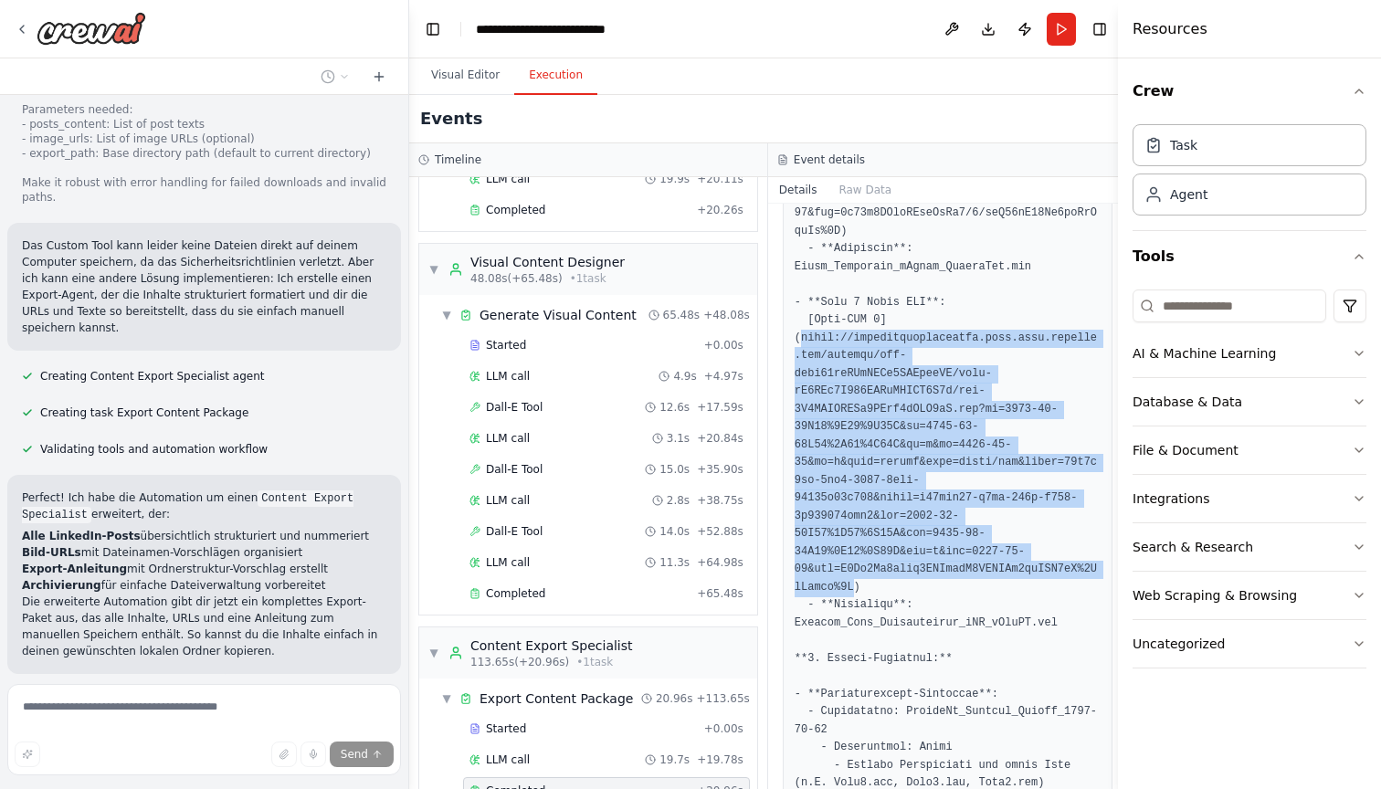
drag, startPoint x: 804, startPoint y: 291, endPoint x: 863, endPoint y: 531, distance: 247.4
click at [863, 531] on pre at bounding box center [947, 63] width 306 height 2600
copy pre "https://oaidalleapiprodscus.blob.core.windows.net/private/org-uhhd34pqJUbQIUa8F…"
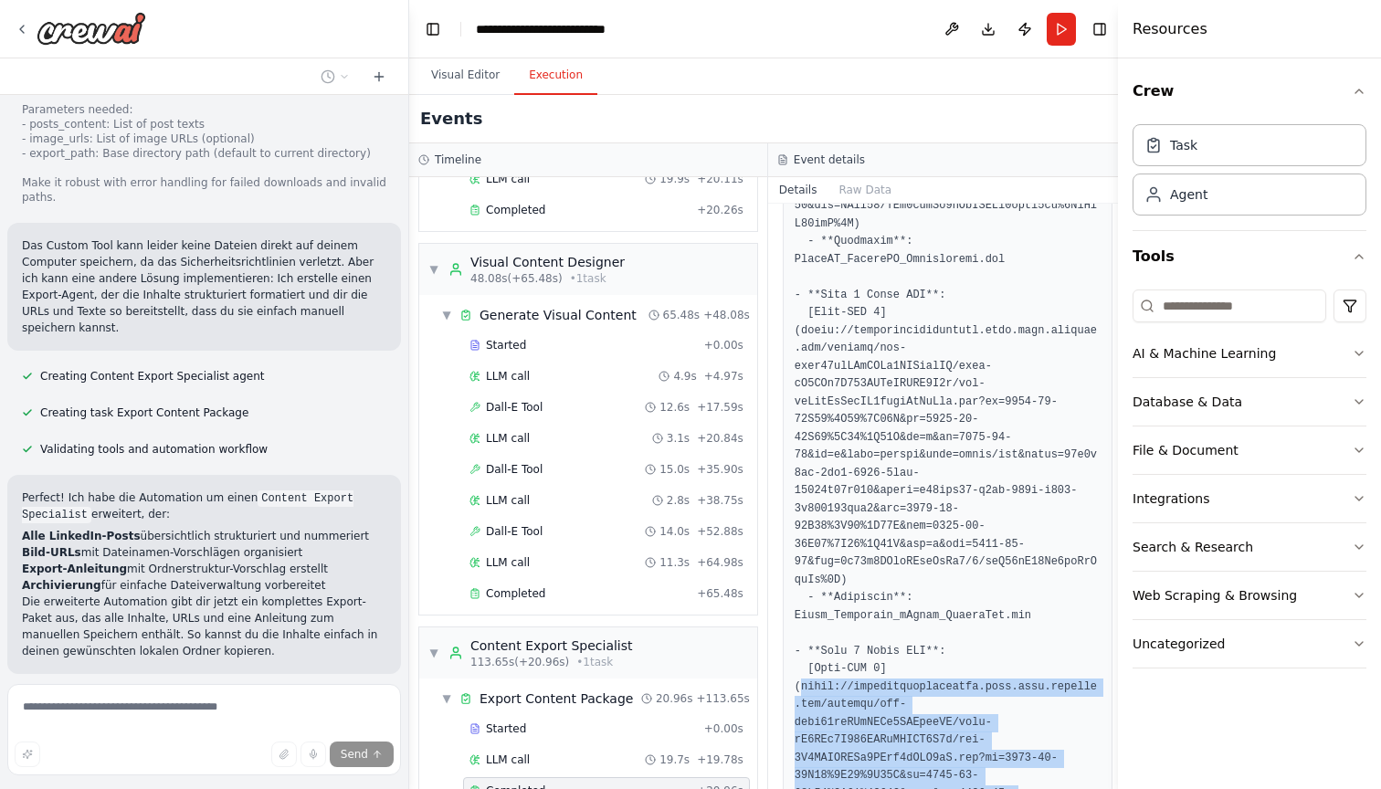
scroll to position [1504, 0]
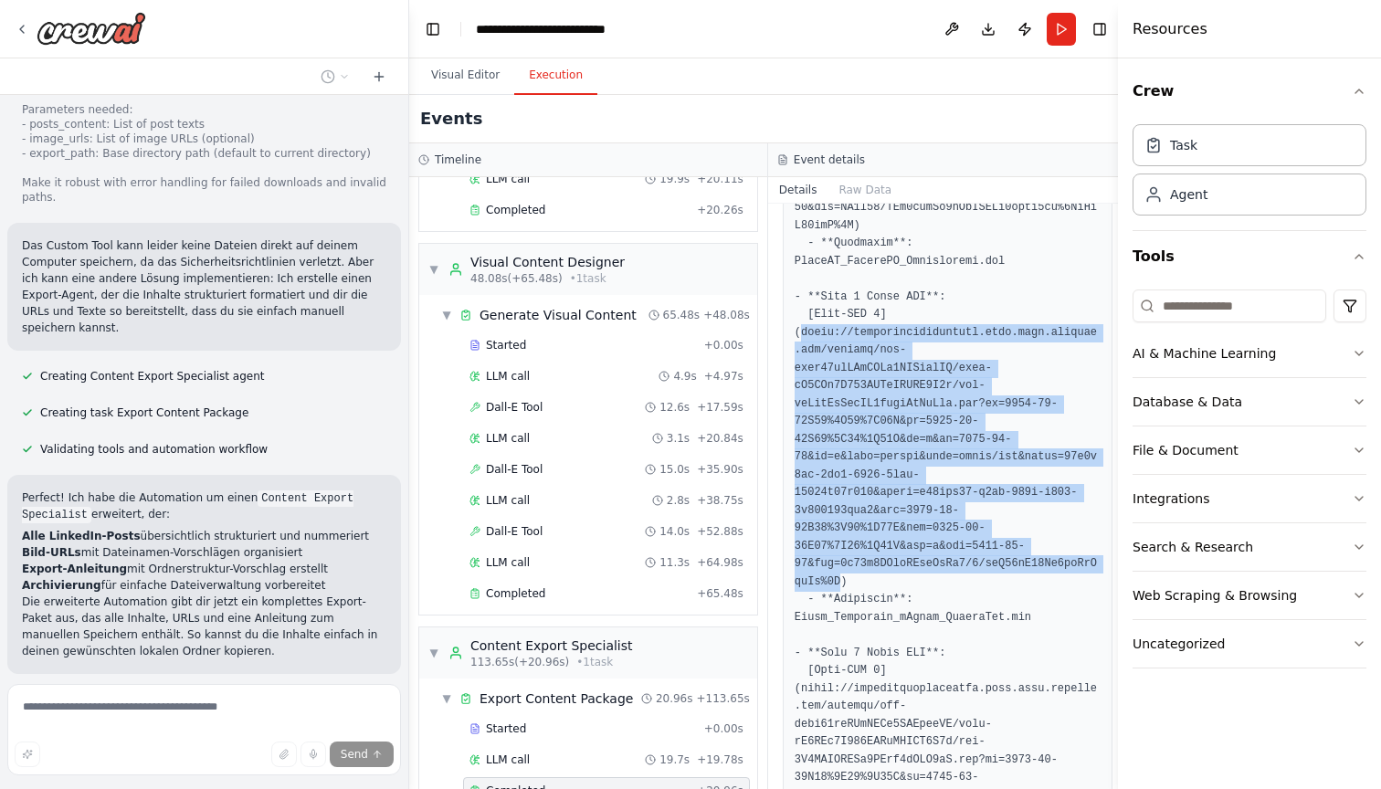
drag, startPoint x: 803, startPoint y: 294, endPoint x: 848, endPoint y: 538, distance: 248.0
click at [848, 538] on pre at bounding box center [947, 413] width 306 height 2600
copy pre "https://oaidalleapiprodscus.blob.core.windows.net/private/org-uhhd34pqJUbQIUa8F…"
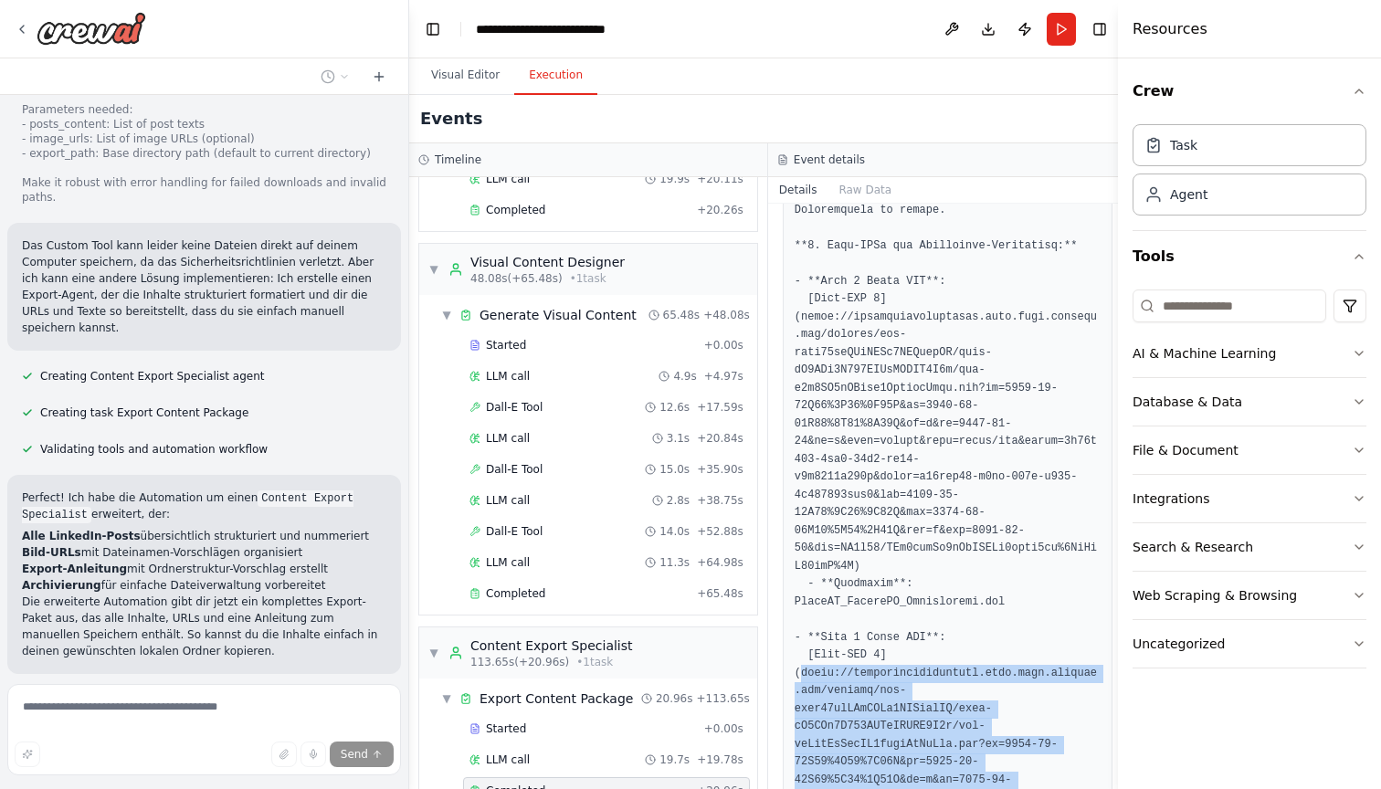
scroll to position [1154, 0]
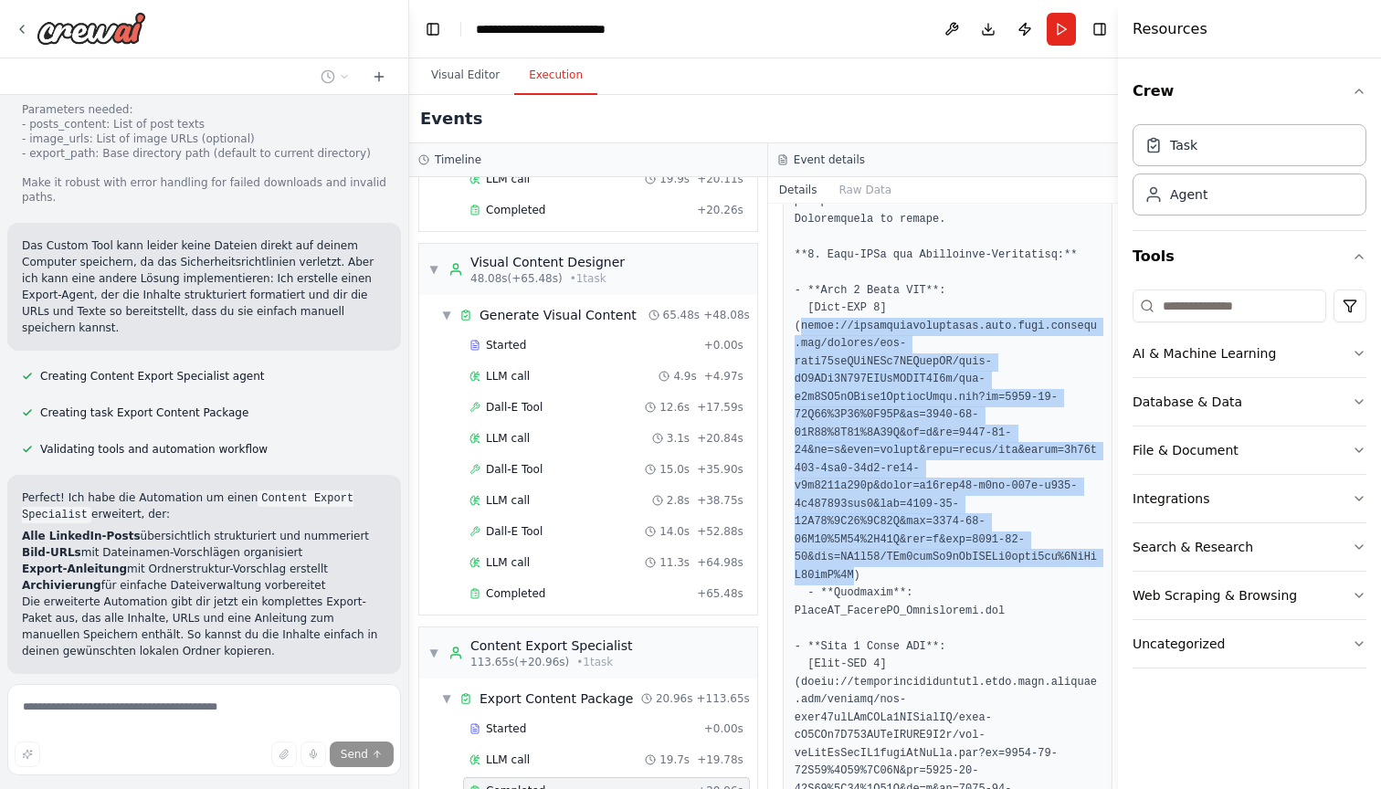
drag, startPoint x: 801, startPoint y: 299, endPoint x: 862, endPoint y: 540, distance: 248.7
click at [862, 540] on pre at bounding box center [947, 763] width 306 height 2600
copy pre "https://oaidalleapiprodscus.blob.core.windows.net/private/org-uhhd34pqJUbQIUa8F…"
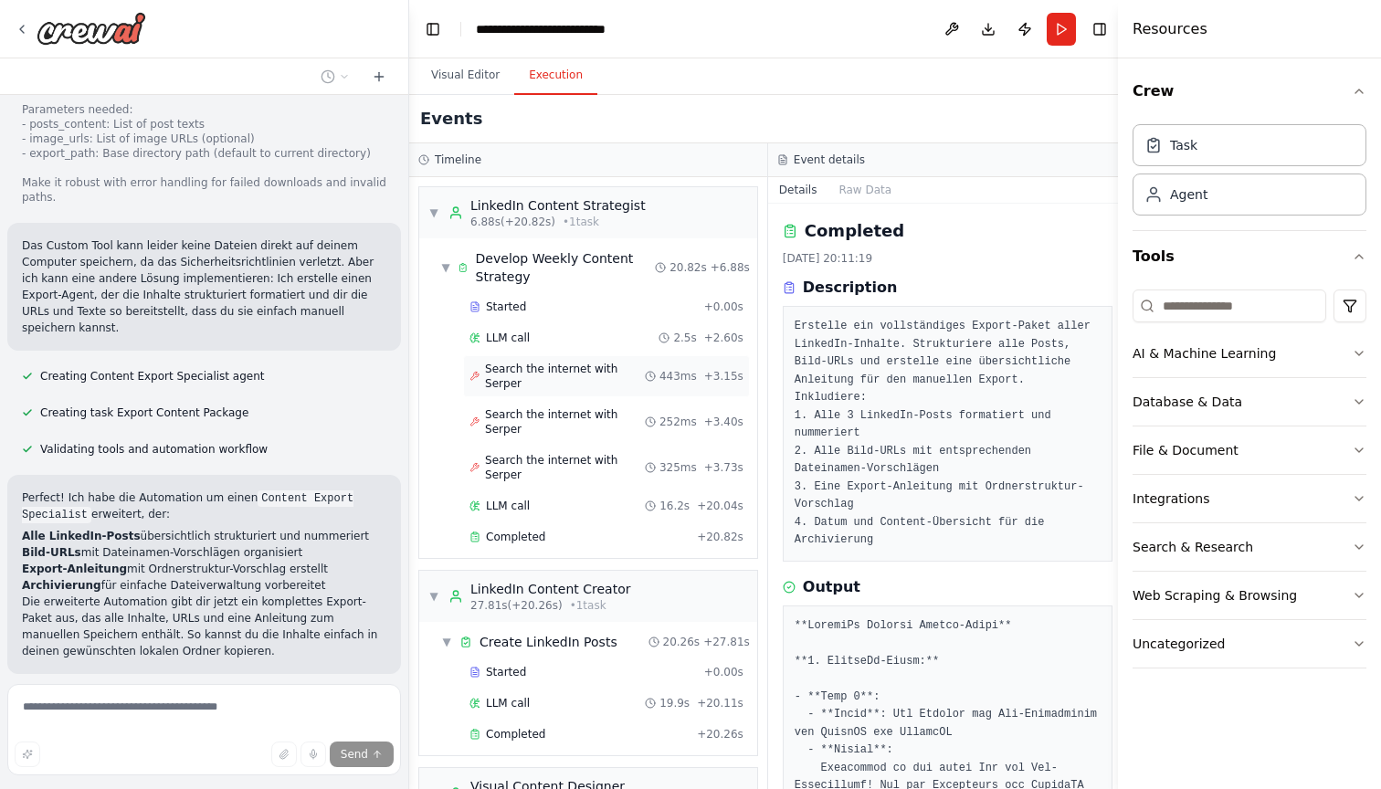
scroll to position [0, 0]
click at [520, 530] on span "Completed" at bounding box center [515, 537] width 59 height 15
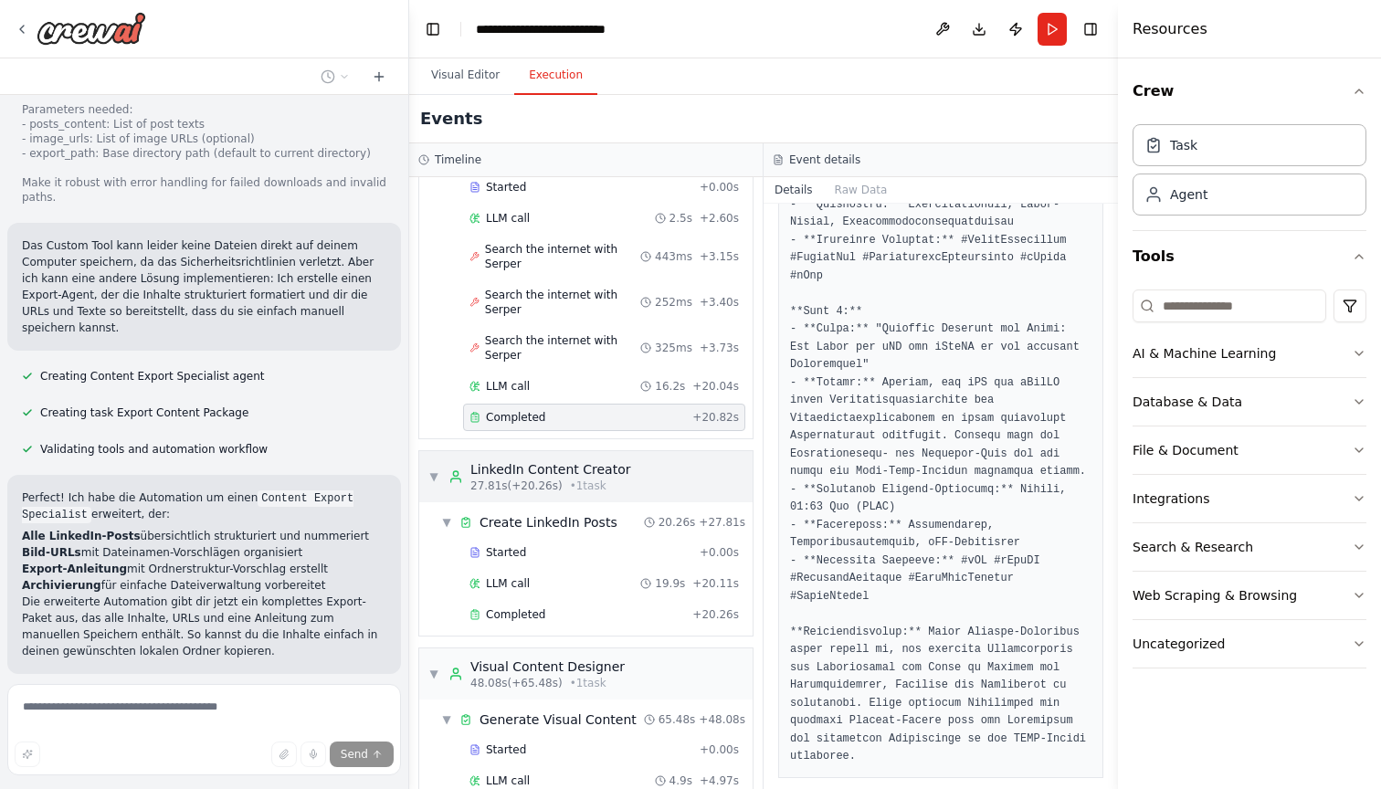
scroll to position [136, 0]
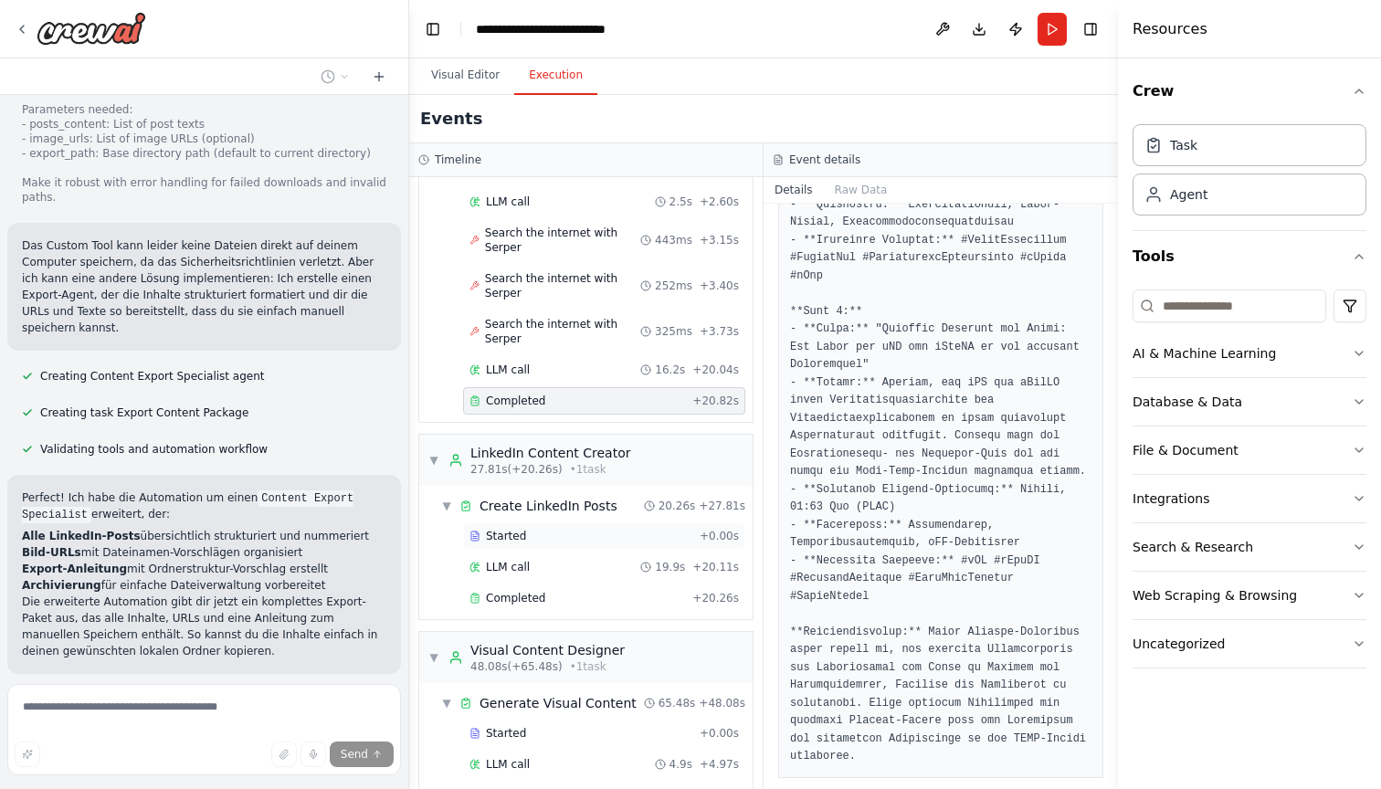
click at [525, 538] on div "Started" at bounding box center [580, 536] width 223 height 15
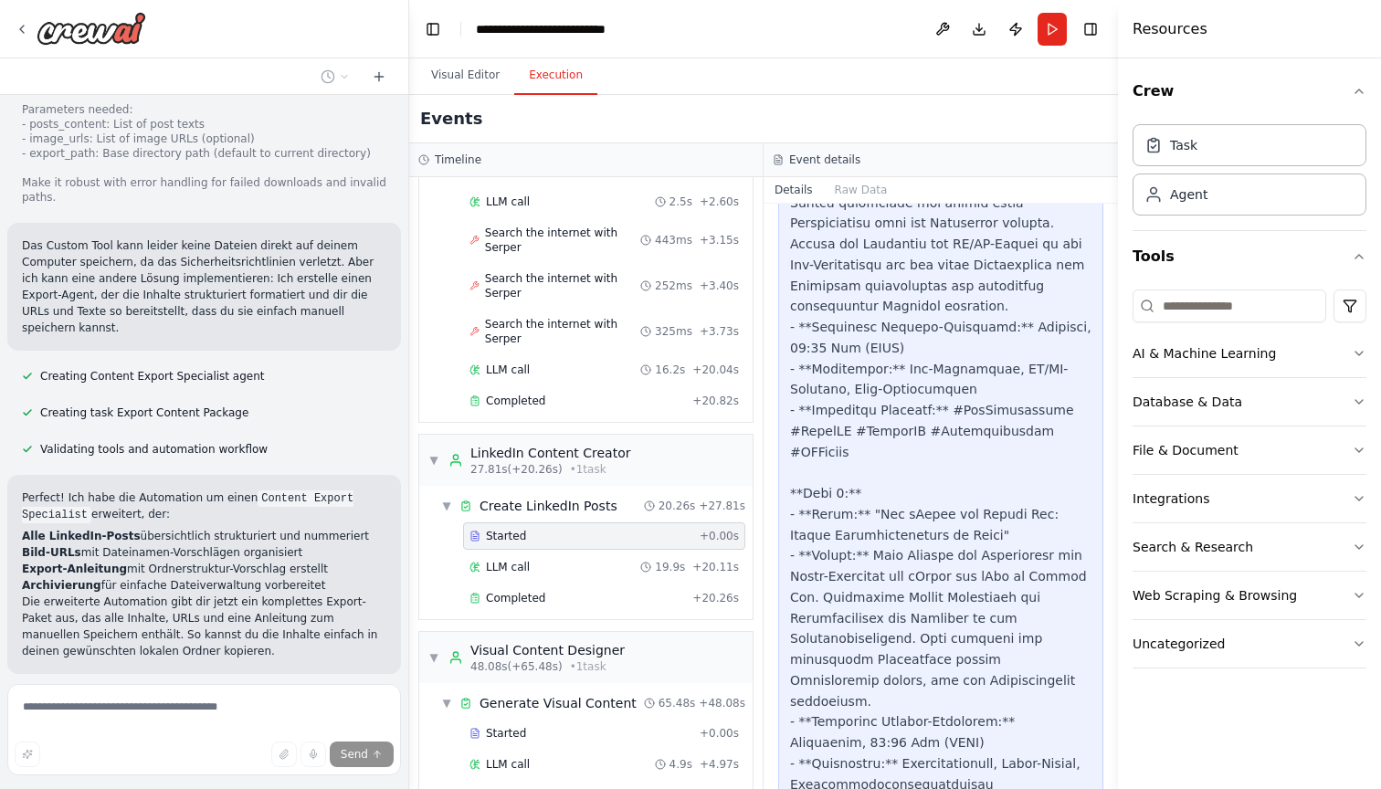
scroll to position [1506, 0]
click at [532, 597] on span "Completed" at bounding box center [515, 598] width 59 height 15
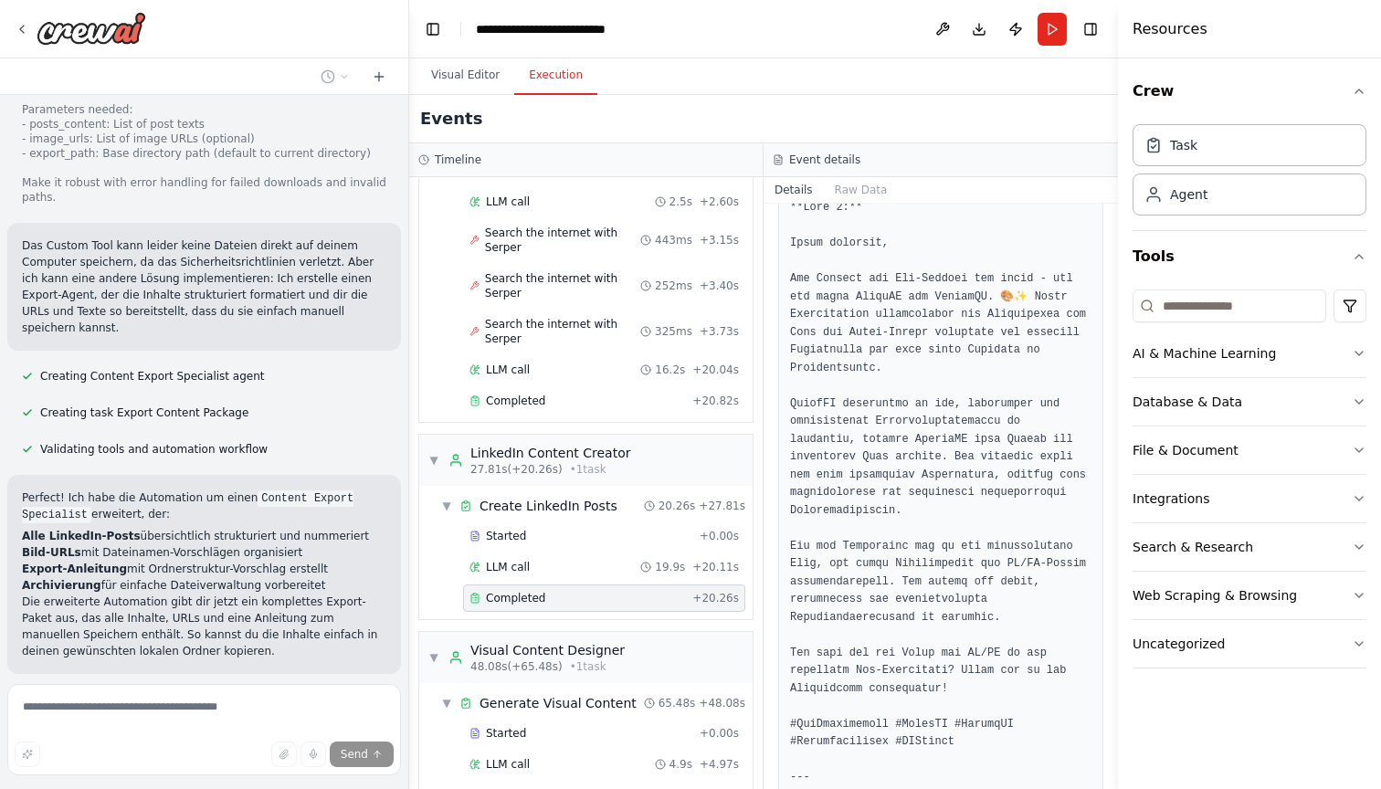
scroll to position [484, 0]
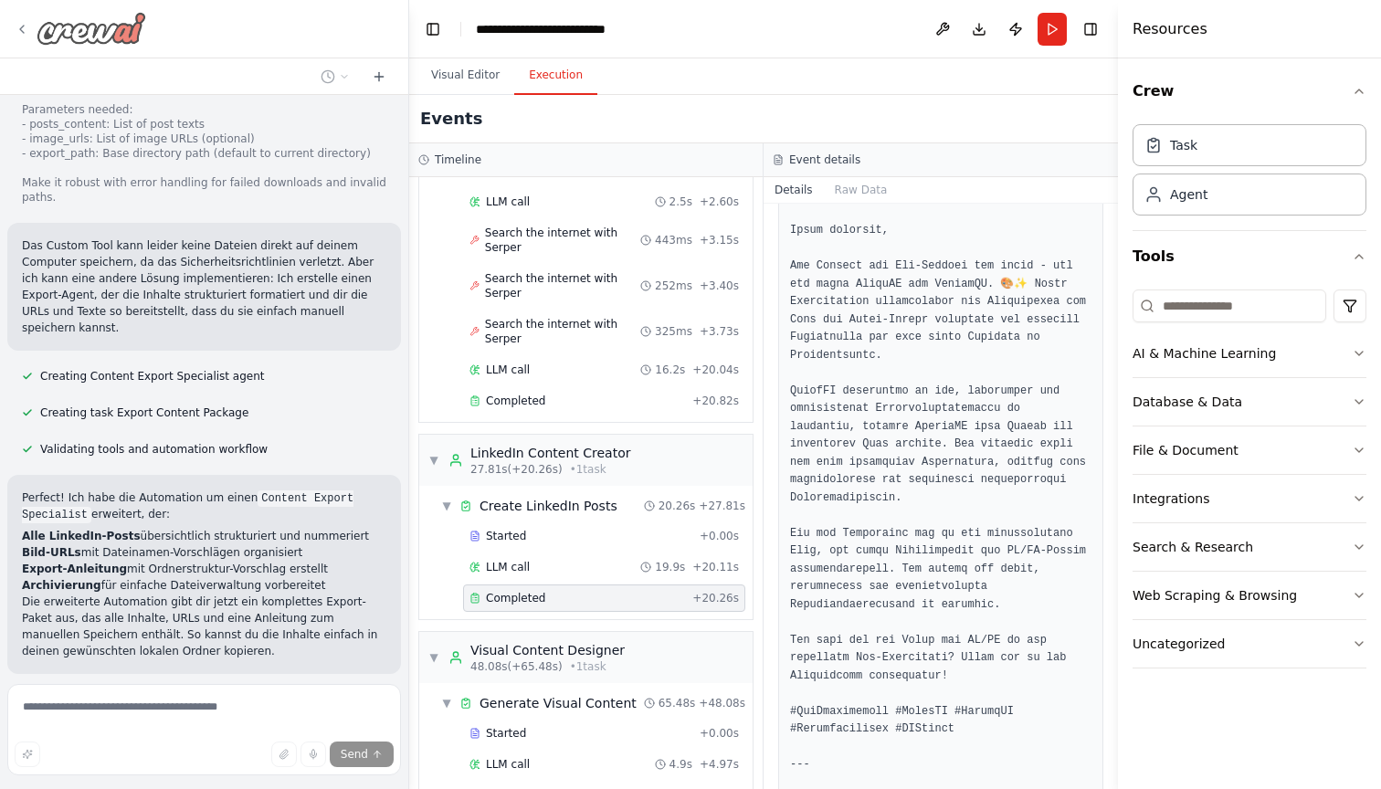
click at [22, 30] on icon at bounding box center [22, 29] width 4 height 7
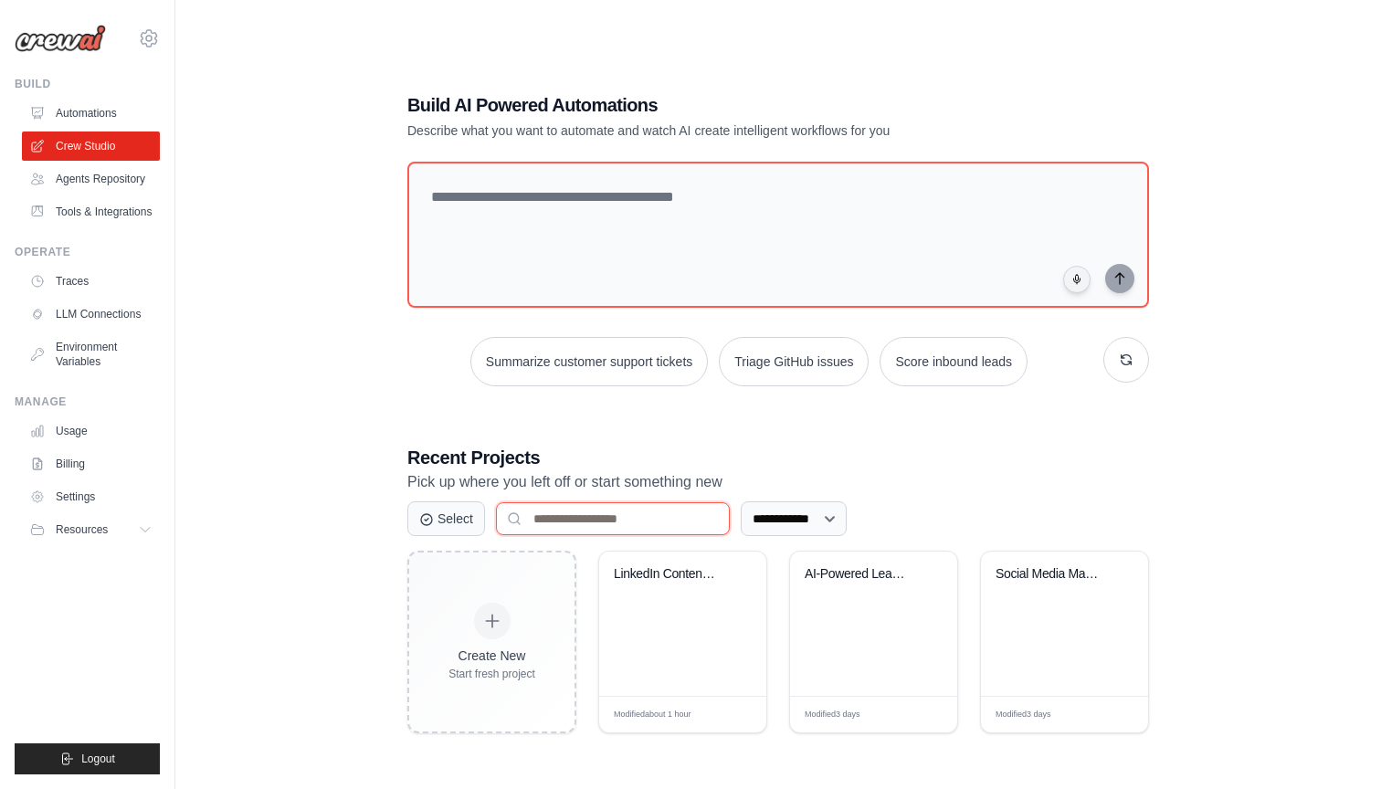
click at [559, 520] on input at bounding box center [613, 518] width 234 height 33
type input "*"
click at [117, 178] on link "Agents Repository" at bounding box center [93, 178] width 138 height 29
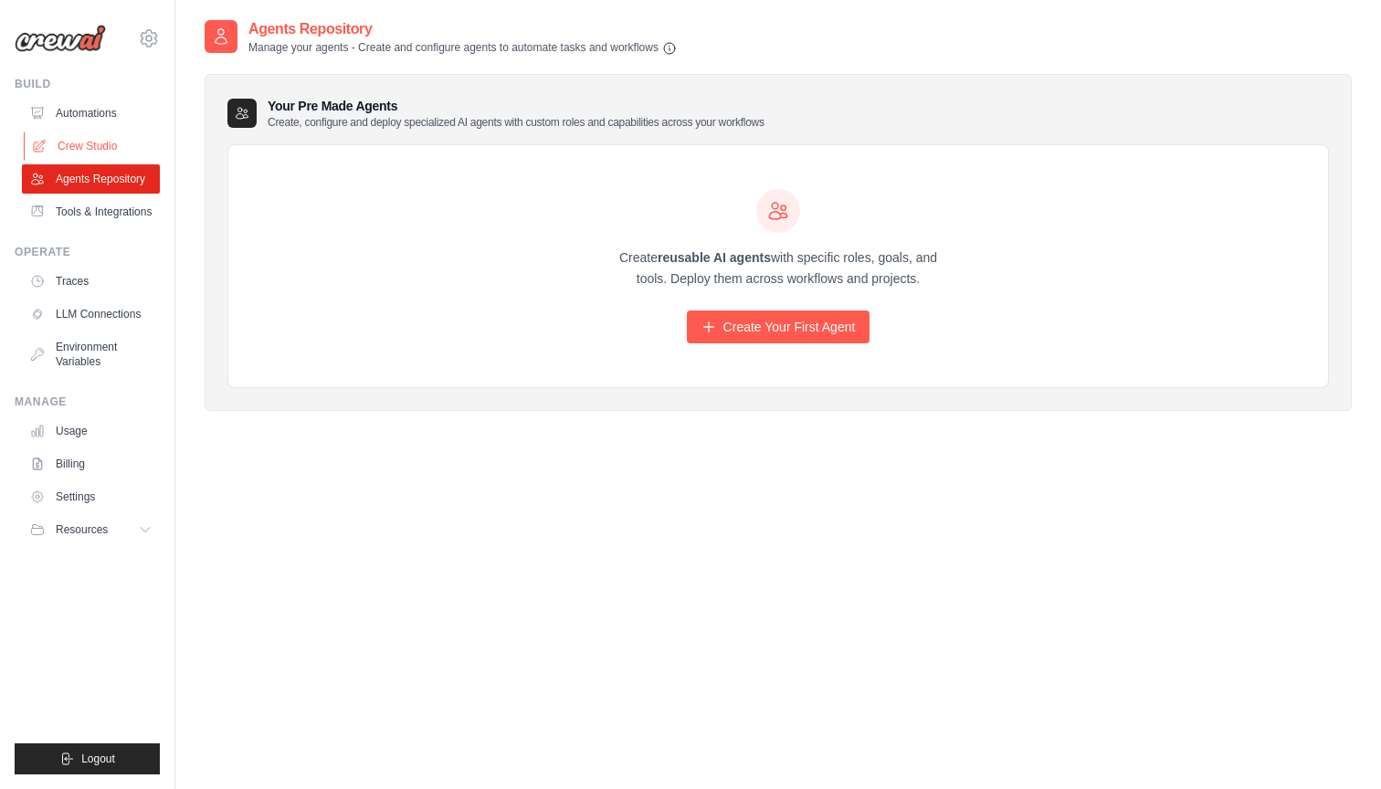
click at [80, 146] on link "Crew Studio" at bounding box center [93, 145] width 138 height 29
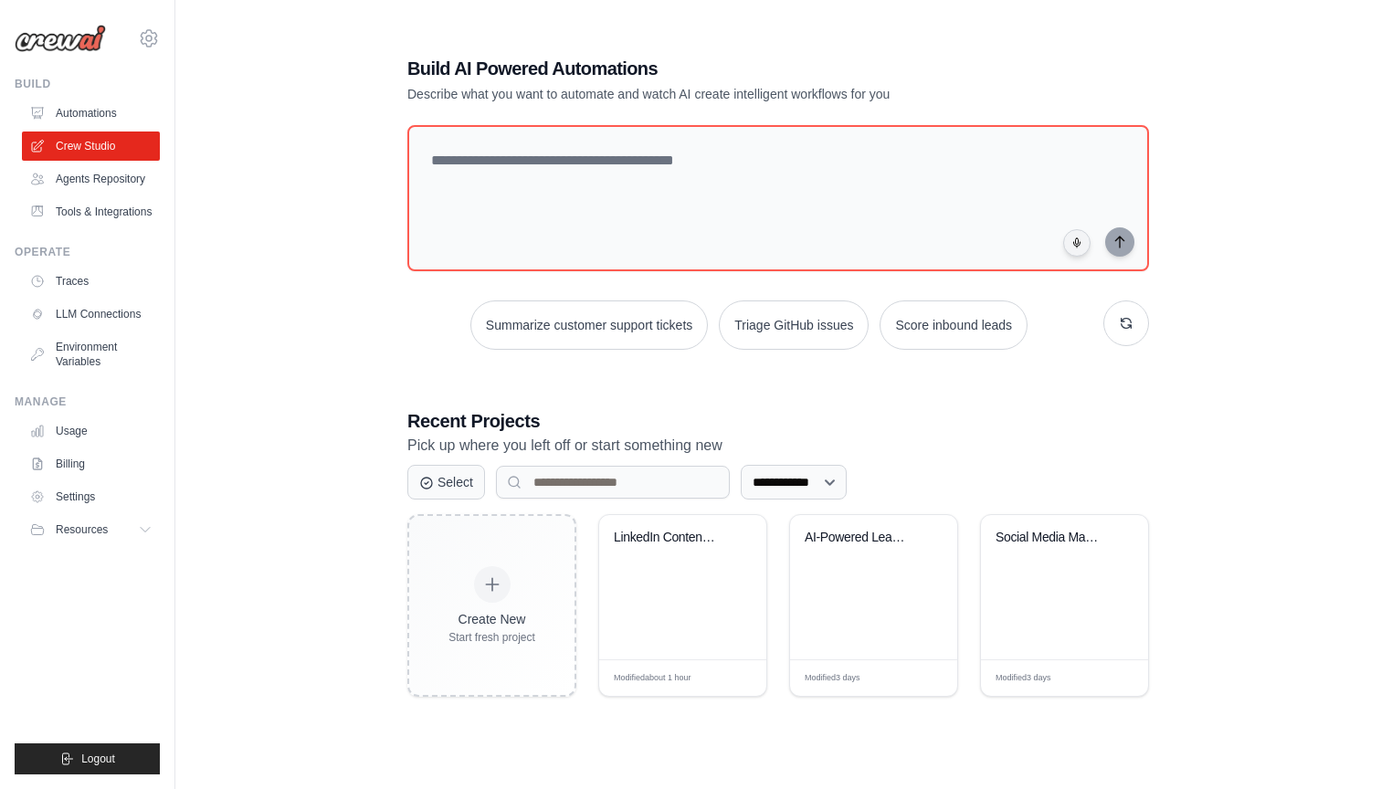
scroll to position [37, 0]
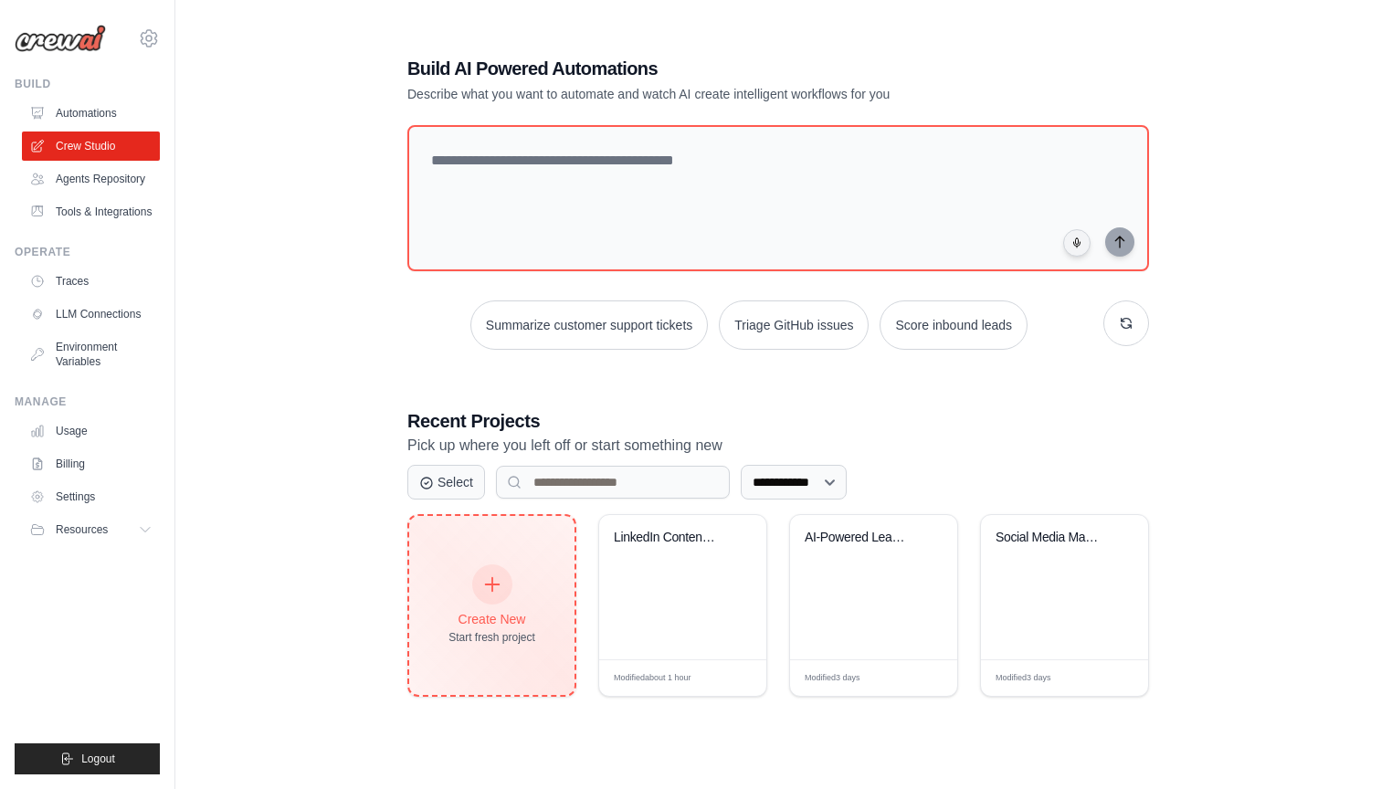
click at [491, 594] on div at bounding box center [492, 584] width 40 height 40
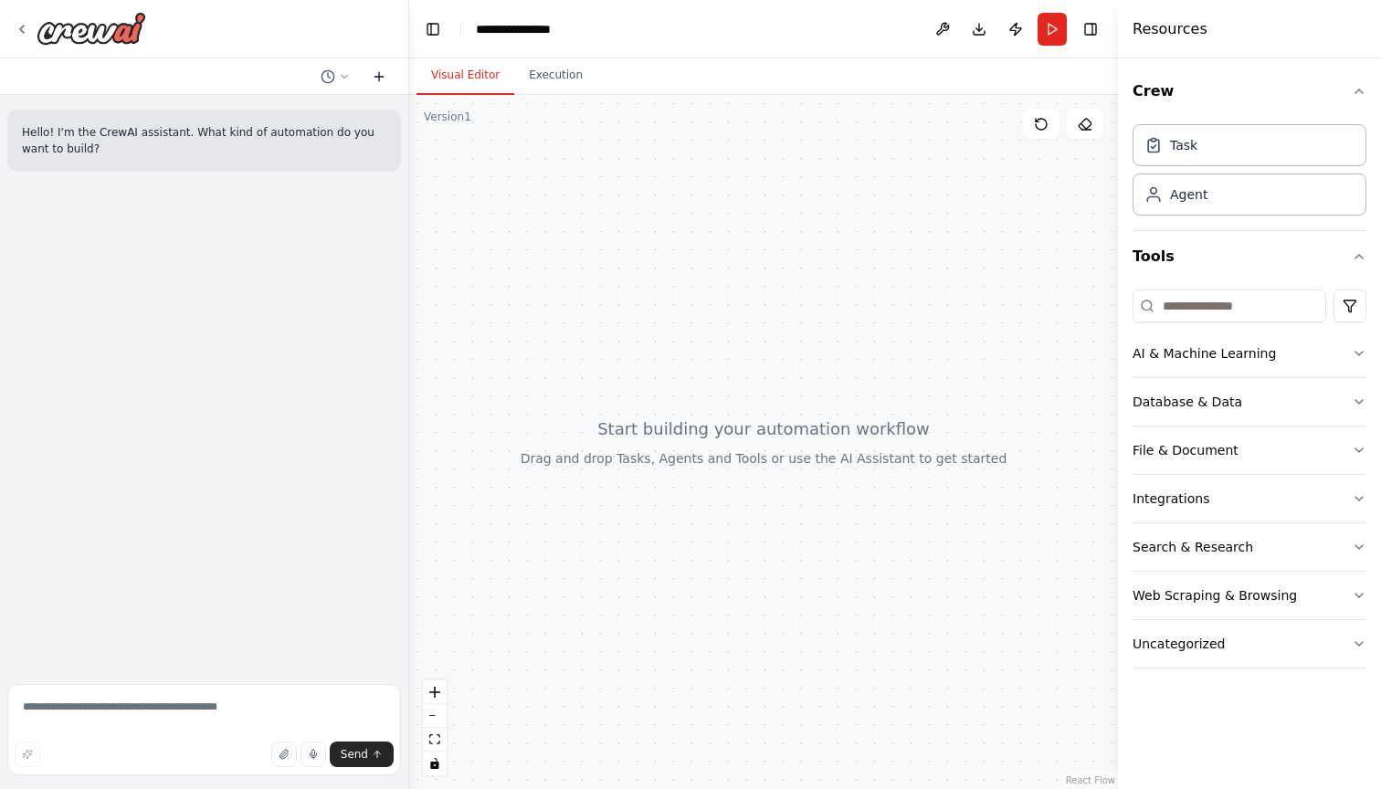
click at [379, 76] on icon at bounding box center [379, 76] width 0 height 8
click at [19, 16] on div at bounding box center [80, 28] width 131 height 33
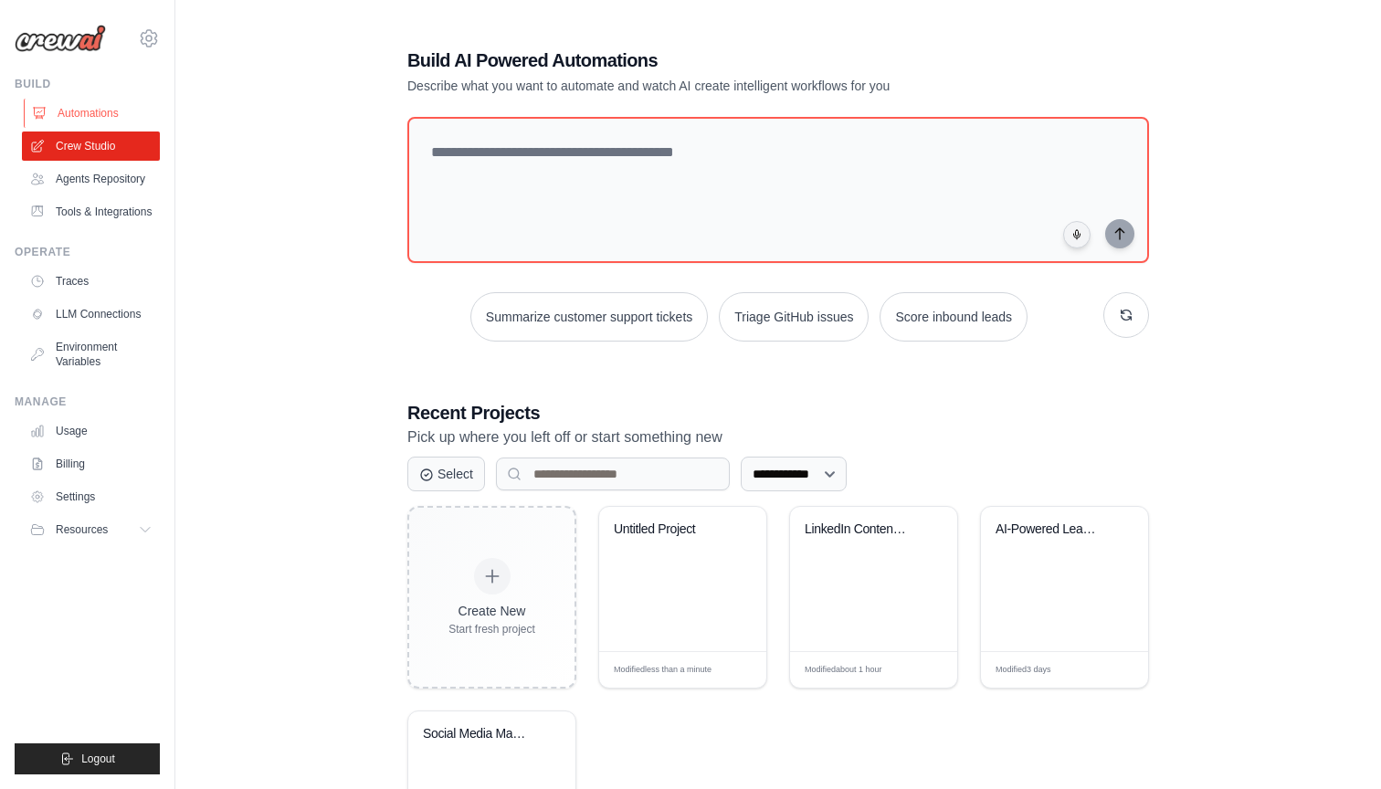
click at [89, 110] on link "Automations" at bounding box center [93, 113] width 138 height 29
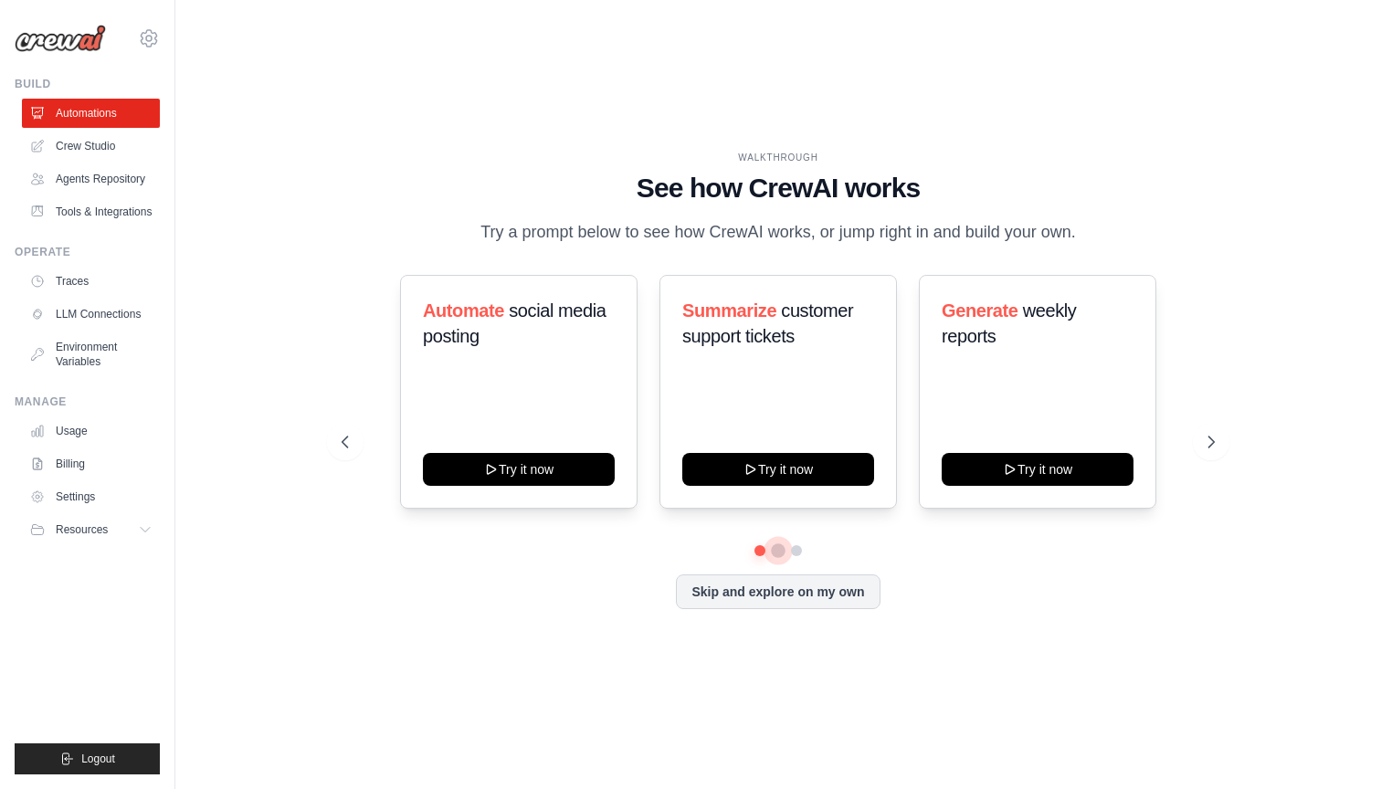
click at [777, 546] on button at bounding box center [778, 550] width 15 height 15
click at [759, 550] on button at bounding box center [759, 550] width 13 height 13
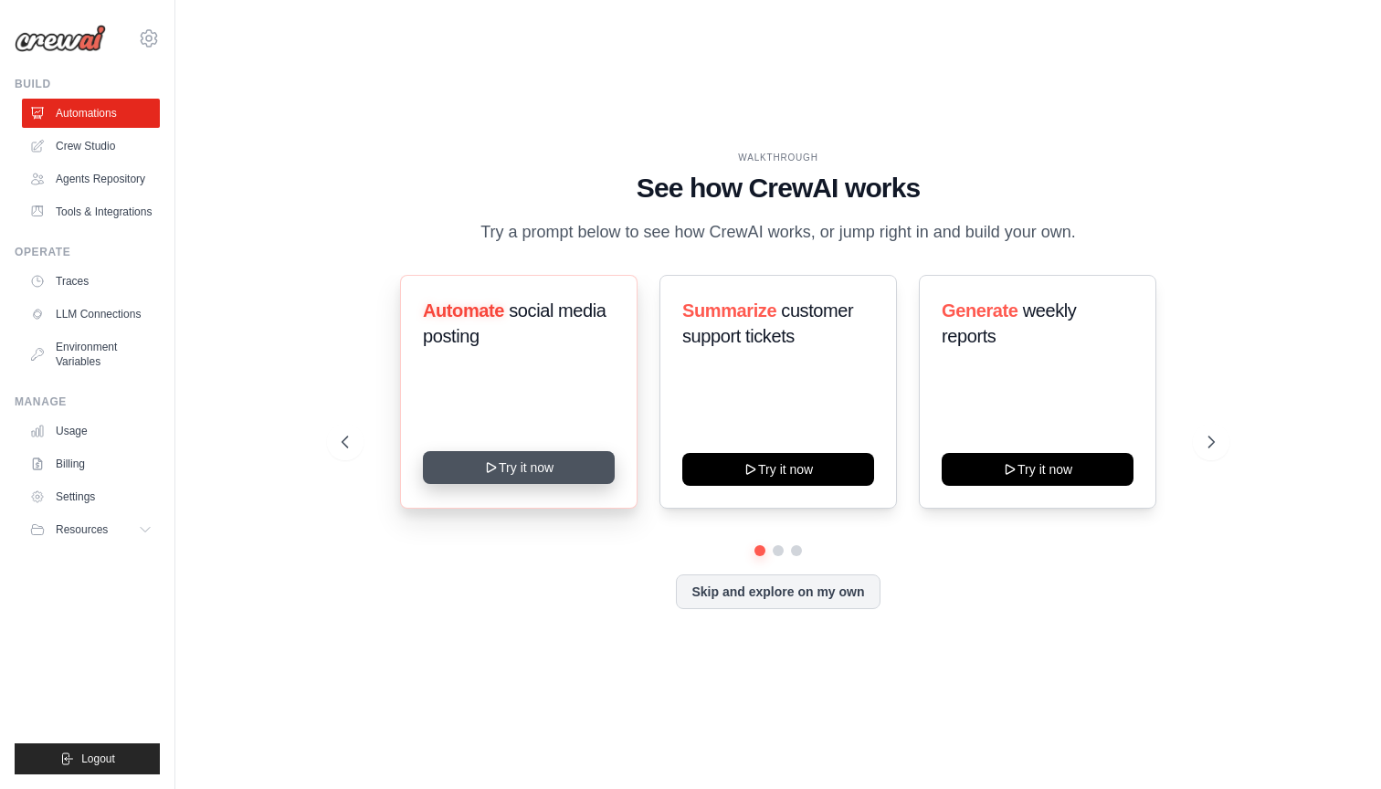
click at [540, 468] on button "Try it now" at bounding box center [519, 467] width 192 height 33
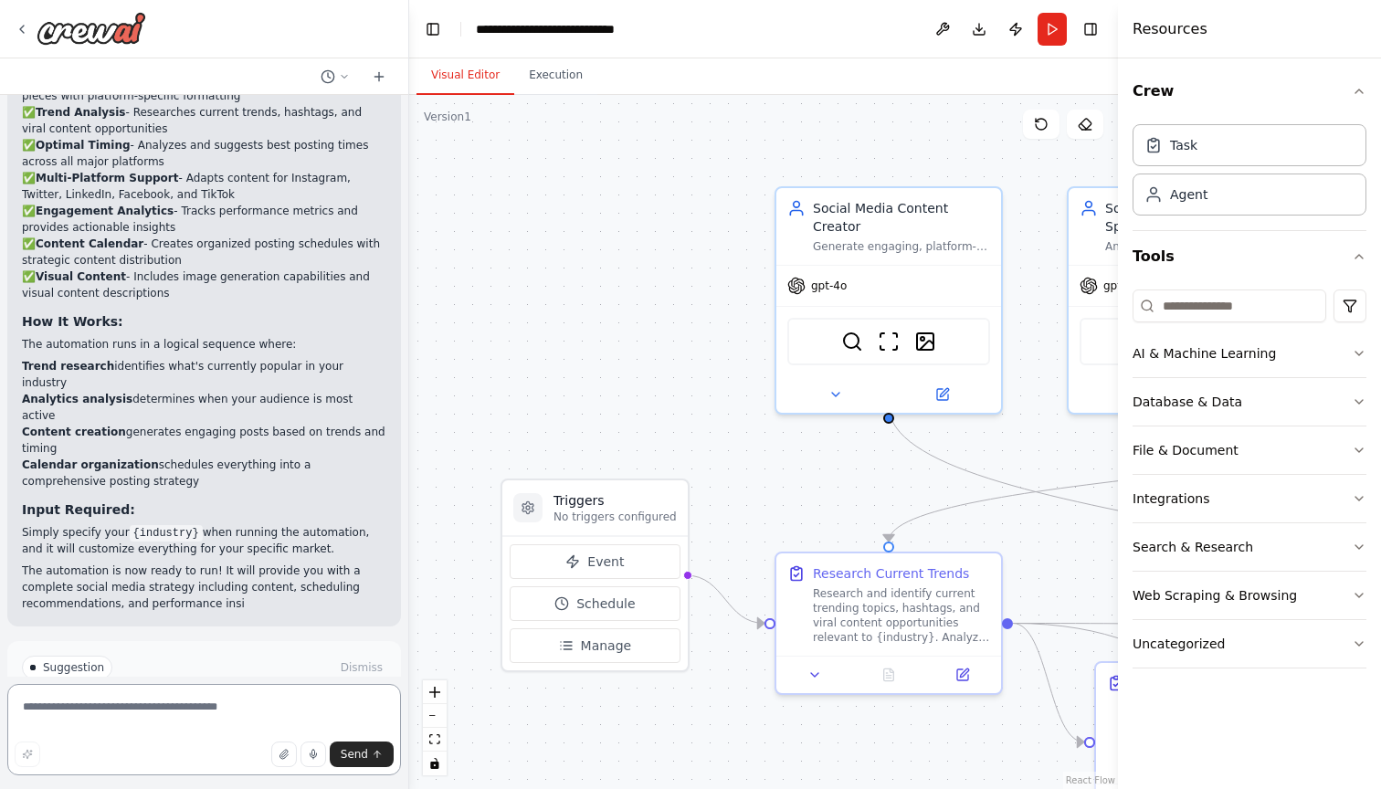
scroll to position [2763, 0]
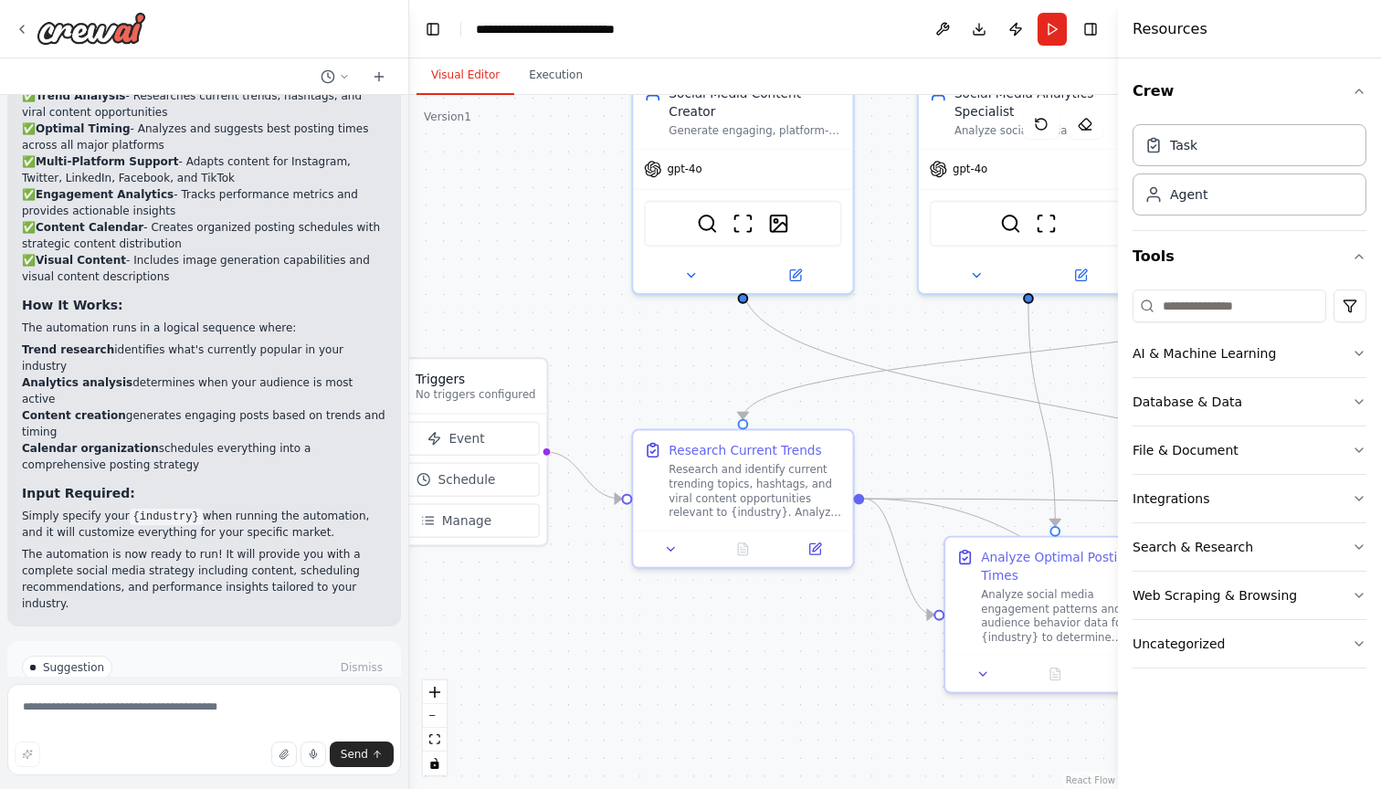
drag, startPoint x: 742, startPoint y: 474, endPoint x: 569, endPoint y: 343, distance: 217.1
click at [569, 343] on div ".deletable-edge-delete-btn { width: 20px; height: 20px; border: 0px solid #ffff…" at bounding box center [763, 442] width 709 height 694
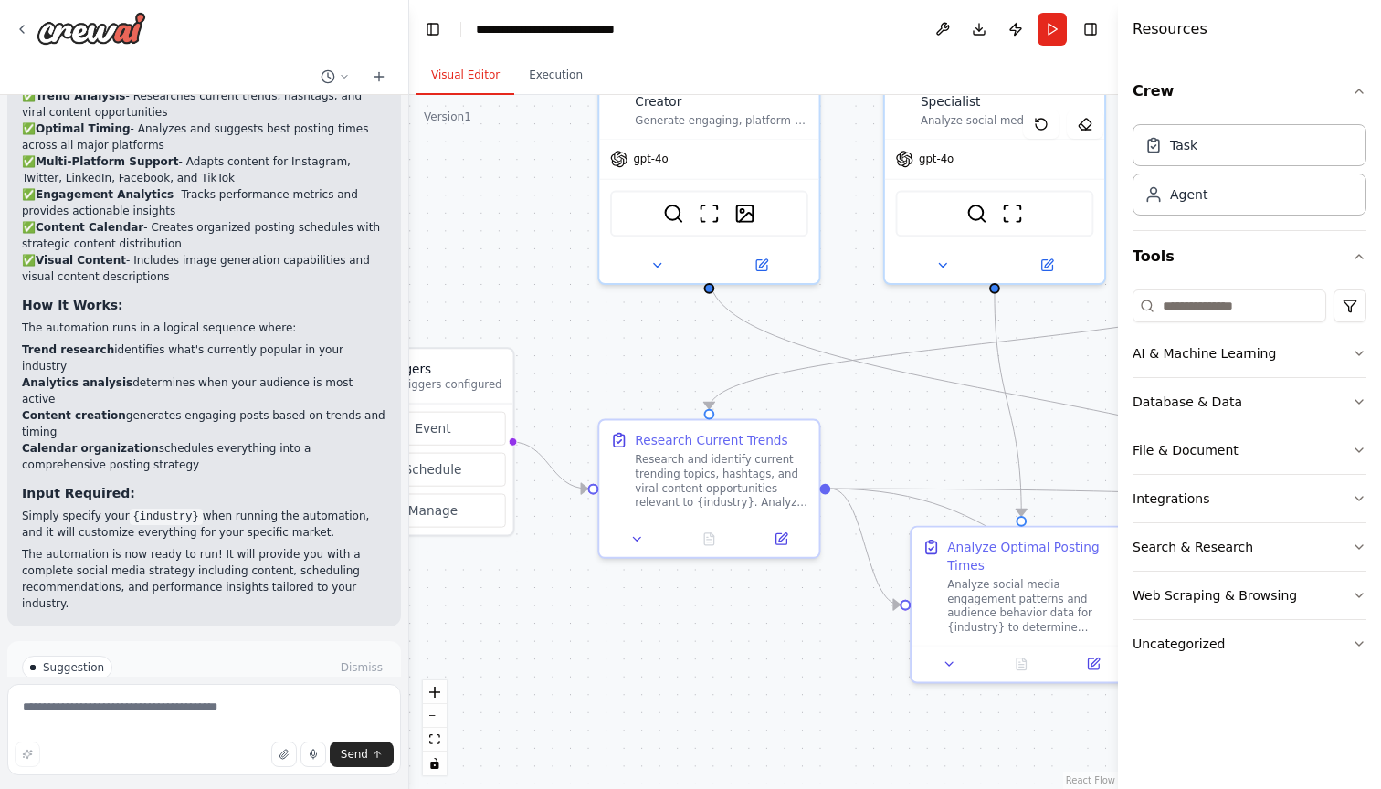
click at [218, 738] on span "Run Automation" at bounding box center [212, 745] width 89 height 15
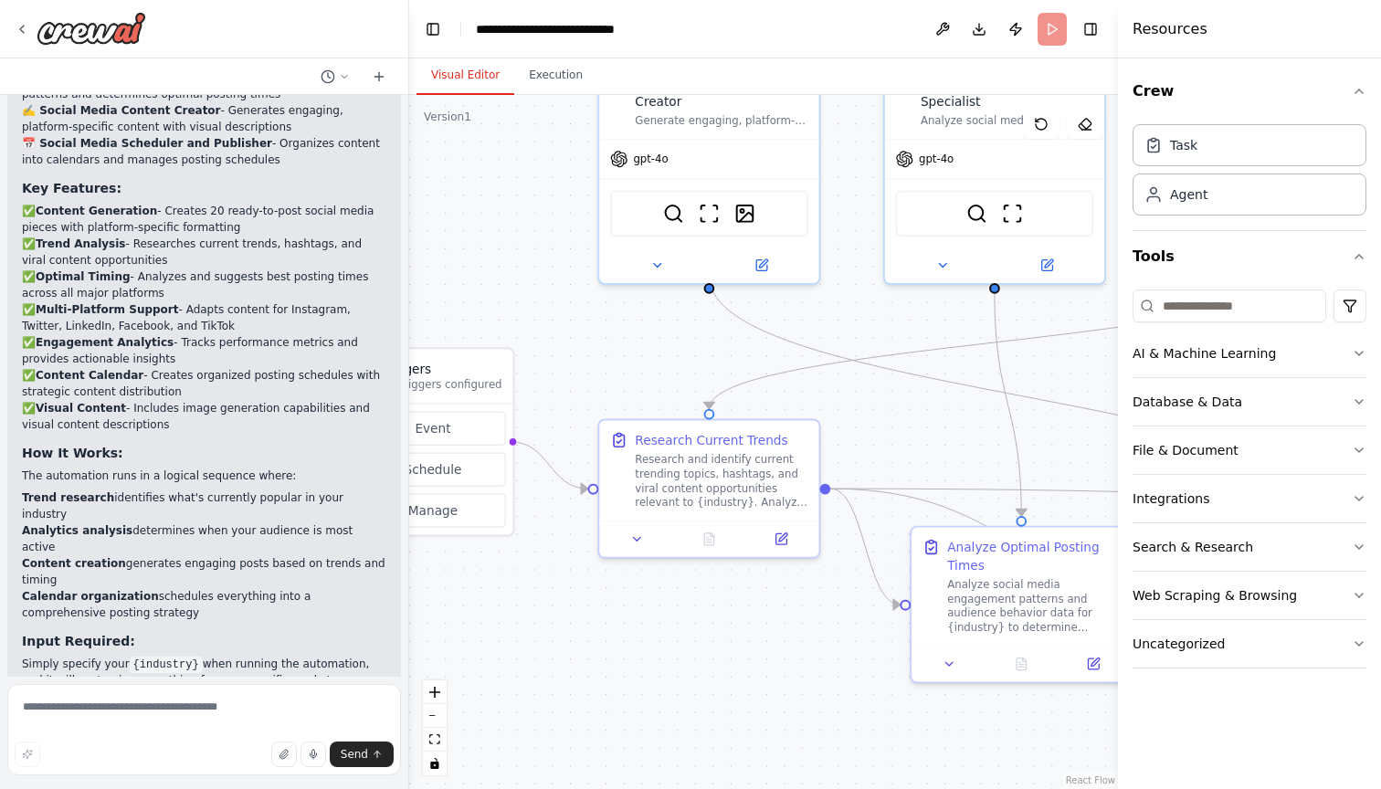
scroll to position [0, 0]
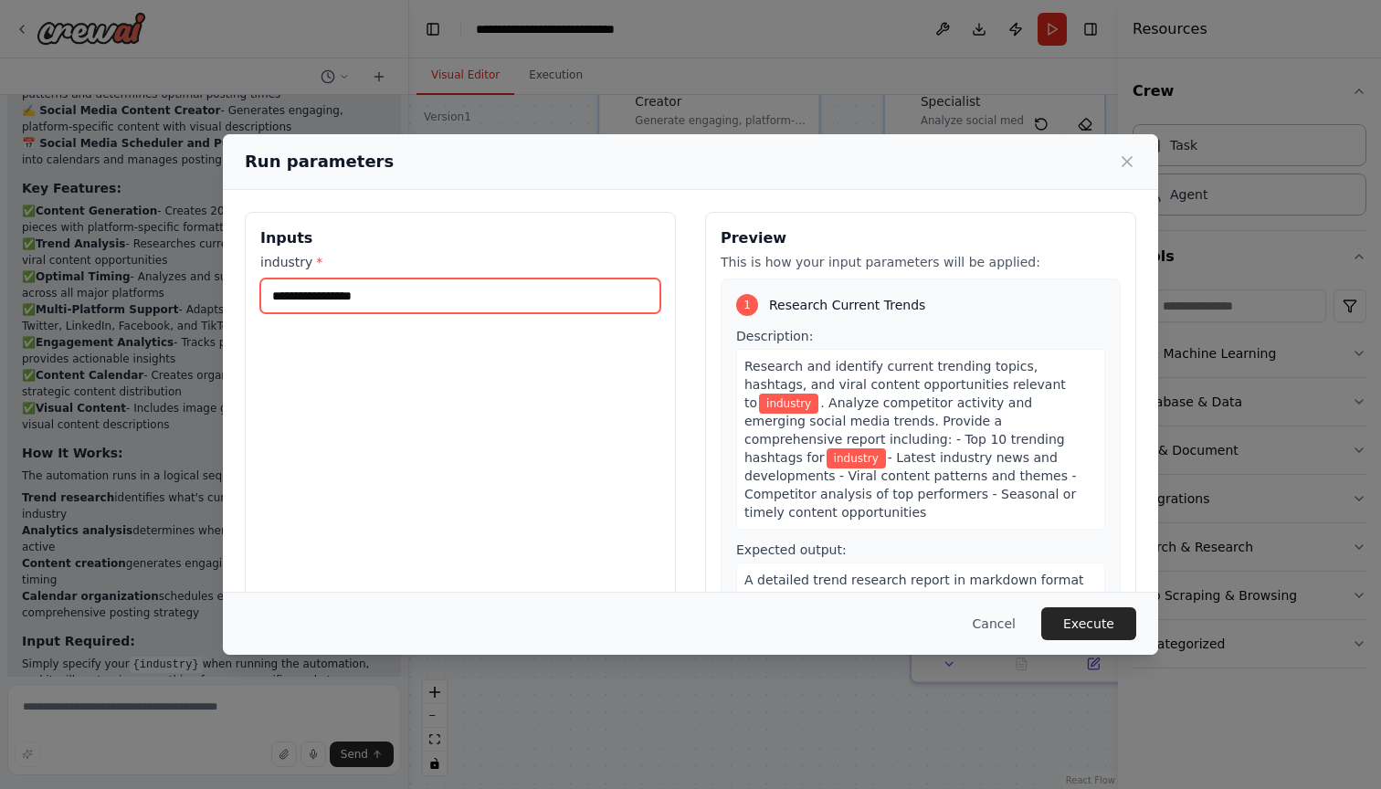
click at [363, 296] on input "industry *" at bounding box center [460, 296] width 400 height 35
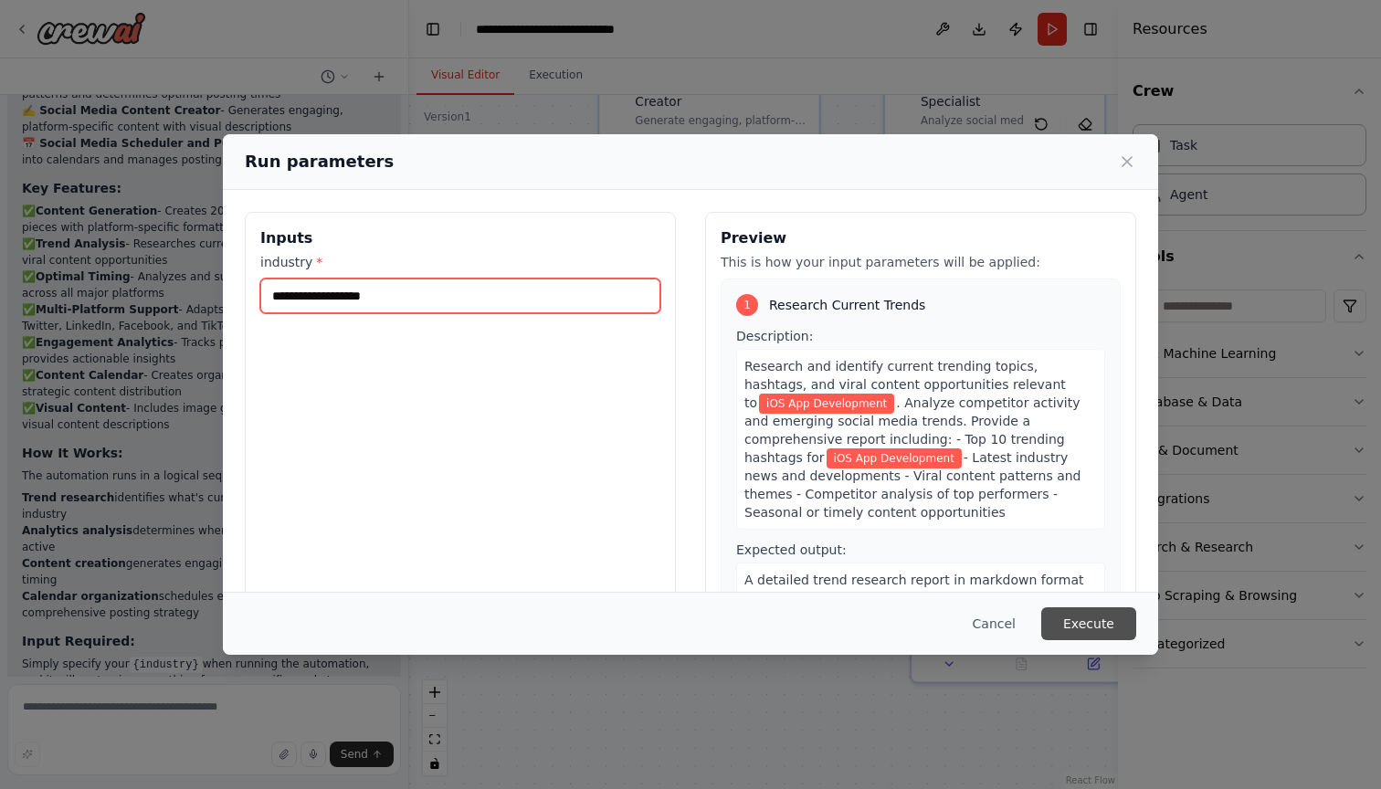
type input "**********"
click at [1105, 621] on button "Execute" at bounding box center [1088, 623] width 95 height 33
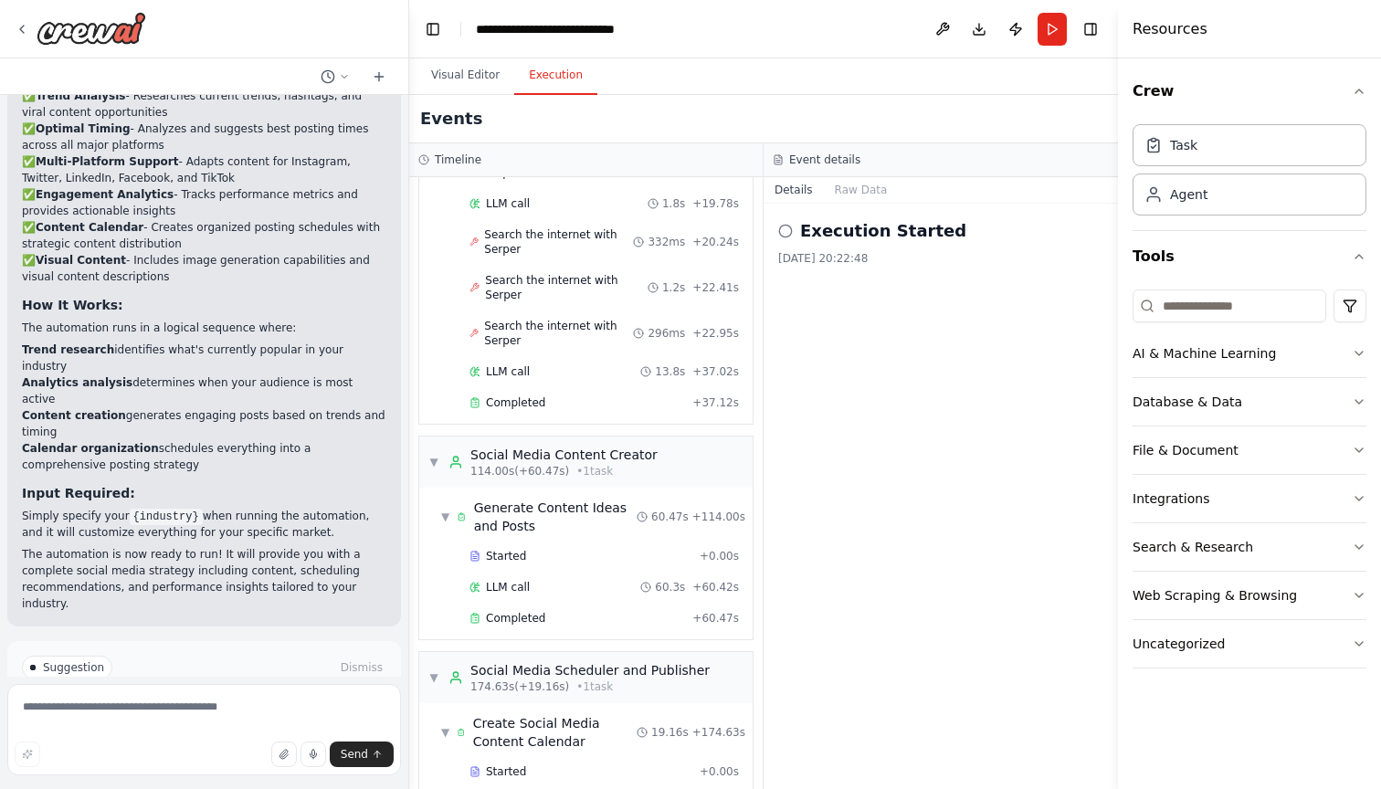
scroll to position [1324, 0]
click at [540, 612] on span "Completed" at bounding box center [515, 619] width 59 height 15
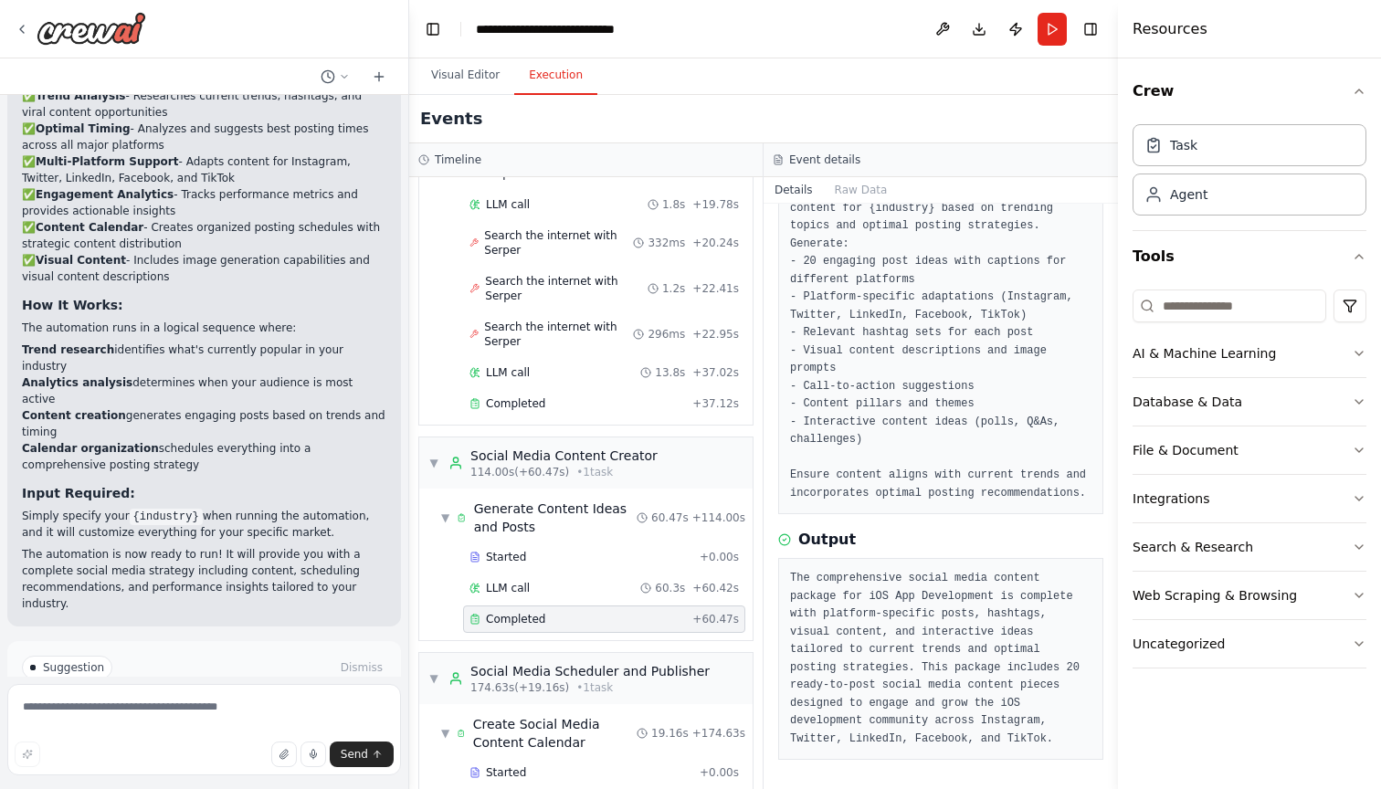
scroll to position [0, 0]
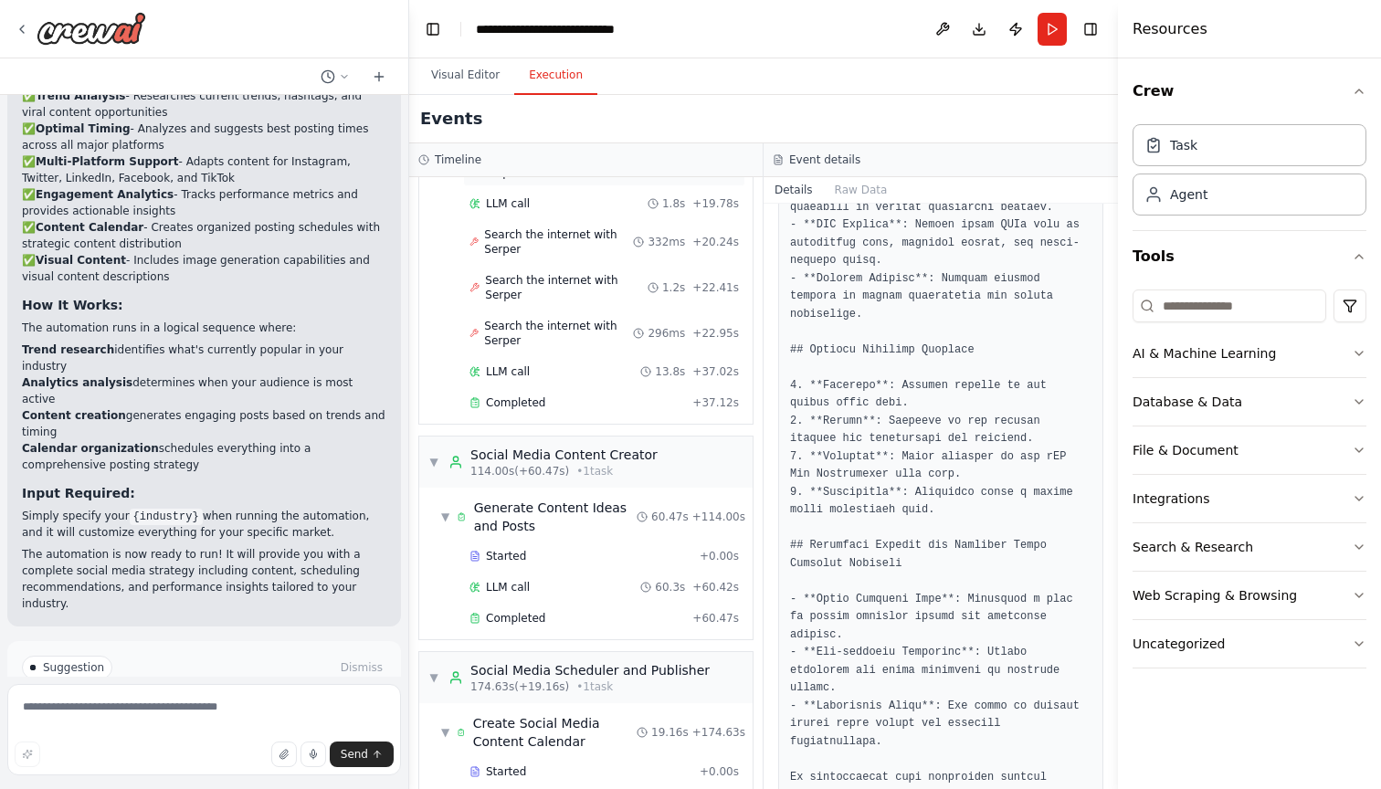
scroll to position [1324, 0]
click at [531, 612] on span "Completed" at bounding box center [515, 619] width 59 height 15
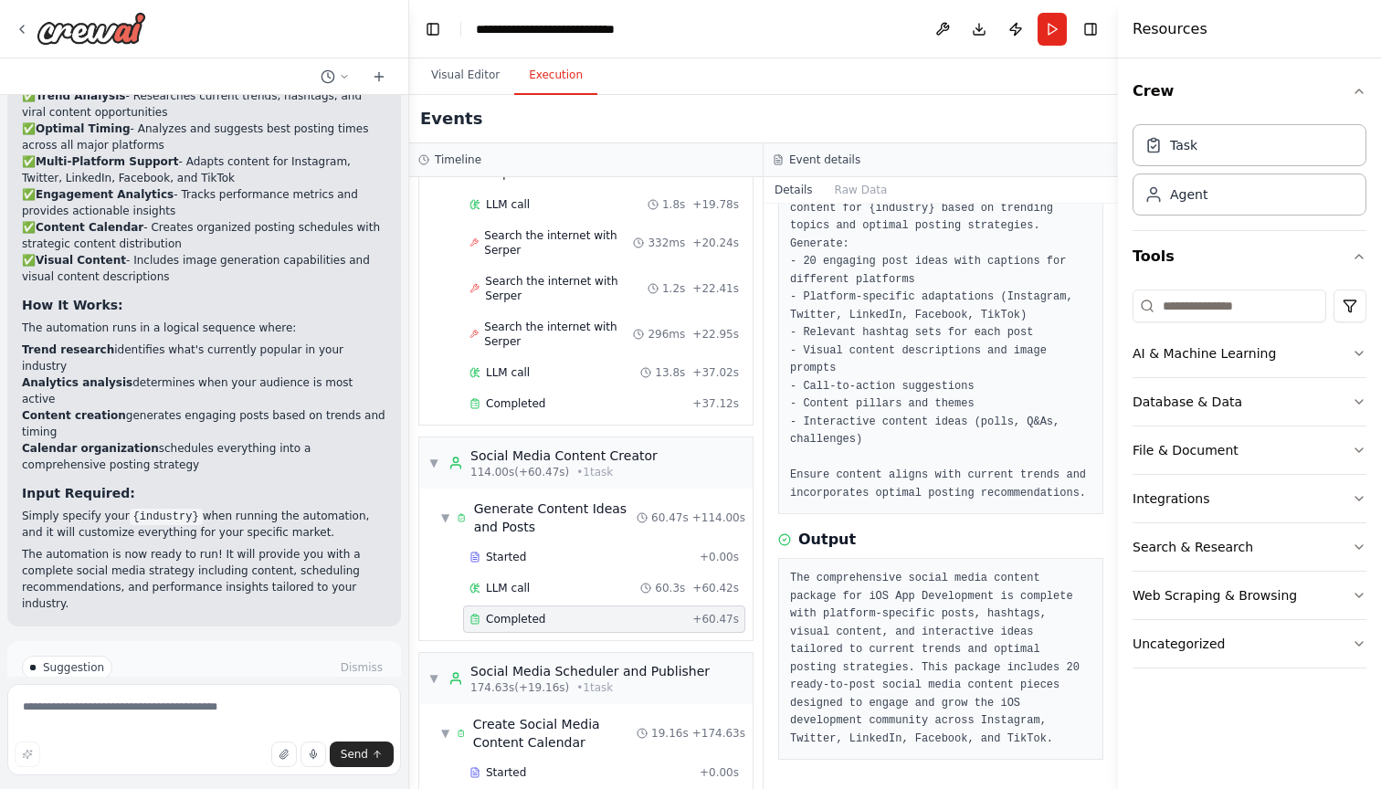
scroll to position [141, 0]
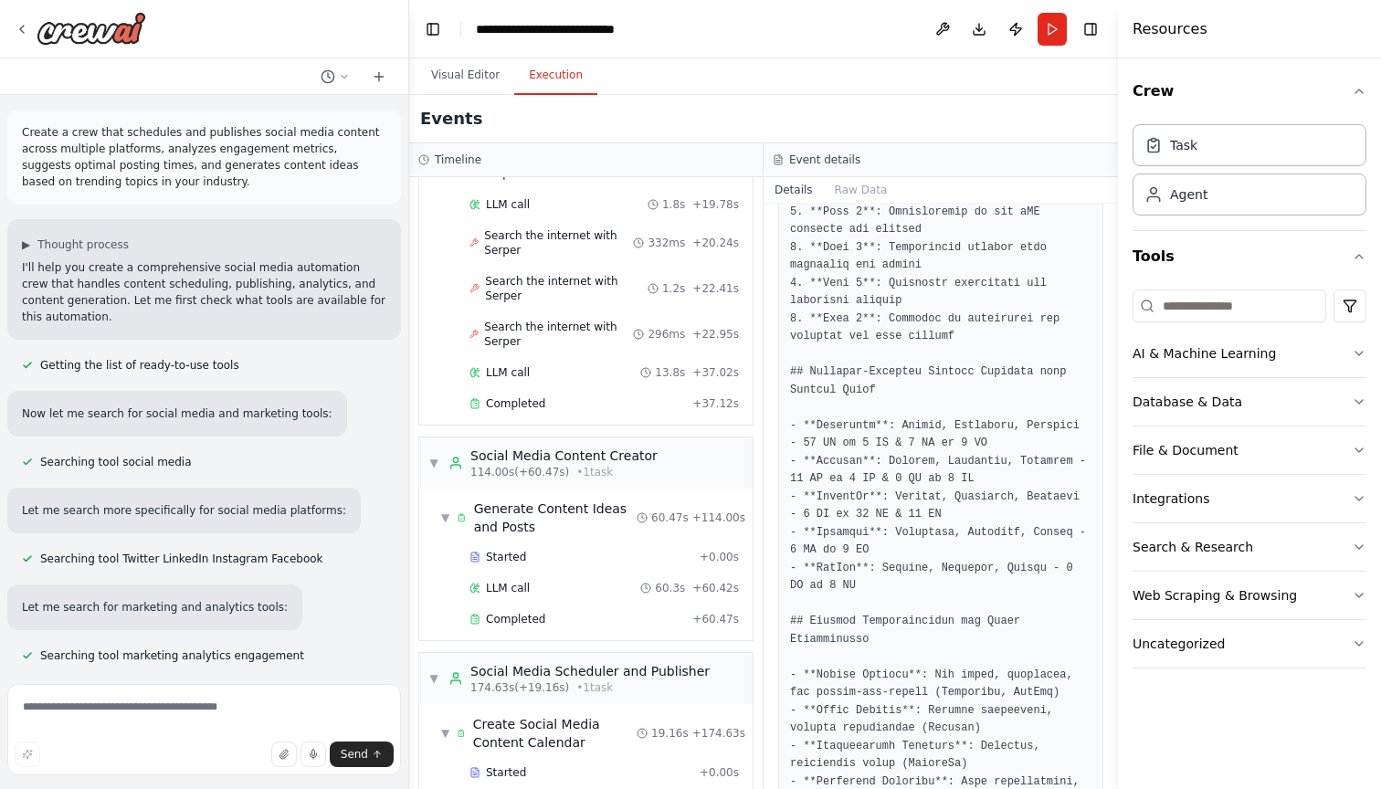
scroll to position [0, 0]
